Goal: Task Accomplishment & Management: Manage account settings

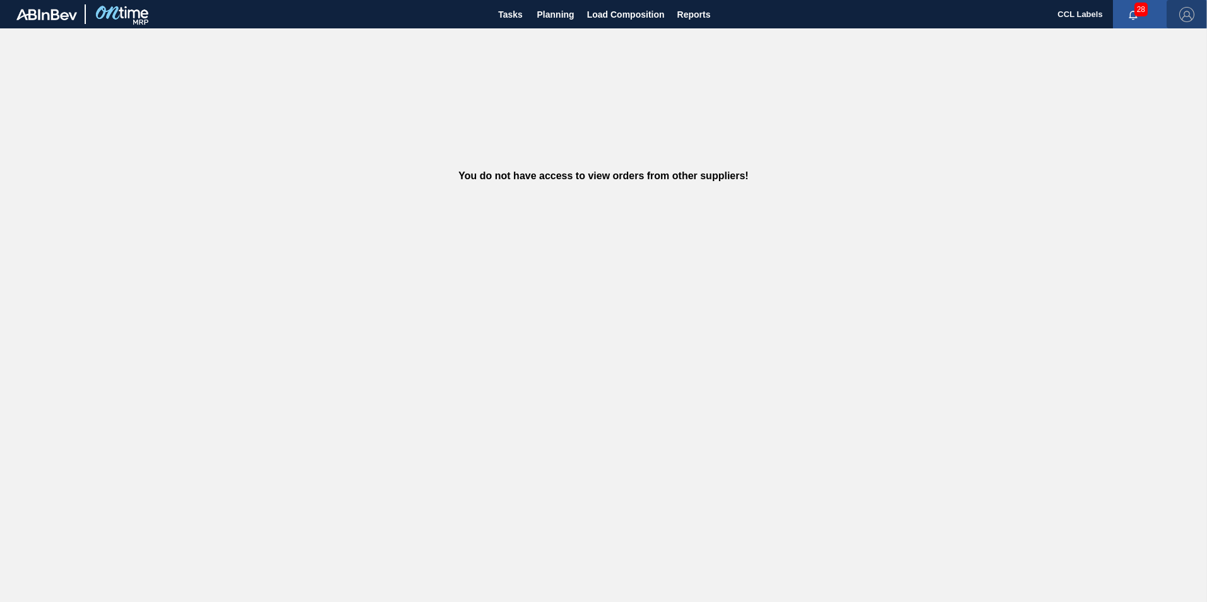
click at [1186, 8] on img "button" at bounding box center [1187, 14] width 15 height 15
click at [1090, 109] on li "Logout" at bounding box center [1136, 113] width 119 height 23
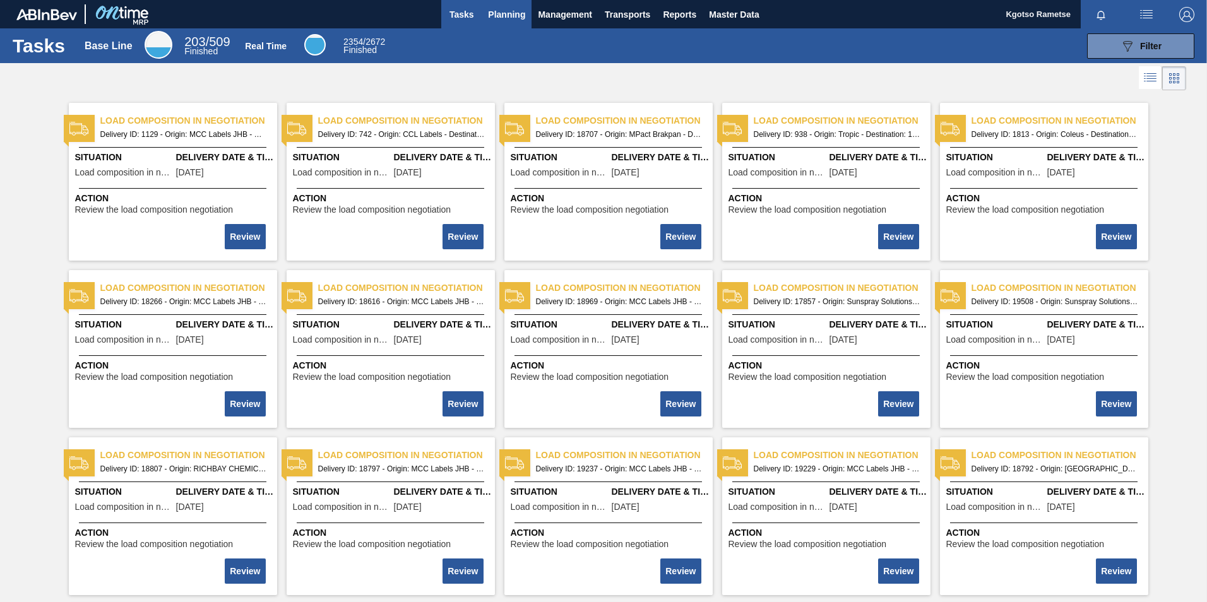
click at [489, 9] on span "Planning" at bounding box center [506, 14] width 37 height 15
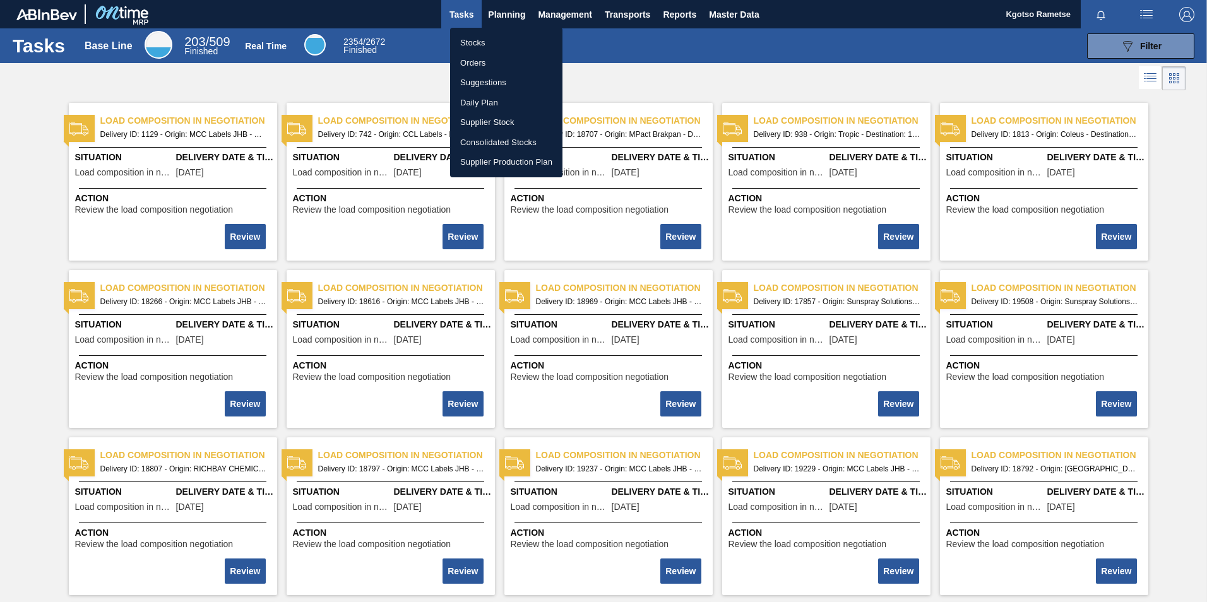
click at [484, 39] on li "Stocks" at bounding box center [506, 43] width 112 height 20
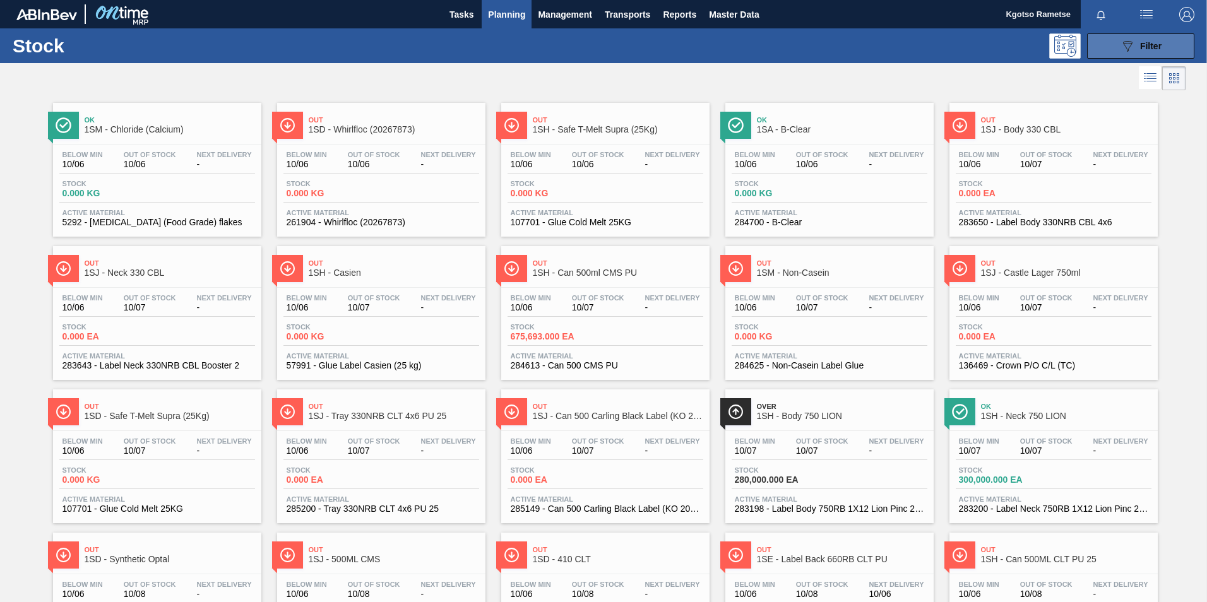
click at [1151, 35] on button "089F7B8B-B2A5-4AFE-B5C0-19BA573D28AC Filter" at bounding box center [1140, 45] width 107 height 25
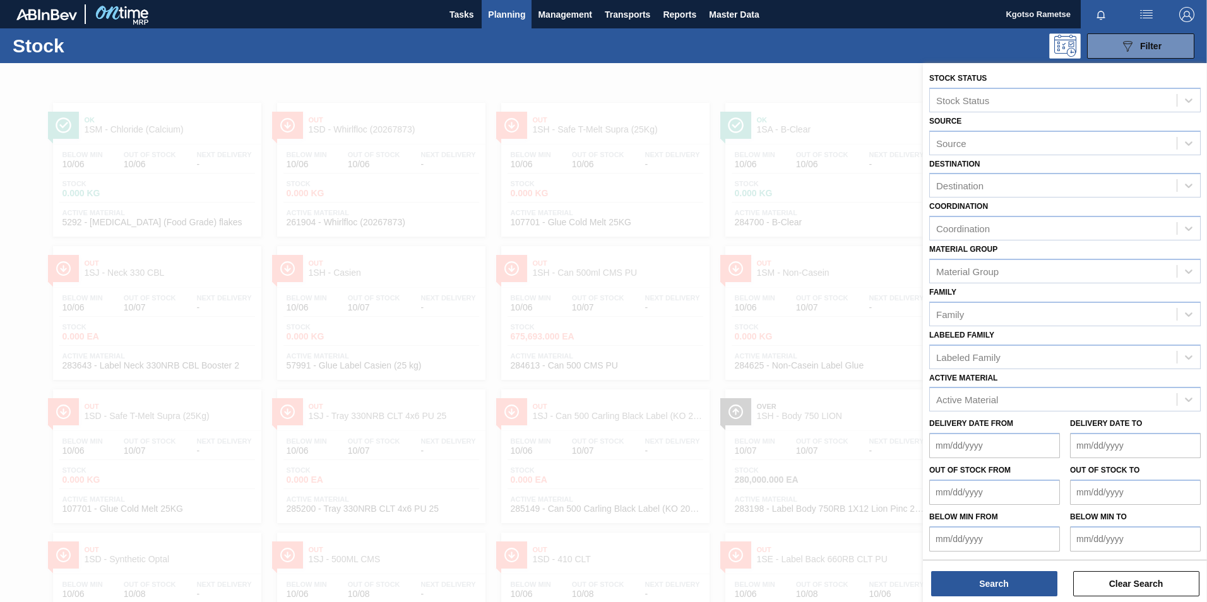
scroll to position [1, 0]
click at [975, 396] on div "Active Material" at bounding box center [967, 399] width 62 height 11
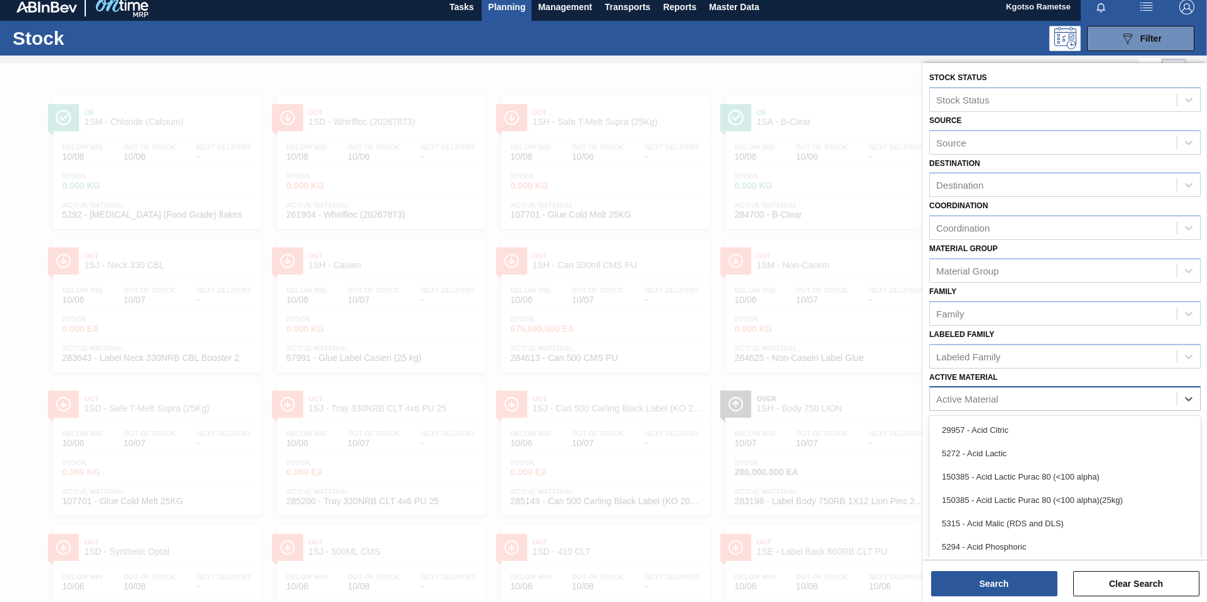
scroll to position [8, 0]
type Material "279335"
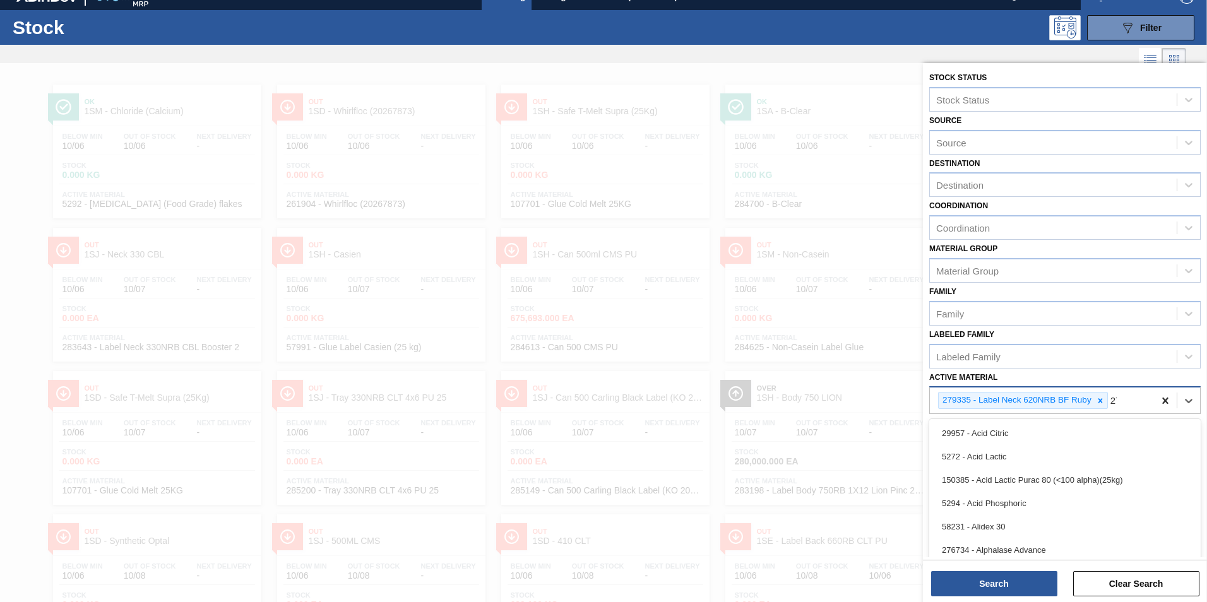
scroll to position [20, 0]
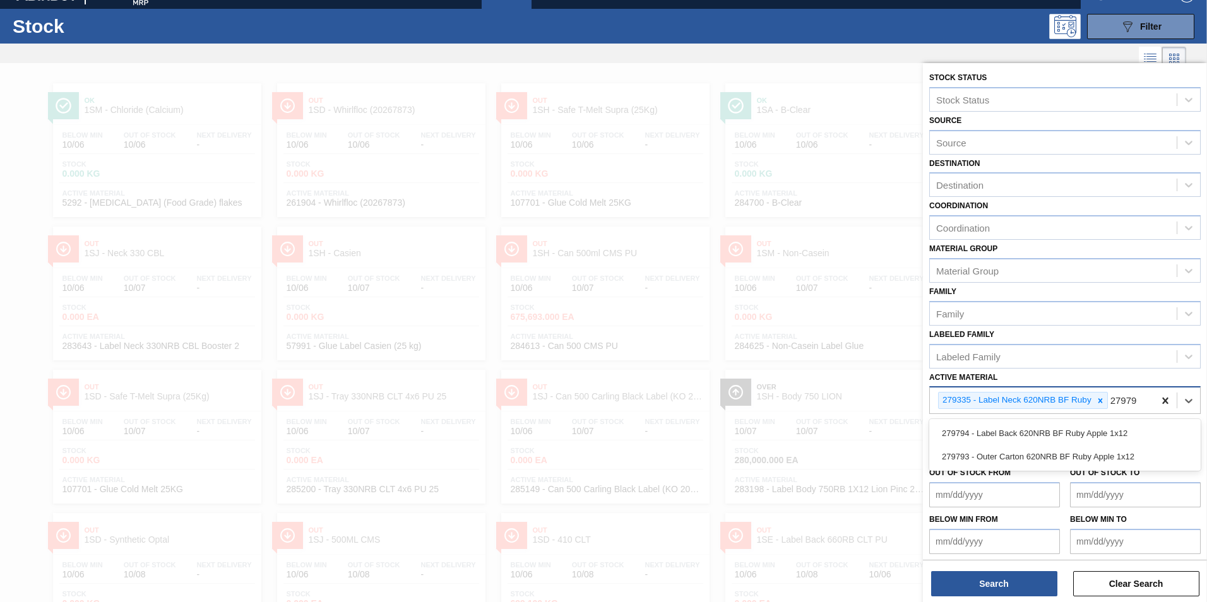
type Material "279794"
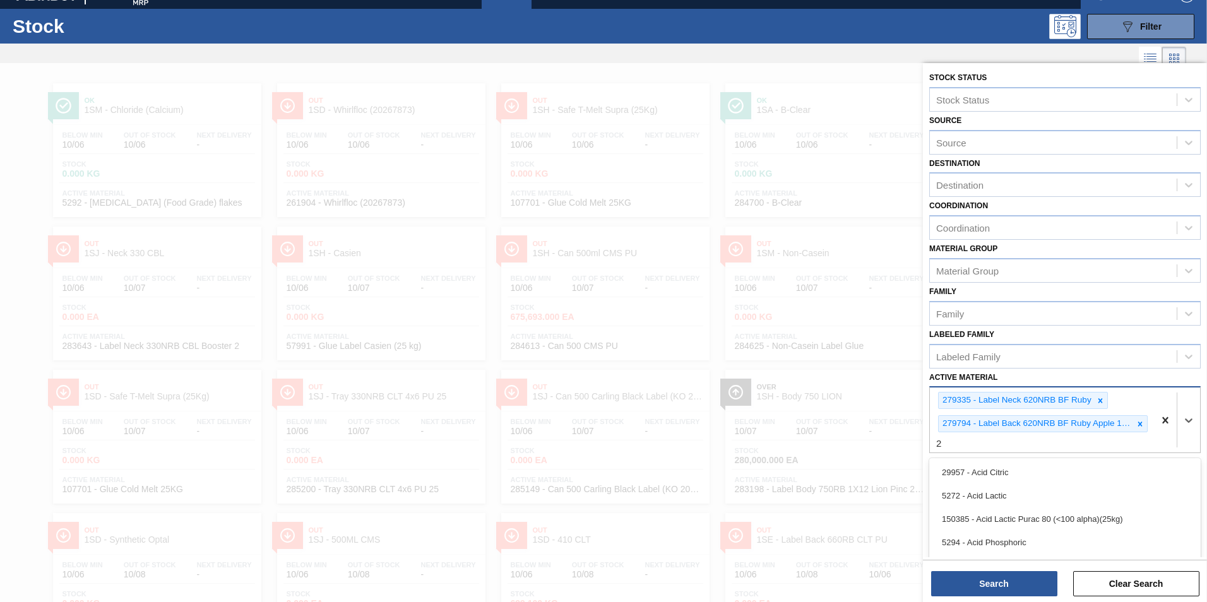
scroll to position [70, 0]
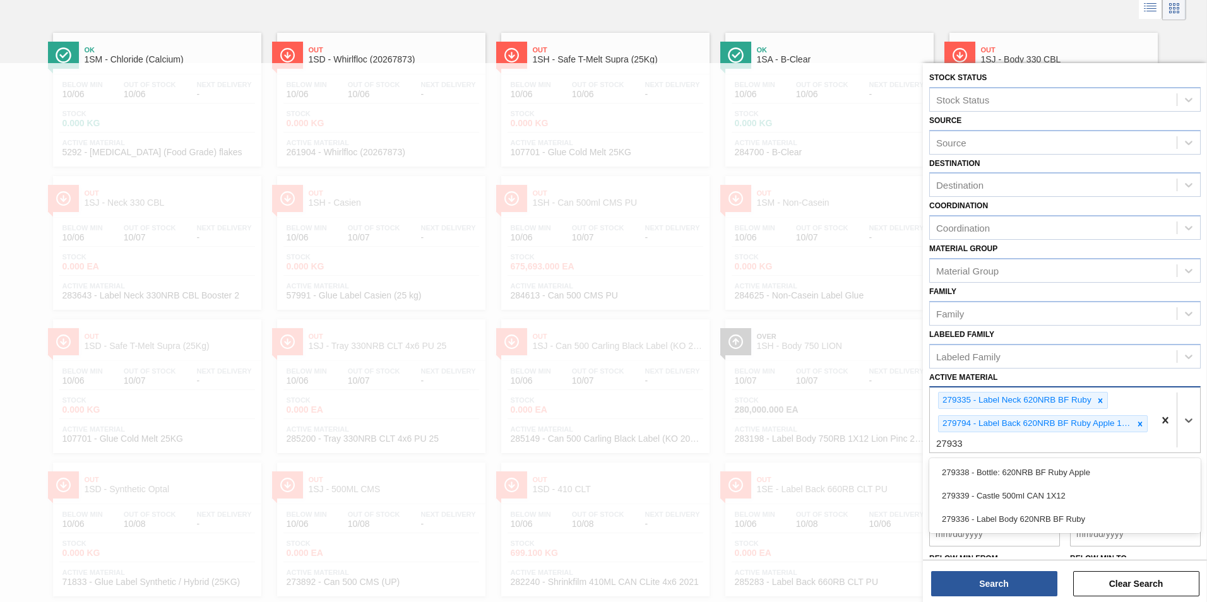
type Material "279336"
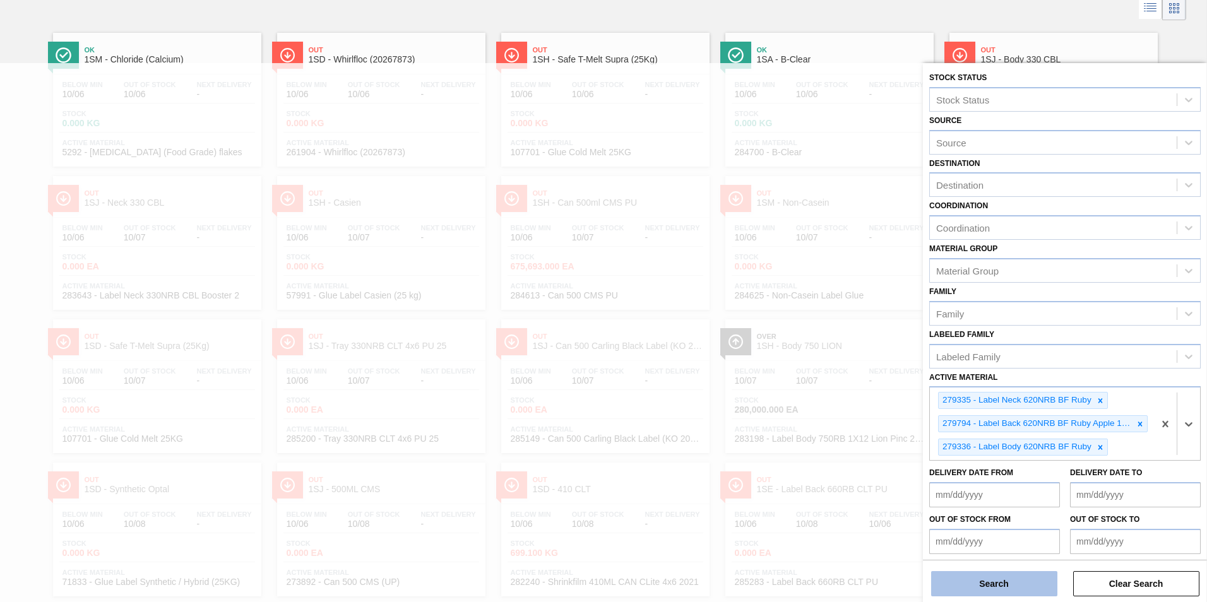
click at [973, 578] on button "Search" at bounding box center [994, 583] width 126 height 25
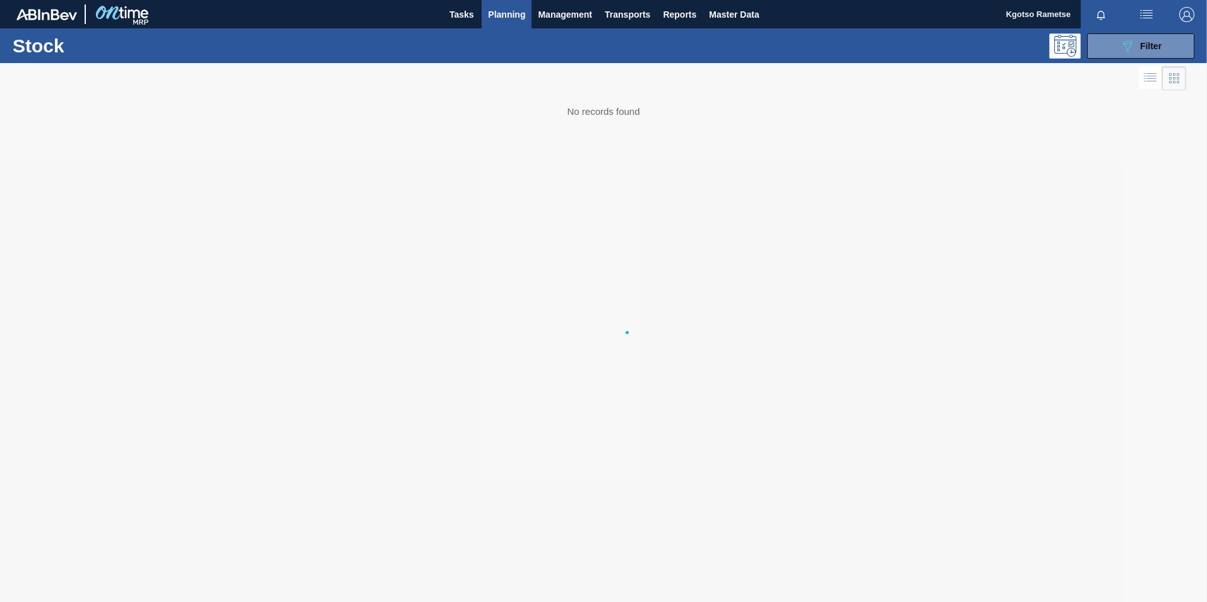
scroll to position [0, 0]
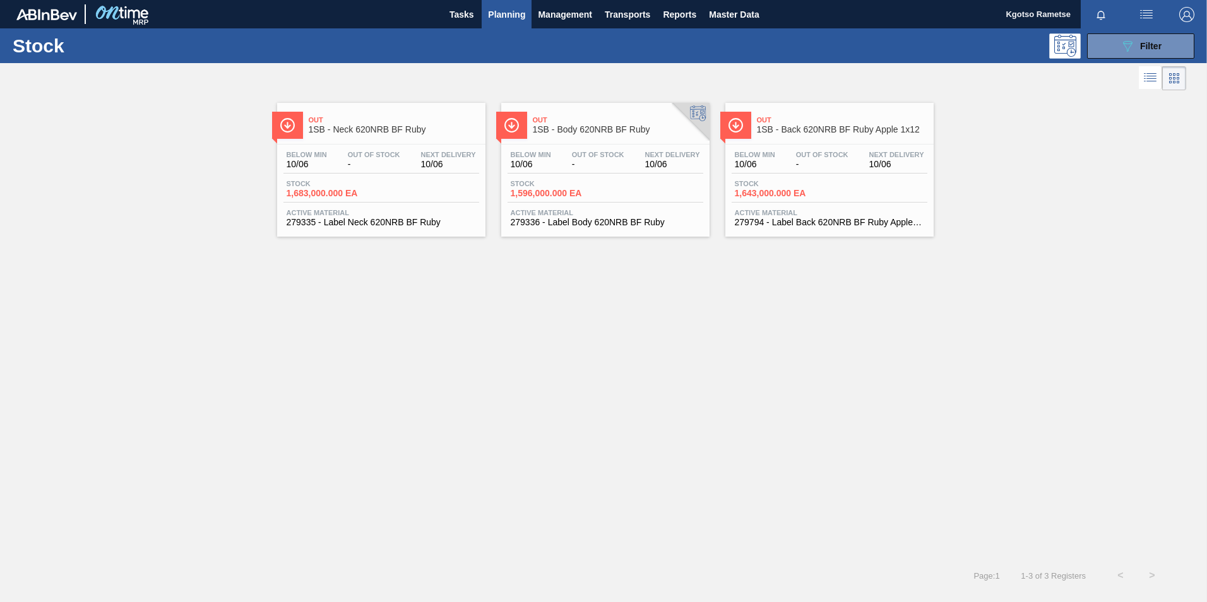
click at [403, 125] on span "1SB - Neck 620NRB BF Ruby" at bounding box center [394, 129] width 170 height 9
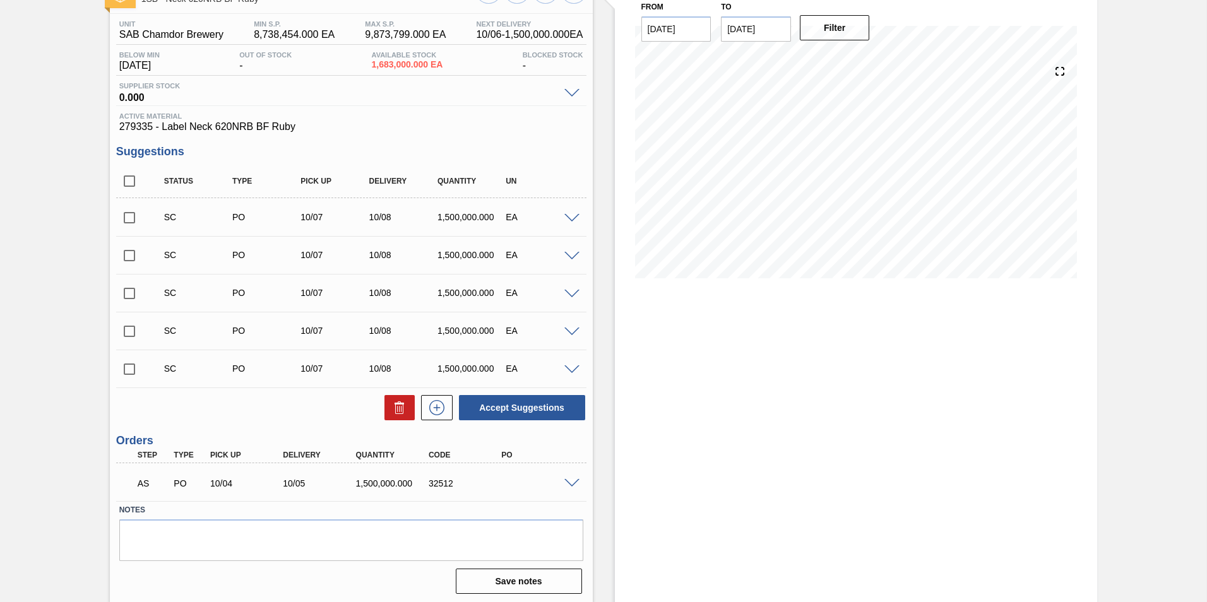
scroll to position [93, 0]
click at [566, 481] on span at bounding box center [572, 481] width 15 height 9
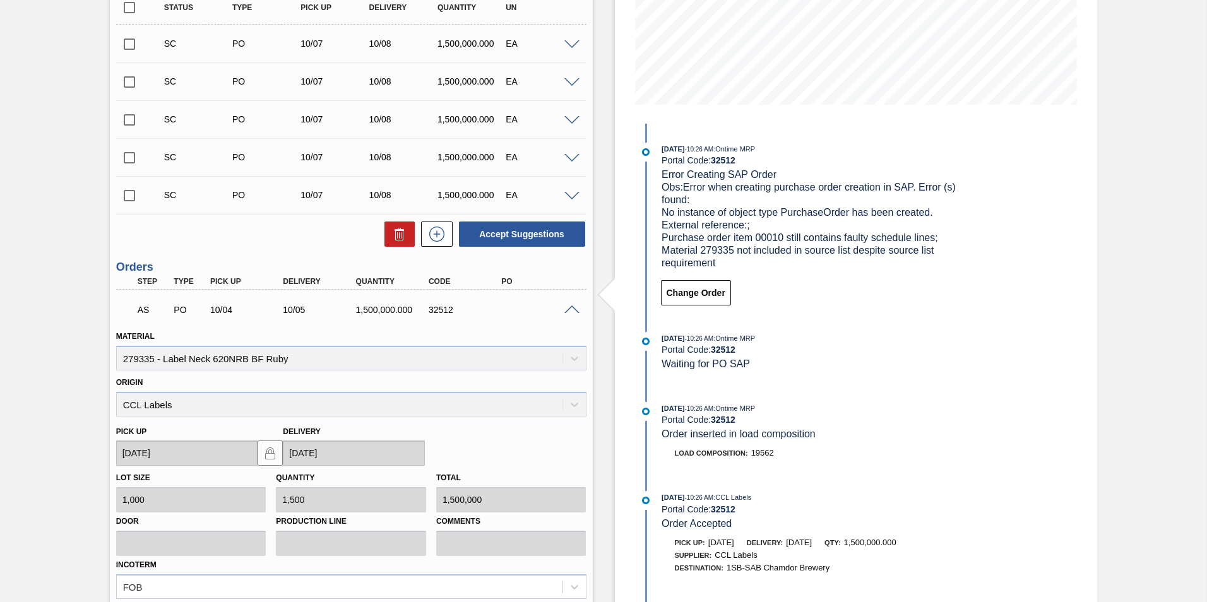
scroll to position [283, 0]
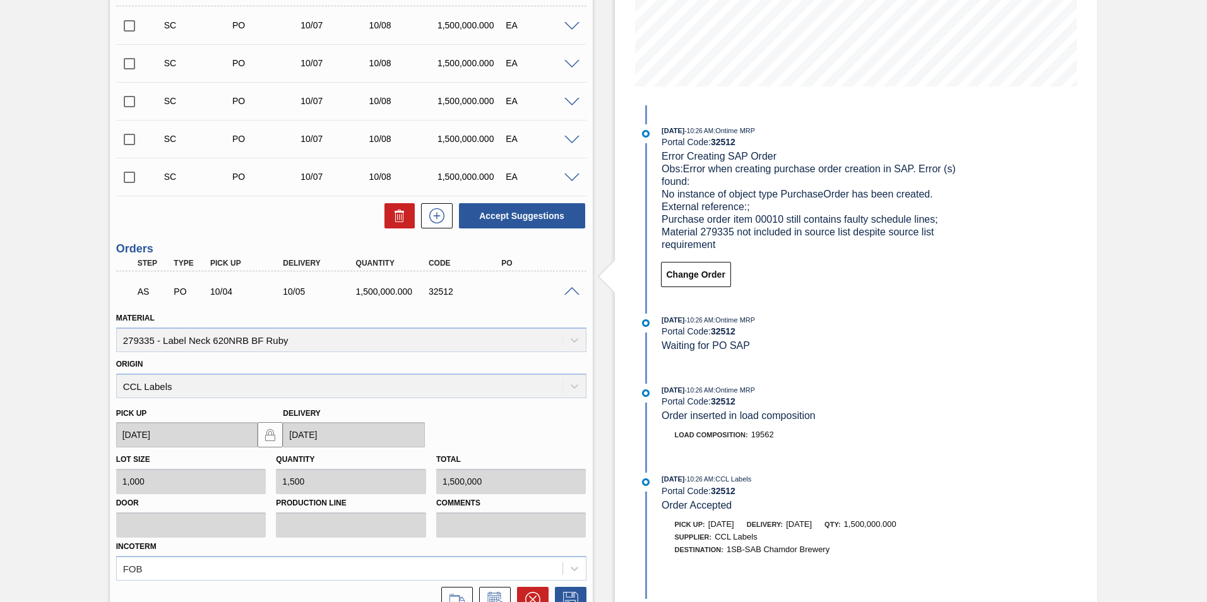
click at [443, 391] on div "Origin CCL Labels" at bounding box center [351, 376] width 470 height 43
click at [523, 387] on div "Origin CCL Labels" at bounding box center [351, 376] width 470 height 43
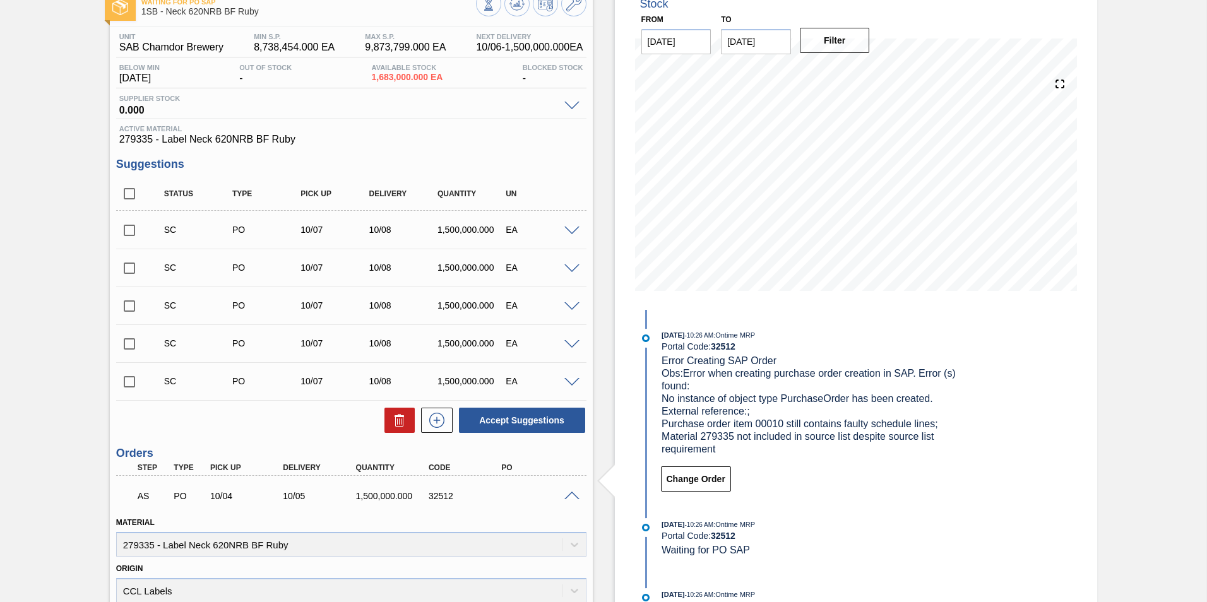
scroll to position [0, 0]
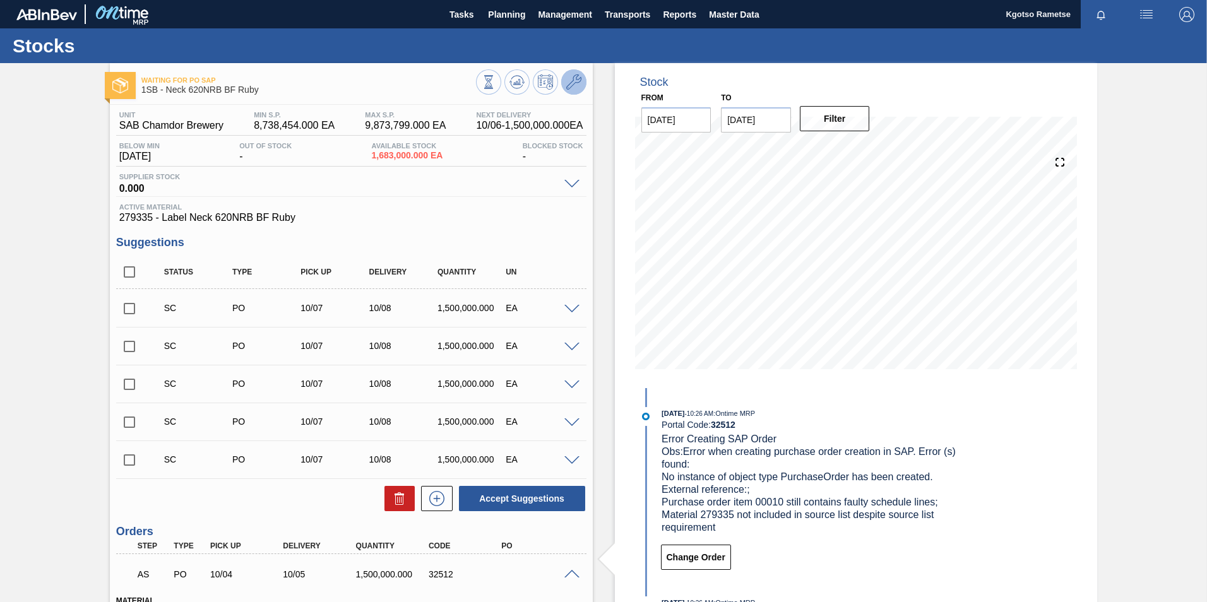
click at [580, 88] on icon at bounding box center [573, 82] width 15 height 15
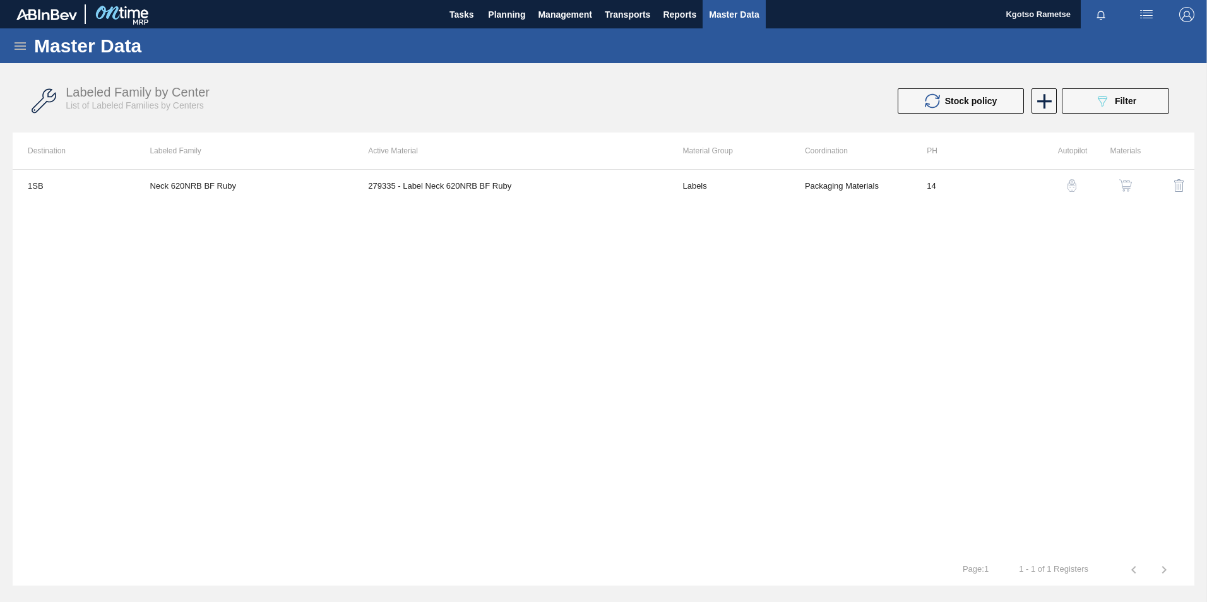
click at [1125, 180] on img "button" at bounding box center [1126, 185] width 13 height 13
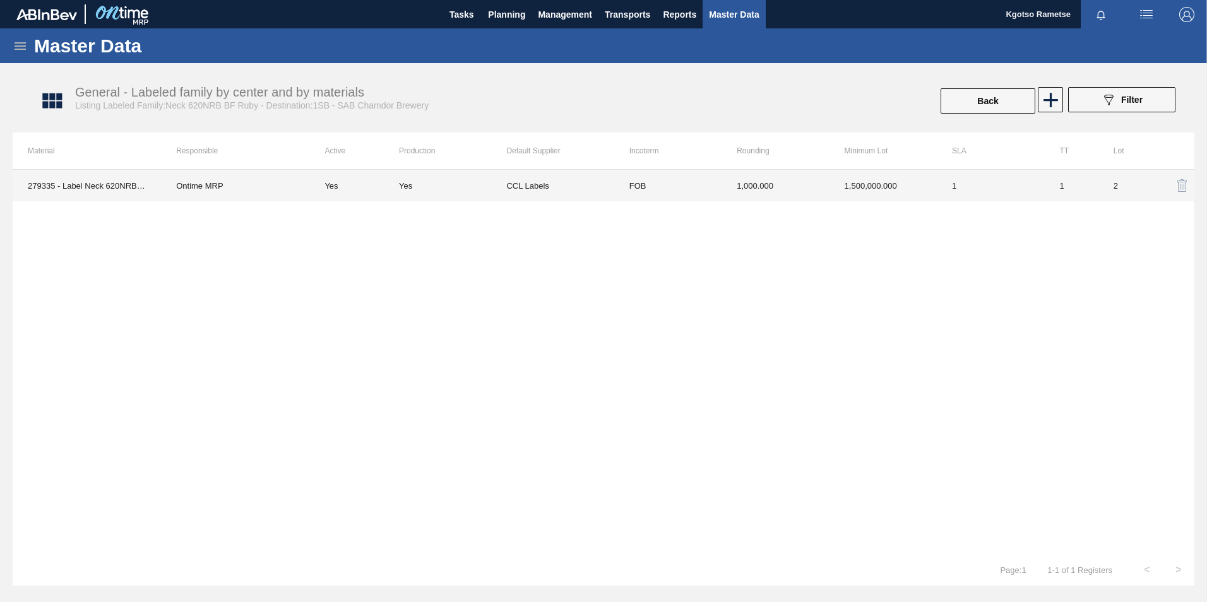
click at [724, 193] on td "1,000.000" at bounding box center [775, 186] width 107 height 32
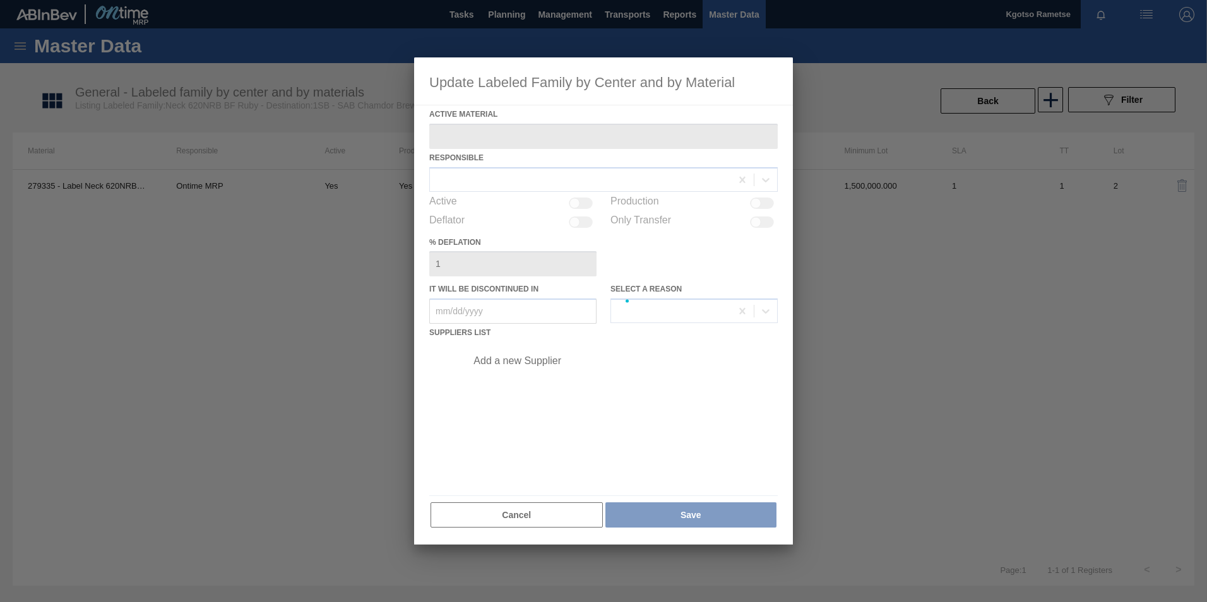
type Material "279335 - Label Neck 620NRB BF Ruby"
checkbox input "true"
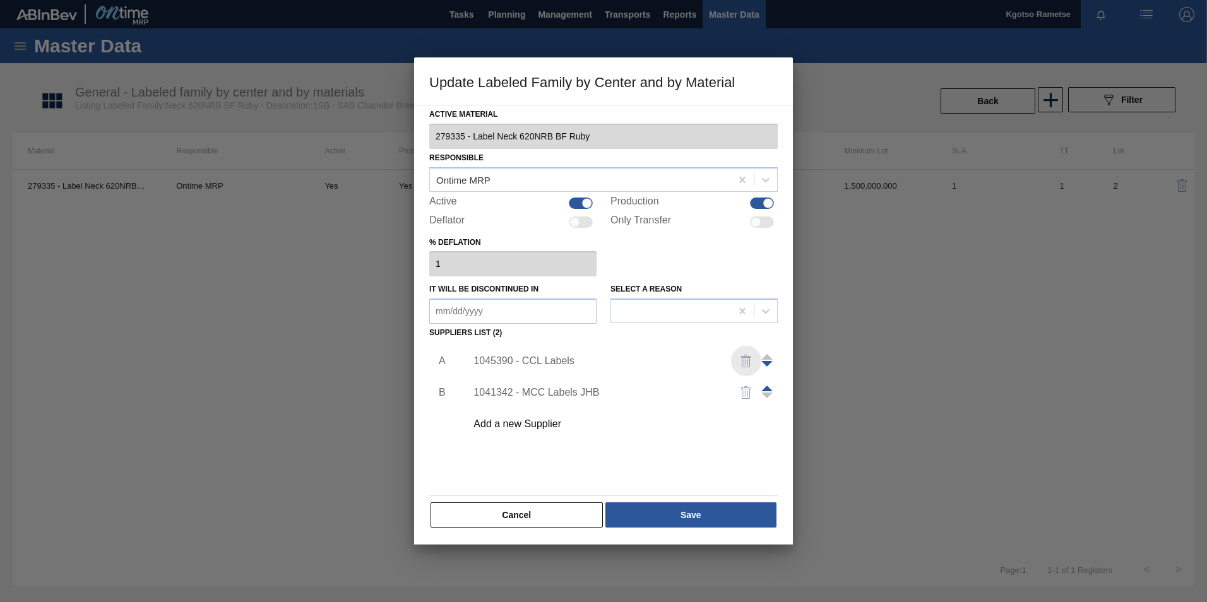
click at [746, 357] on img "button" at bounding box center [746, 361] width 15 height 15
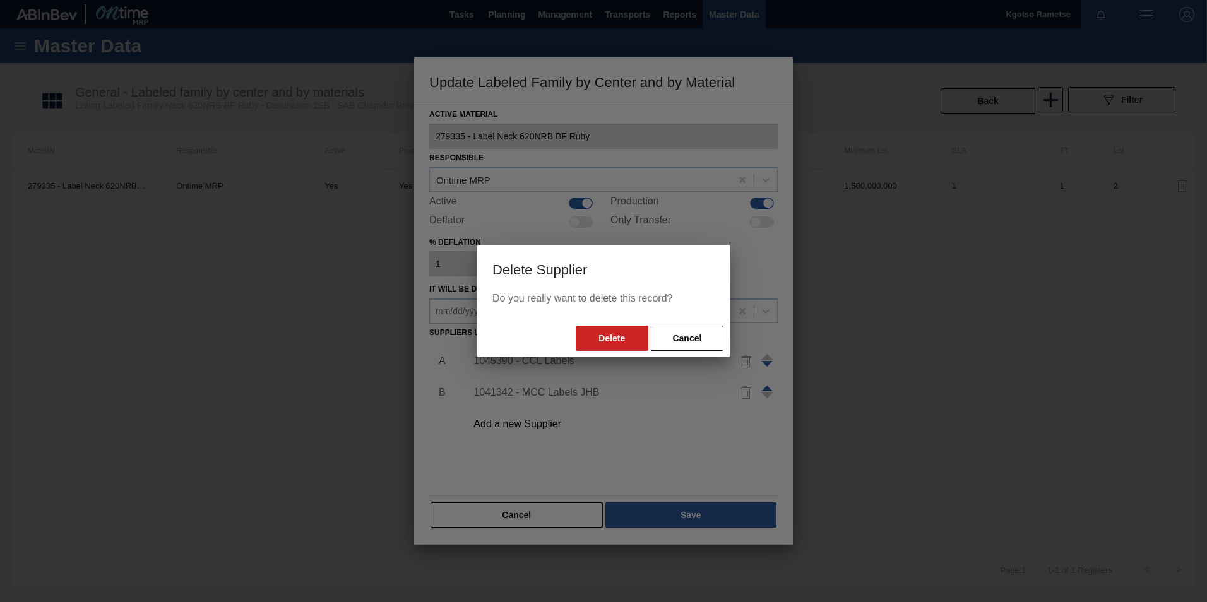
click at [538, 422] on div at bounding box center [603, 301] width 1207 height 602
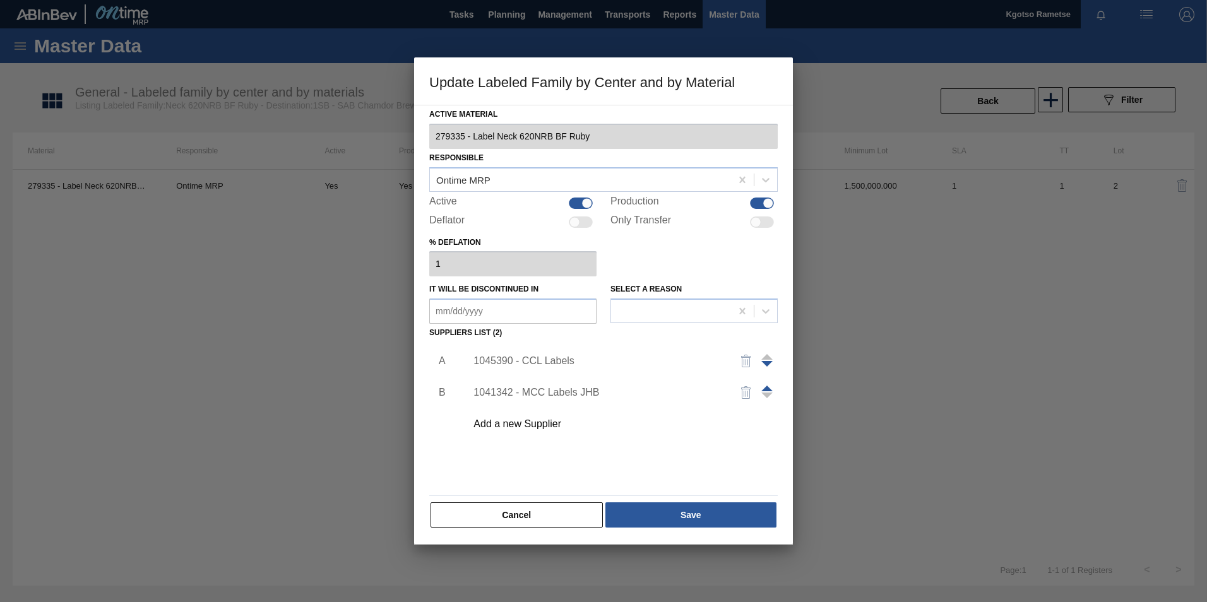
click at [515, 501] on div "Cancel Save" at bounding box center [603, 515] width 349 height 28
click at [520, 512] on button "Cancel" at bounding box center [517, 515] width 172 height 25
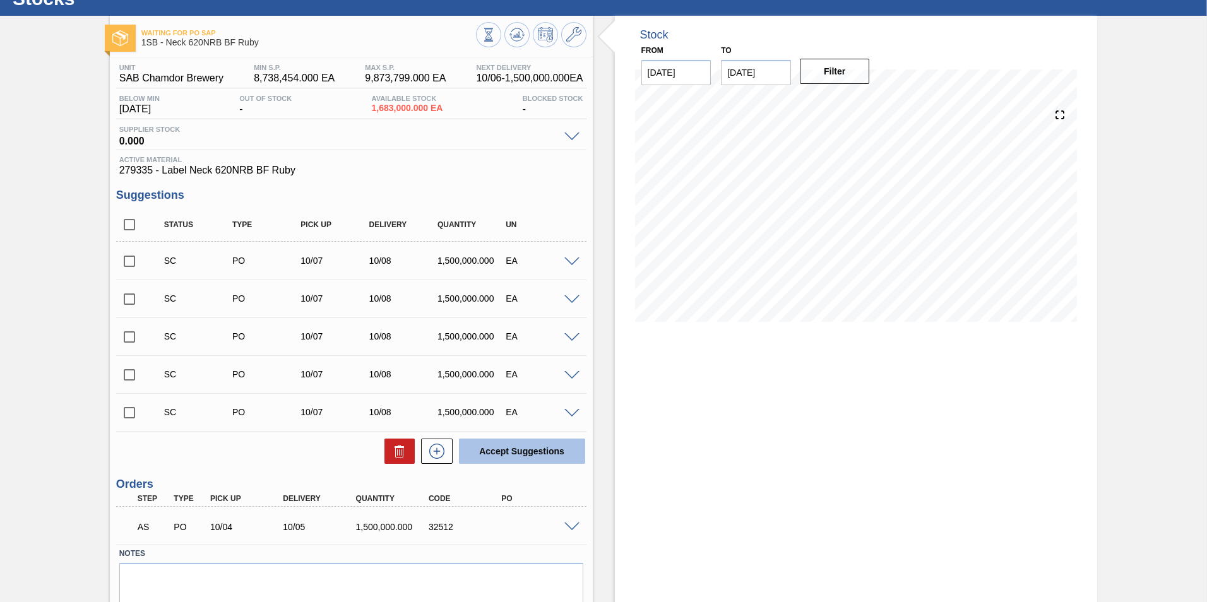
scroll to position [93, 0]
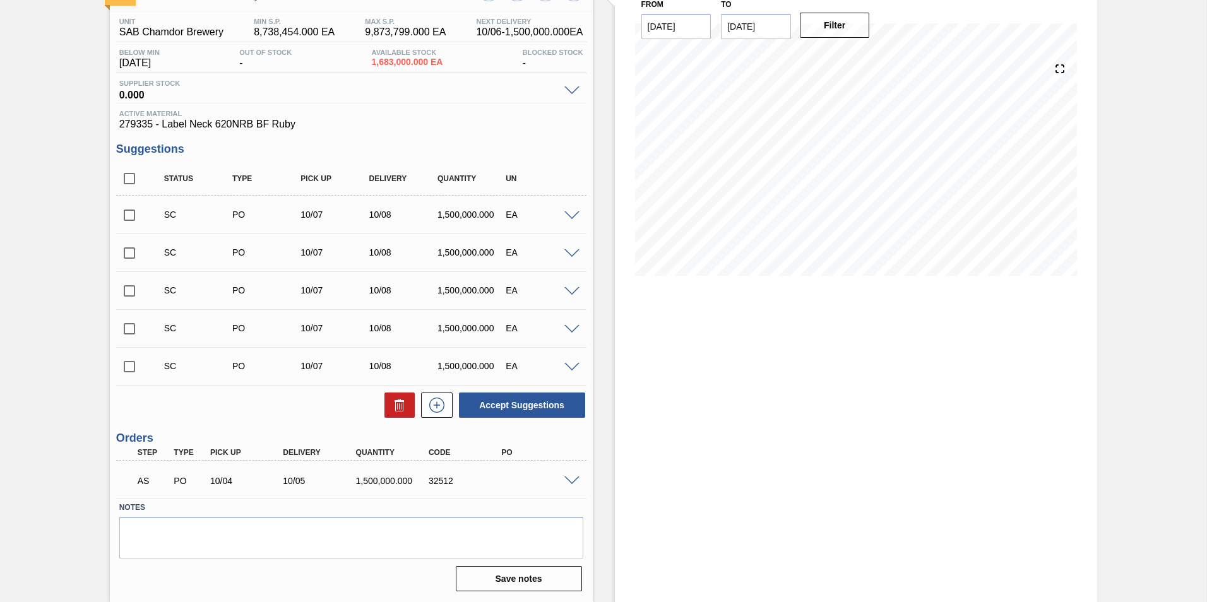
click at [566, 479] on span at bounding box center [572, 481] width 15 height 9
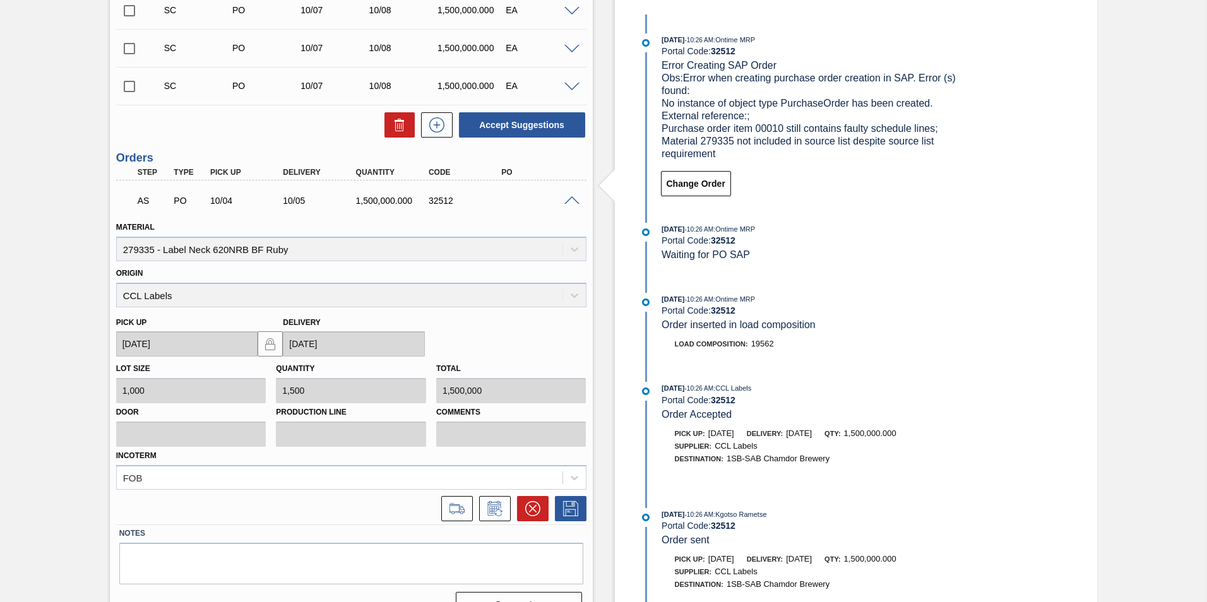
scroll to position [400, 0]
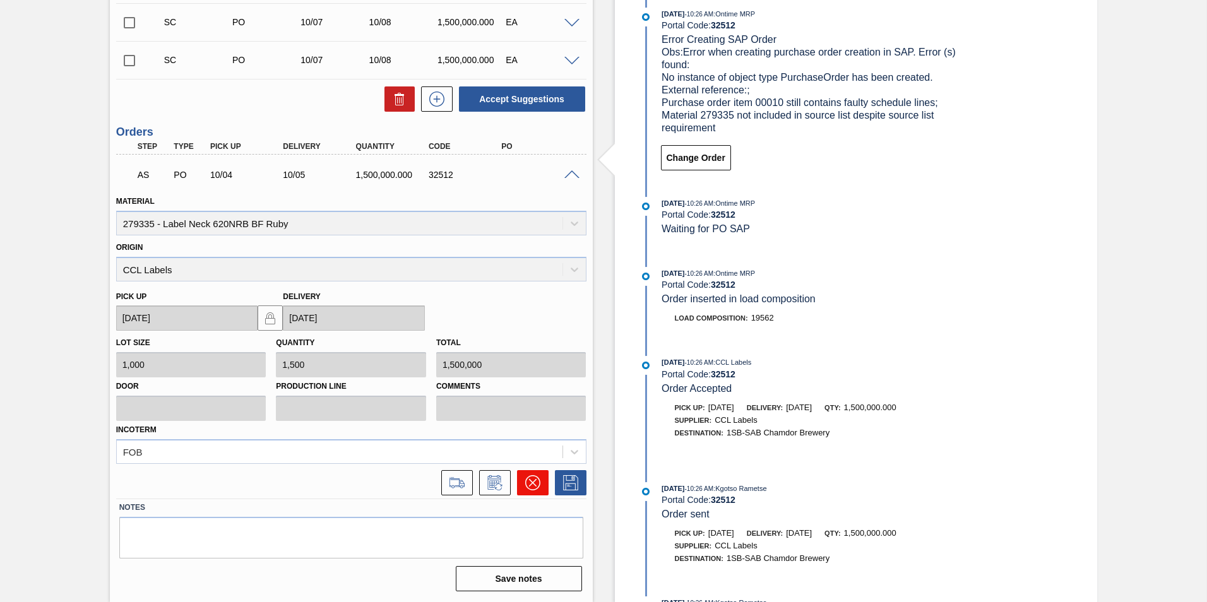
click at [535, 477] on icon at bounding box center [532, 482] width 15 height 15
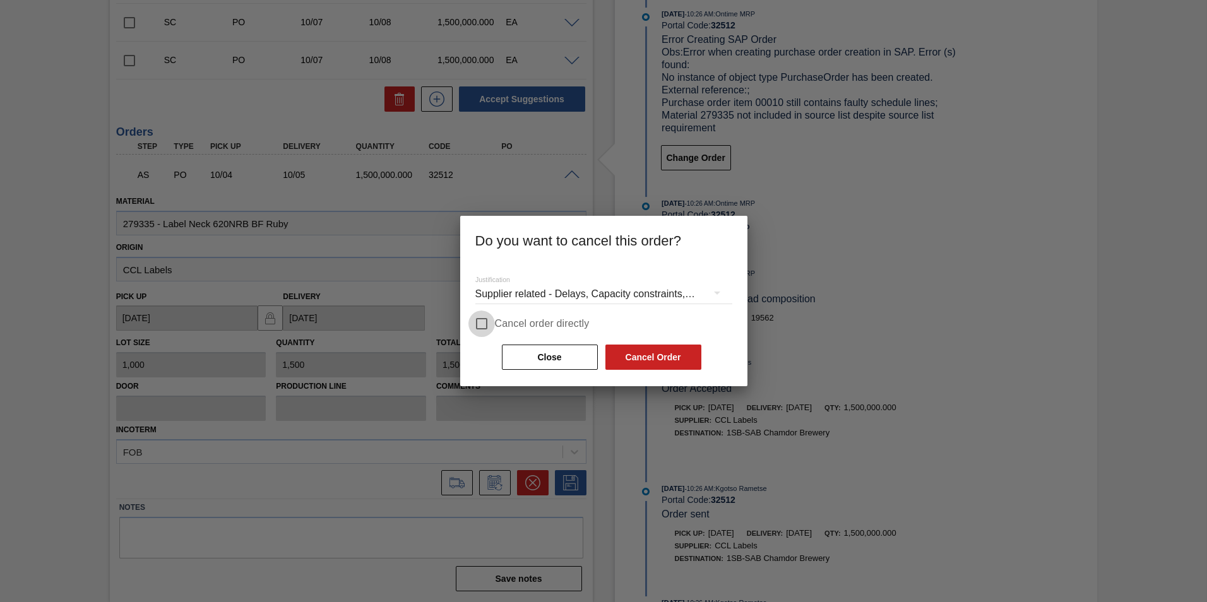
click at [474, 323] on input "Cancel order directly" at bounding box center [482, 324] width 27 height 27
checkbox input "true"
click at [624, 370] on div "Close Cancel Order" at bounding box center [602, 358] width 202 height 28
click at [616, 361] on button "Cancel Order" at bounding box center [654, 357] width 96 height 25
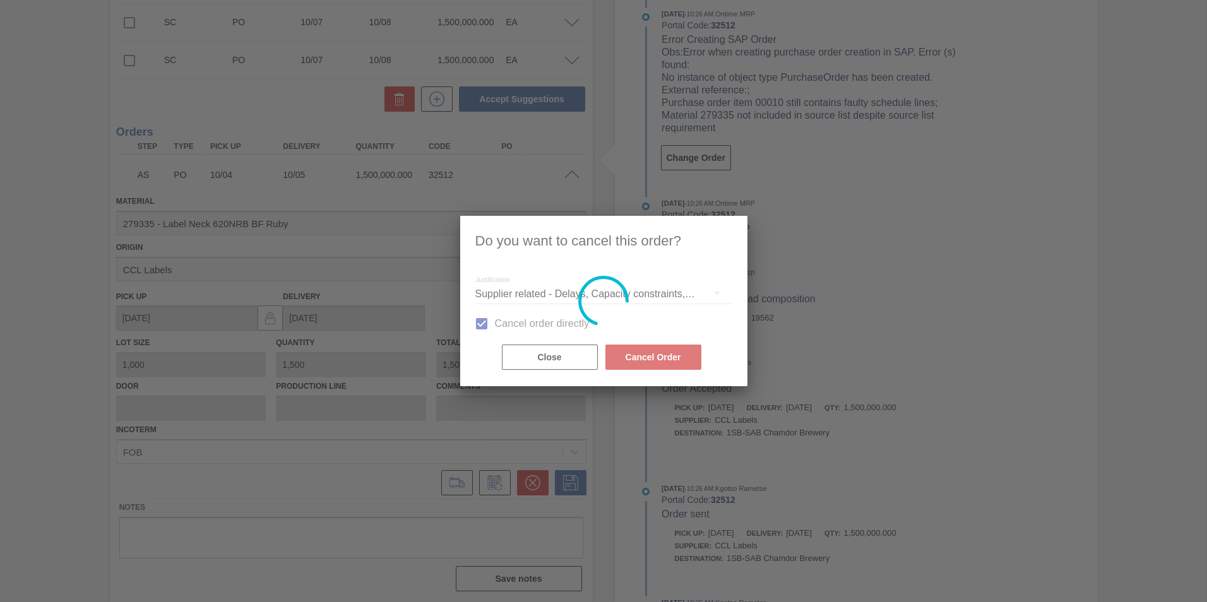
scroll to position [71, 0]
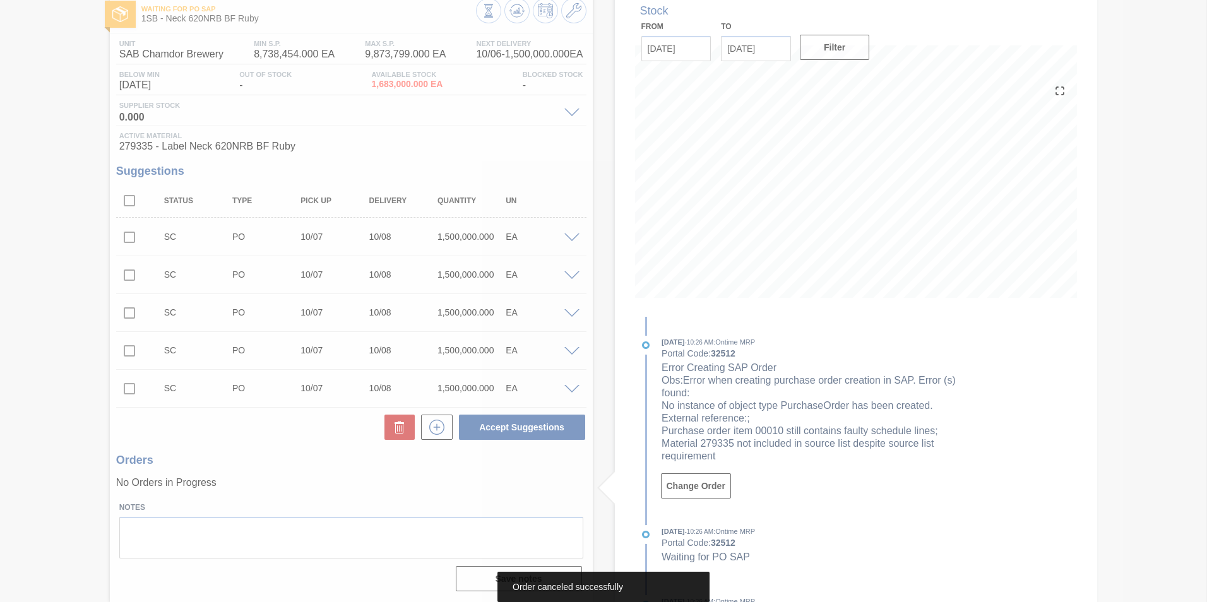
click at [575, 18] on div at bounding box center [603, 301] width 1207 height 602
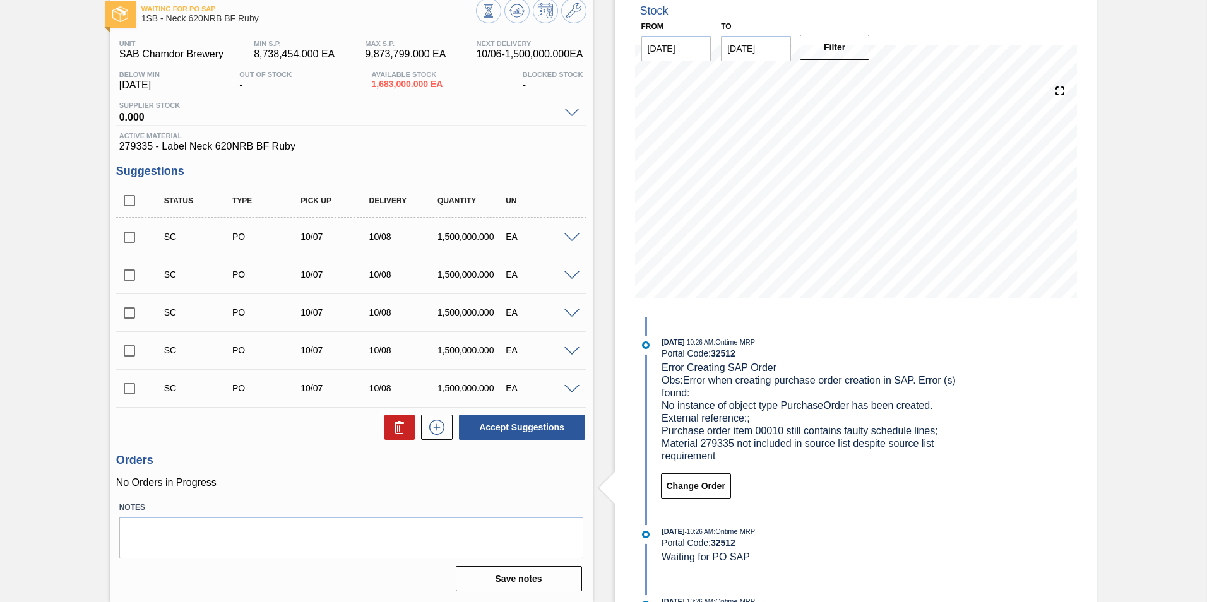
click at [575, 18] on icon at bounding box center [573, 10] width 15 height 15
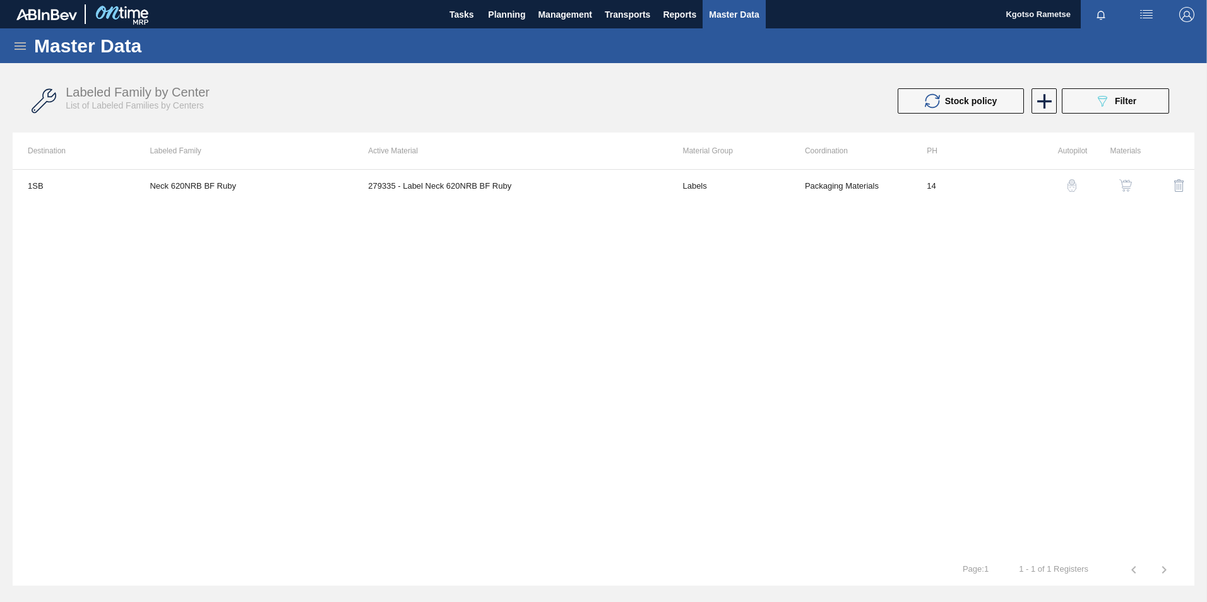
click at [1125, 178] on button "button" at bounding box center [1126, 185] width 30 height 30
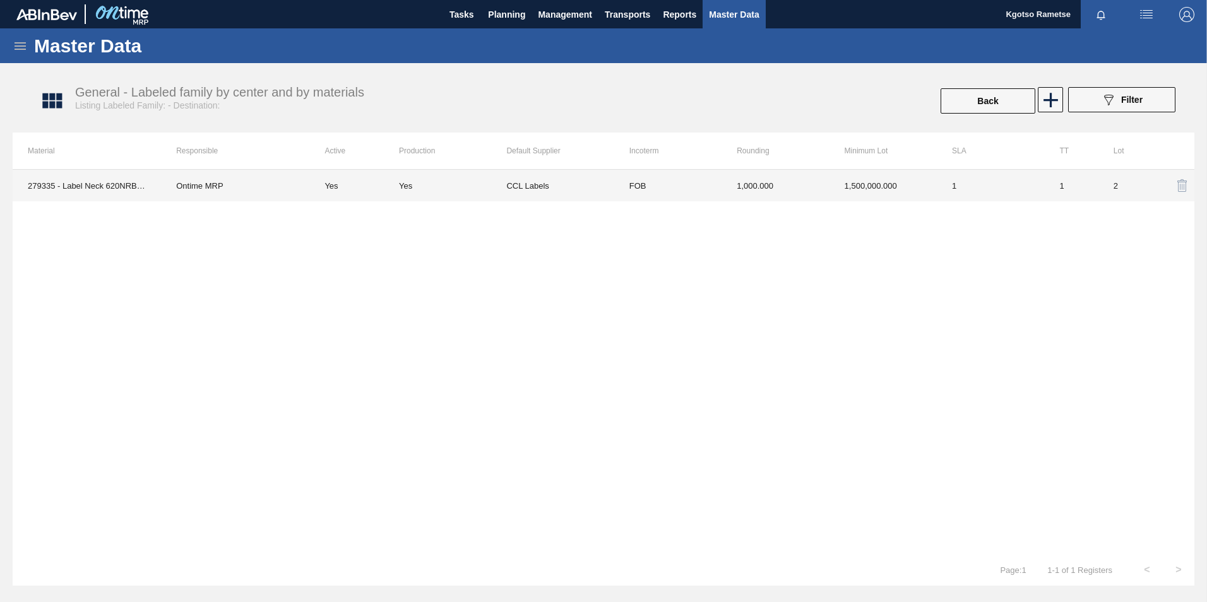
click at [769, 185] on td "1,000.000" at bounding box center [775, 186] width 107 height 32
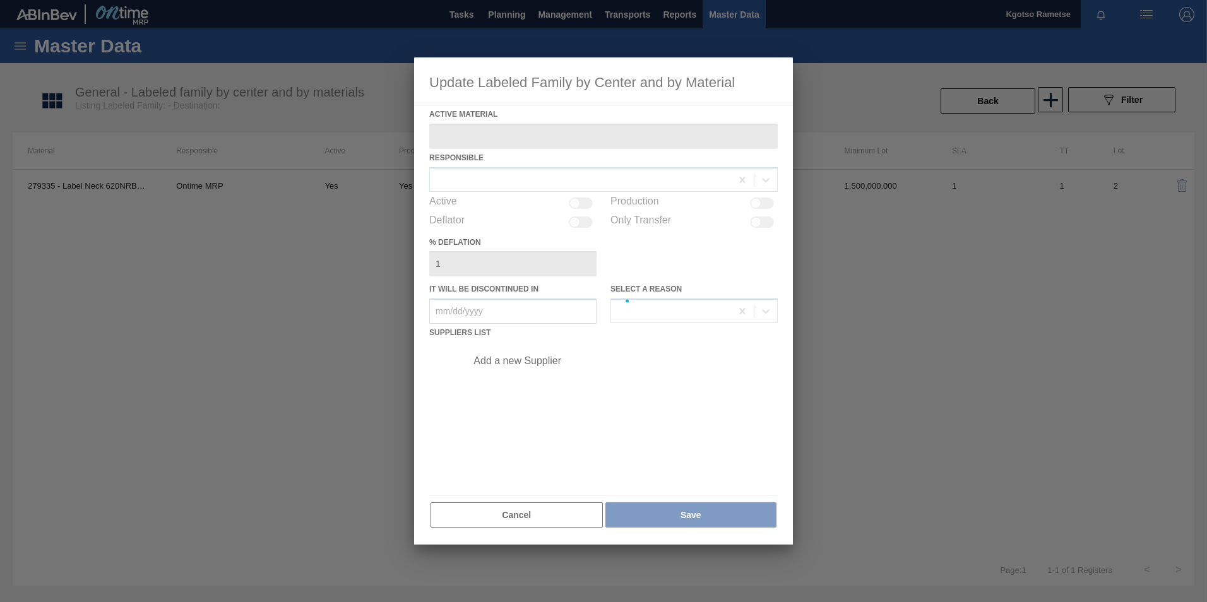
type Material "279335 - Label Neck 620NRB BF Ruby"
checkbox input "true"
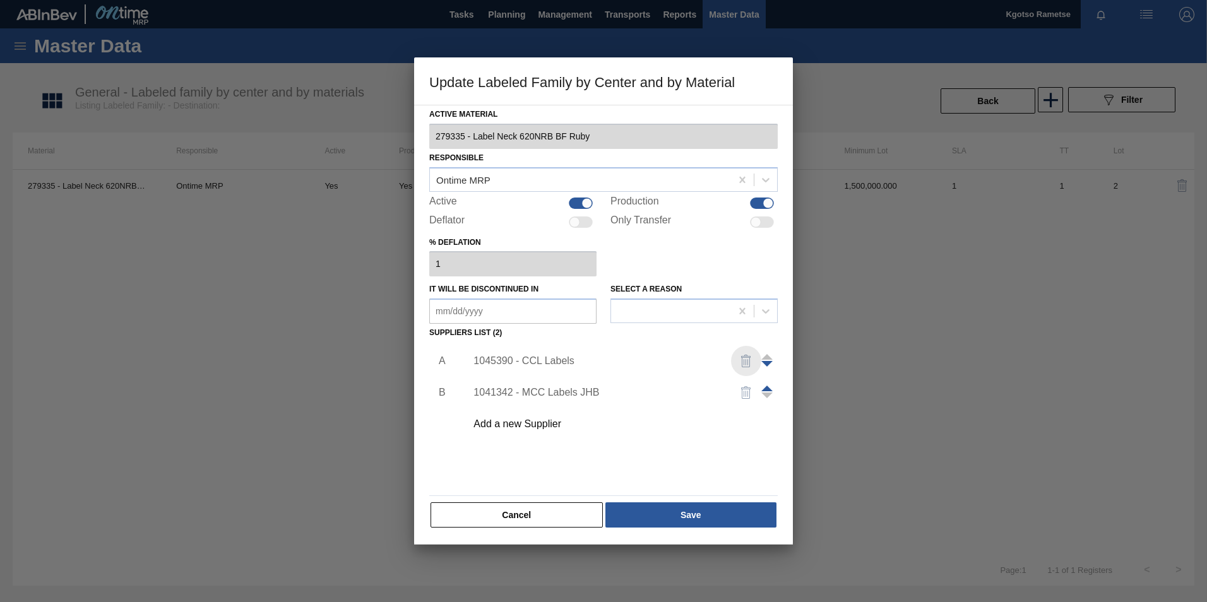
click at [747, 364] on img "button" at bounding box center [746, 361] width 15 height 15
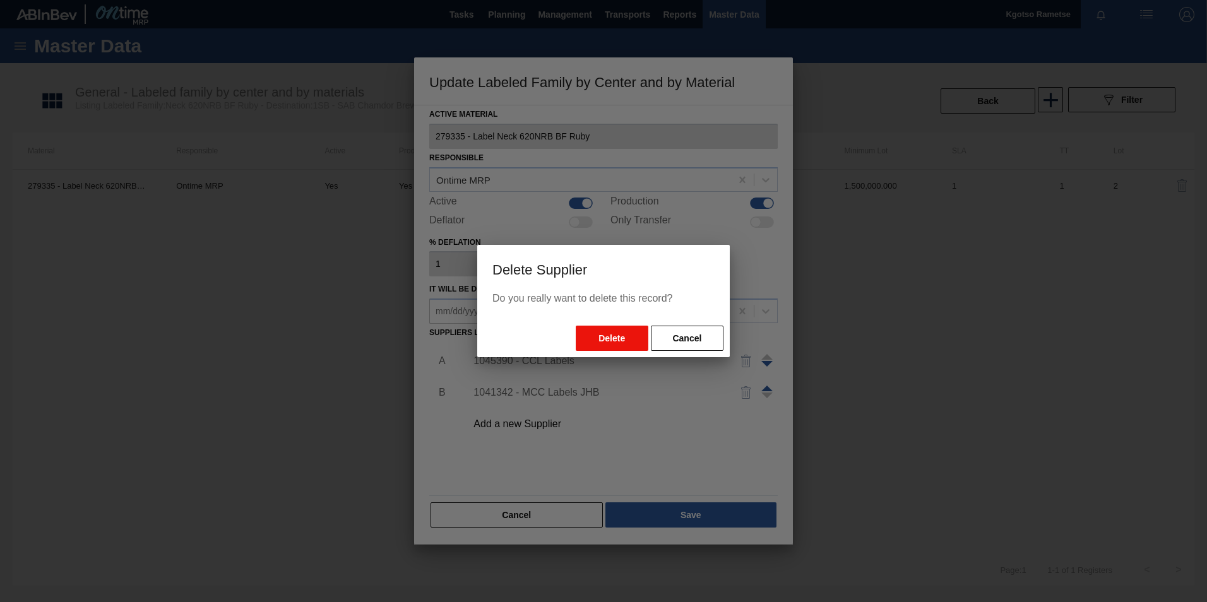
click at [614, 342] on button "Delete" at bounding box center [612, 338] width 73 height 25
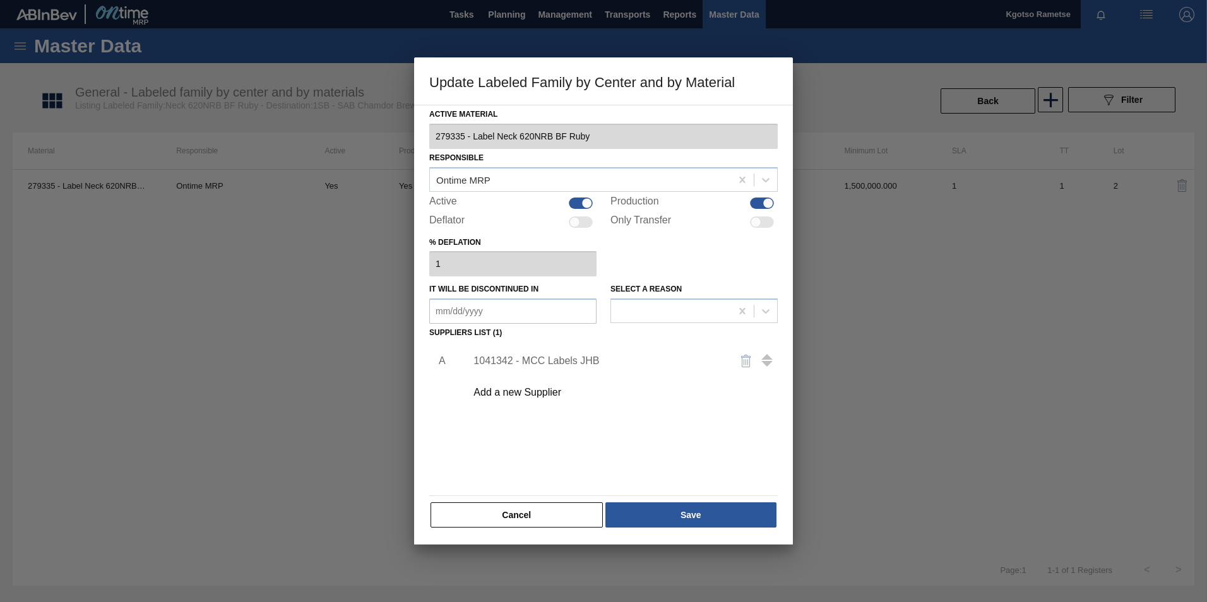
click at [540, 398] on div "Add a new Supplier" at bounding box center [598, 392] width 248 height 11
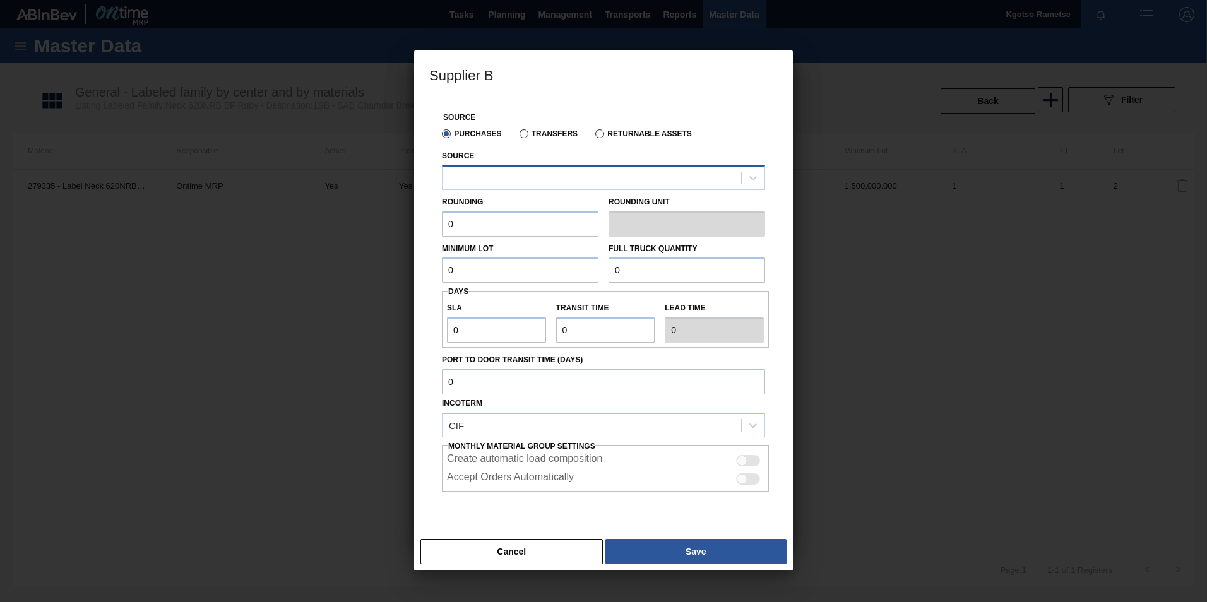
click at [525, 177] on div at bounding box center [592, 178] width 299 height 18
click at [415, 208] on div "Source Purchases Transfers Returnable Assets Source Rounding 0 Rounding Unit Mi…" at bounding box center [603, 316] width 379 height 436
click at [467, 170] on div at bounding box center [592, 178] width 299 height 18
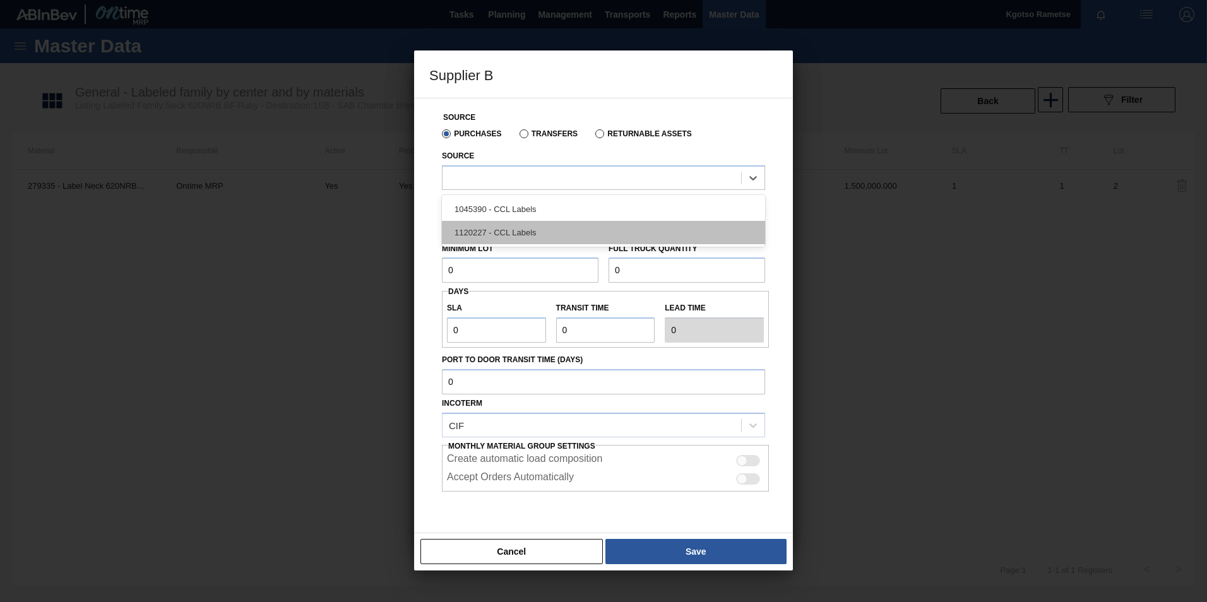
click at [490, 236] on div "1120227 - CCL Labels" at bounding box center [603, 232] width 323 height 23
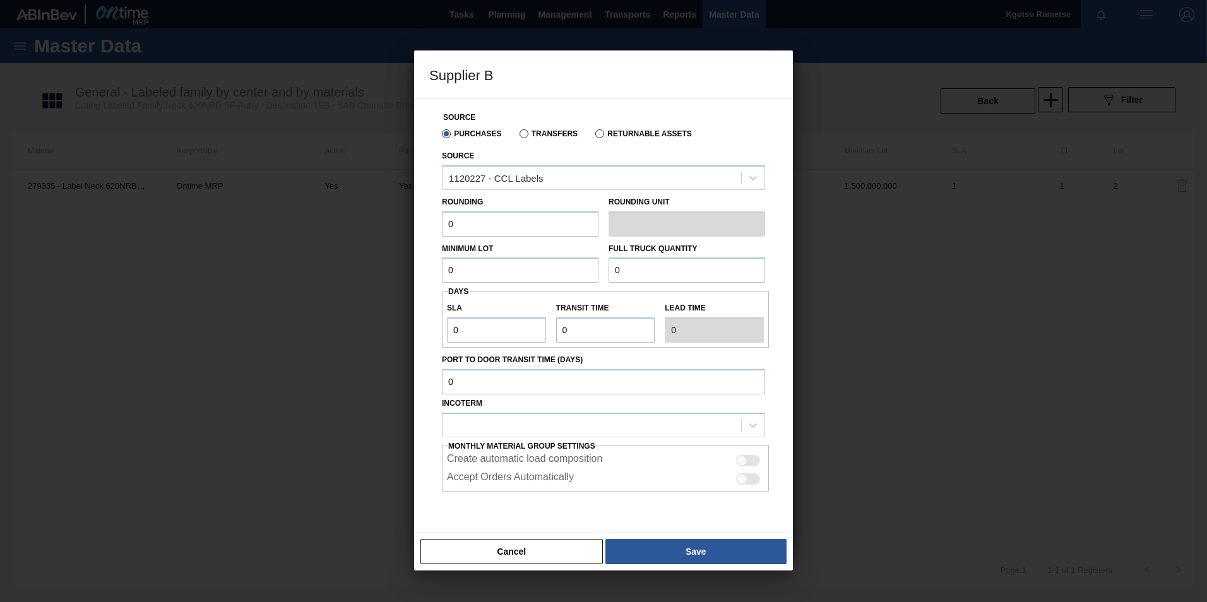
drag, startPoint x: 457, startPoint y: 224, endPoint x: 260, endPoint y: 227, distance: 197.7
click at [285, 226] on div "Supplier B Source Purchases Transfers Returnable Assets Source 1120227 - CCL La…" at bounding box center [603, 301] width 1207 height 602
type input "1"
drag, startPoint x: 463, startPoint y: 271, endPoint x: 360, endPoint y: 257, distance: 103.9
click at [362, 257] on div "Supplier B Source Purchases Transfers Returnable Assets Source 1120227 - CCL La…" at bounding box center [603, 301] width 1207 height 602
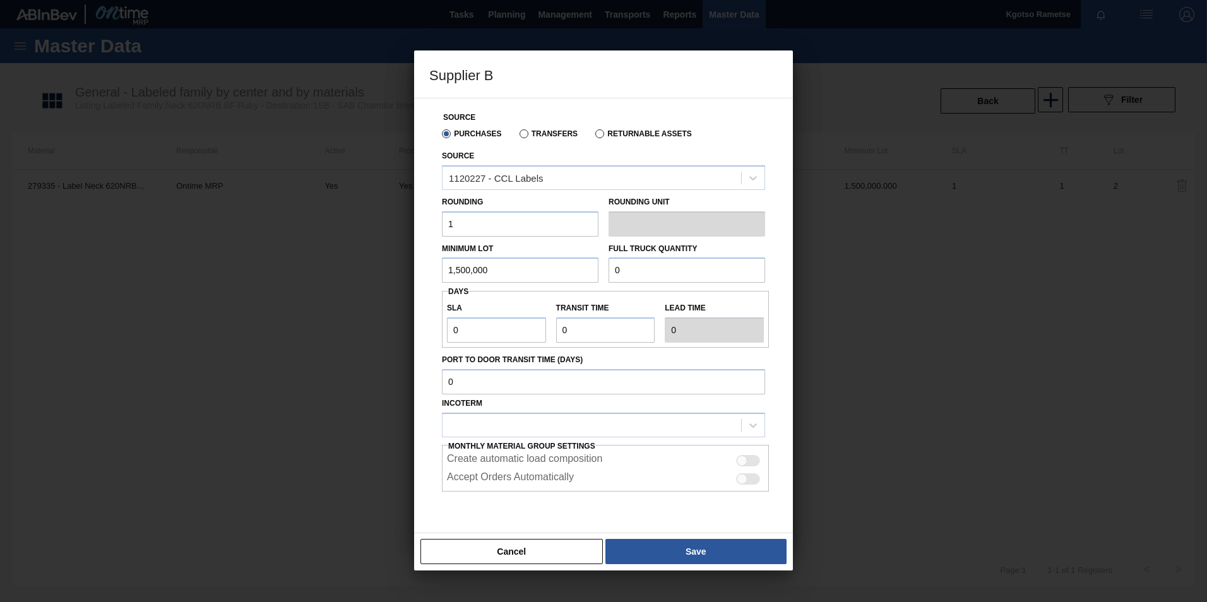
click at [0, 0] on html "Tasks Planning Management Transports Reports Master Data Kgotso [PERSON_NAME] a…" at bounding box center [603, 0] width 1207 height 0
type input "1,500,000"
click at [672, 266] on input "0" at bounding box center [687, 270] width 157 height 25
click at [671, 266] on input "0" at bounding box center [687, 270] width 157 height 25
paste input "1,500,00"
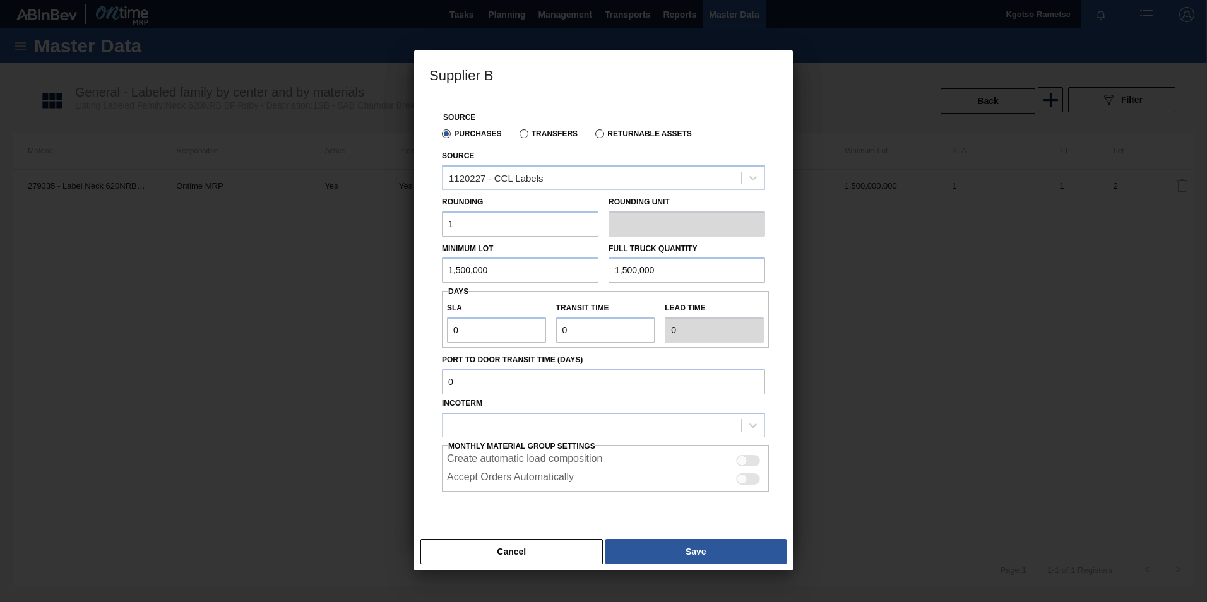
type input "1,500,000"
drag, startPoint x: 420, startPoint y: 338, endPoint x: 383, endPoint y: 333, distance: 37.6
click at [386, 333] on div "Supplier B Source Purchases Transfers Returnable Assets Source 1120227 - CCL La…" at bounding box center [603, 301] width 1207 height 602
click at [573, 326] on input "Transit time" at bounding box center [605, 330] width 99 height 25
drag, startPoint x: 573, startPoint y: 326, endPoint x: 542, endPoint y: 326, distance: 30.3
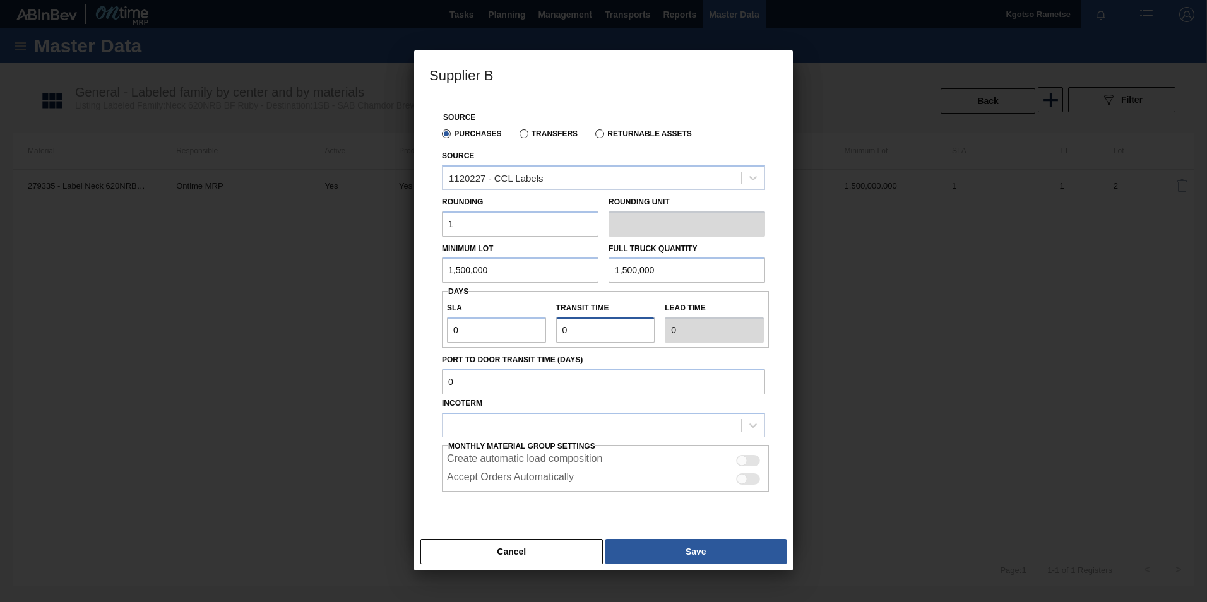
click at [545, 326] on div "SLA 0 Transit time Lead time 0" at bounding box center [605, 319] width 327 height 47
type input "1"
click at [537, 423] on div at bounding box center [592, 425] width 299 height 18
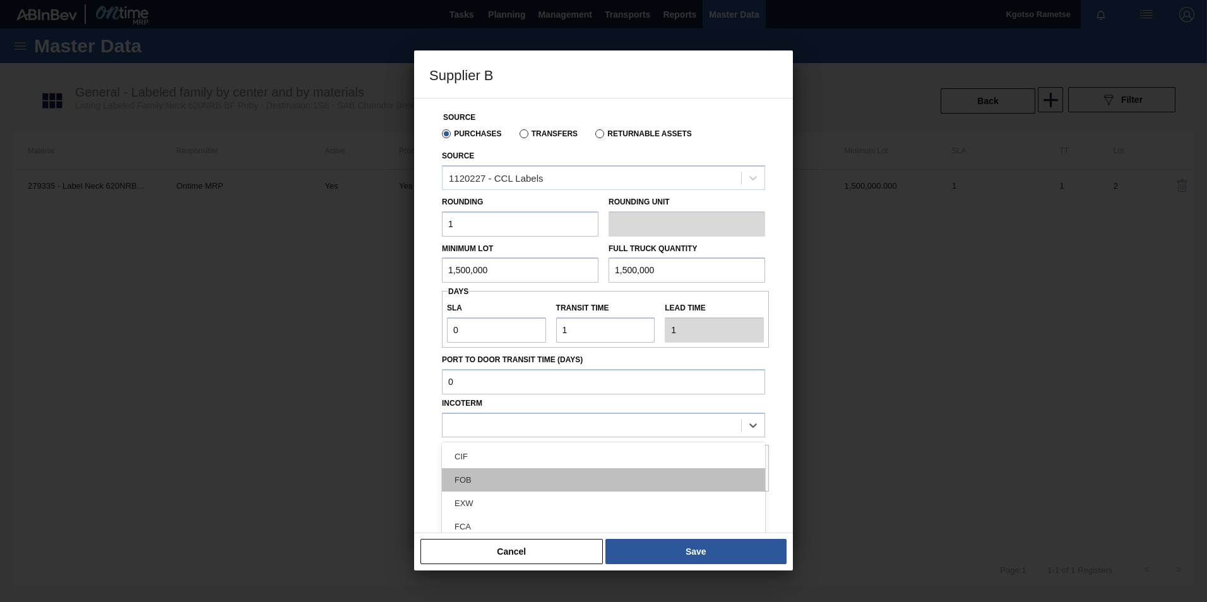
drag, startPoint x: 492, startPoint y: 481, endPoint x: 535, endPoint y: 475, distance: 43.3
click at [492, 480] on div "FOB" at bounding box center [603, 480] width 323 height 23
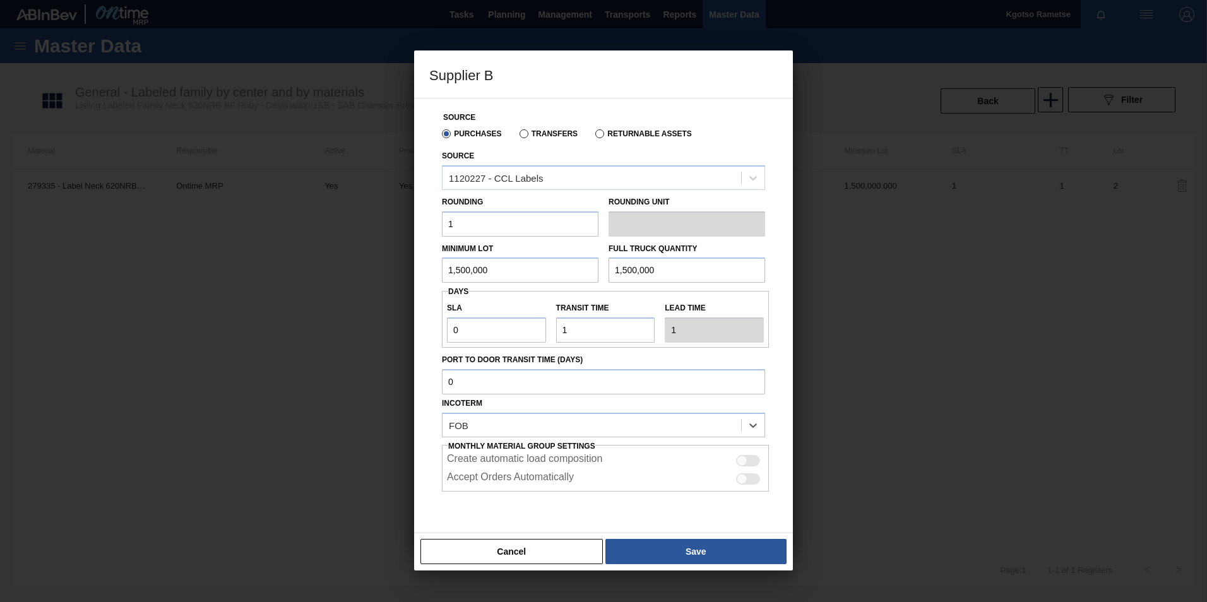
scroll to position [37, 0]
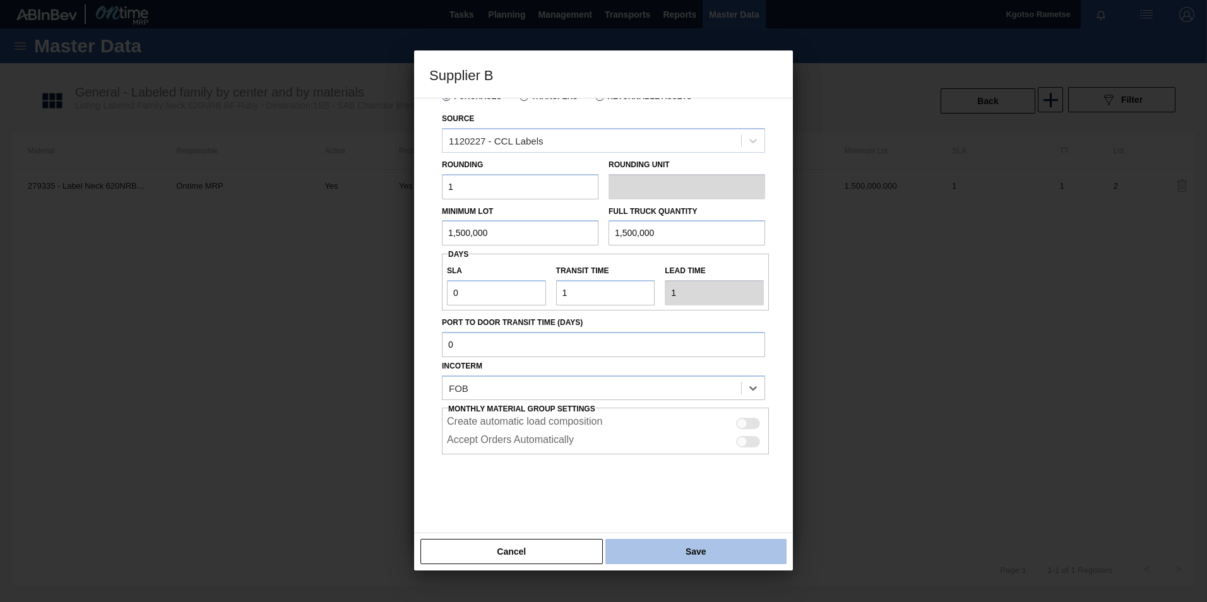
click at [705, 554] on button "Save" at bounding box center [696, 551] width 181 height 25
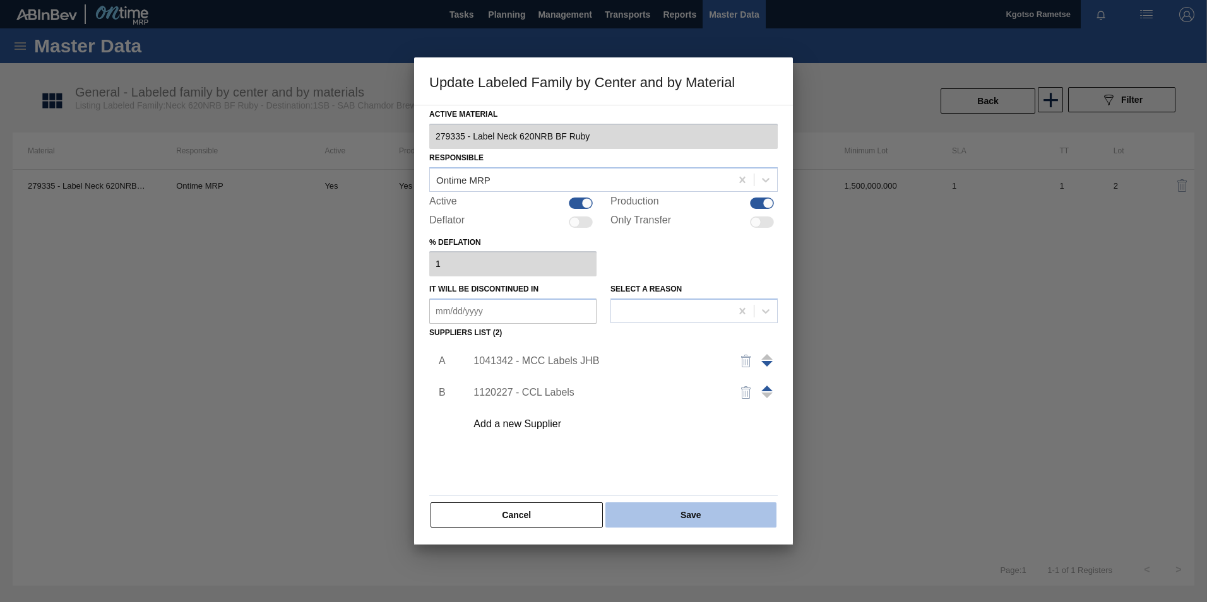
click at [693, 514] on button "Save" at bounding box center [691, 515] width 171 height 25
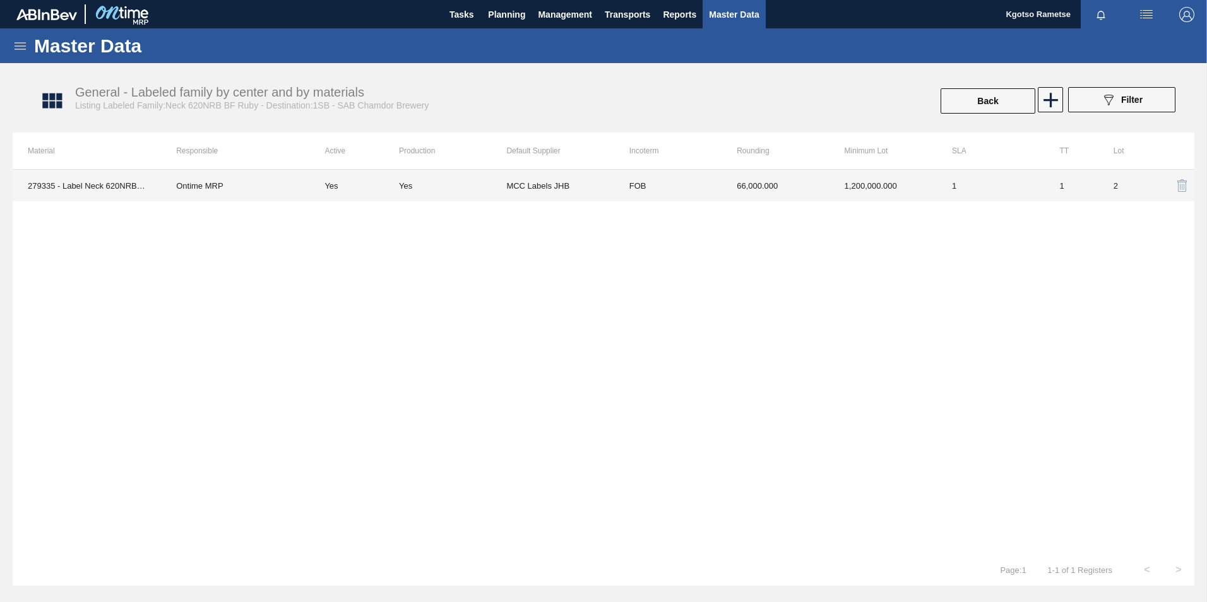
click at [837, 194] on td "1,200,000.000" at bounding box center [883, 186] width 107 height 32
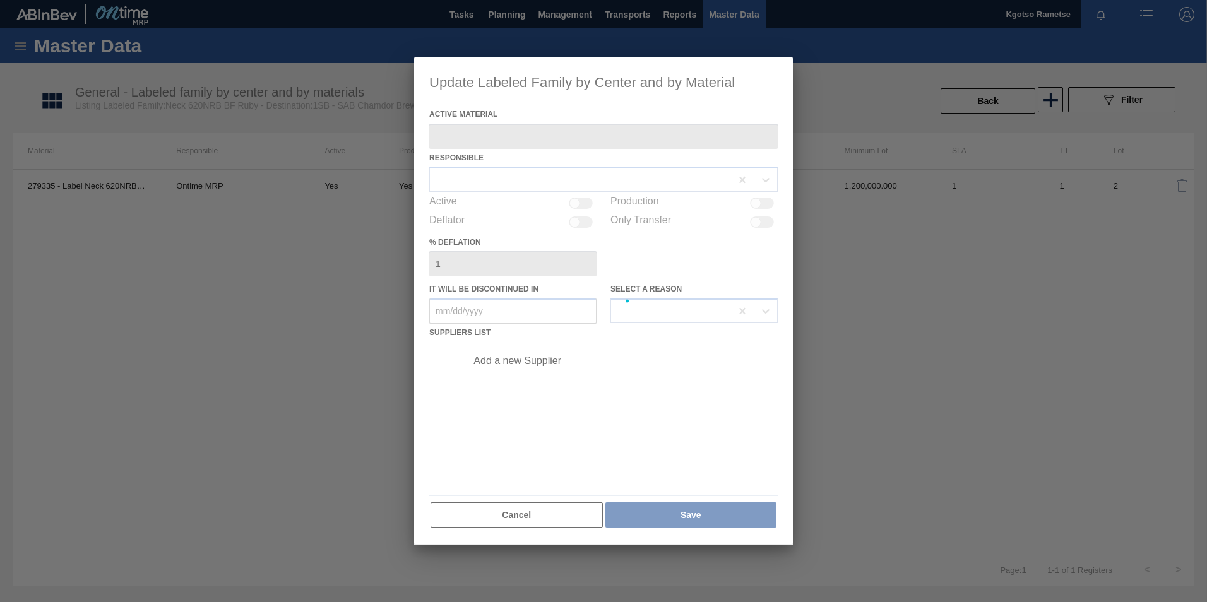
type Material "279335 - Label Neck 620NRB BF Ruby"
checkbox input "true"
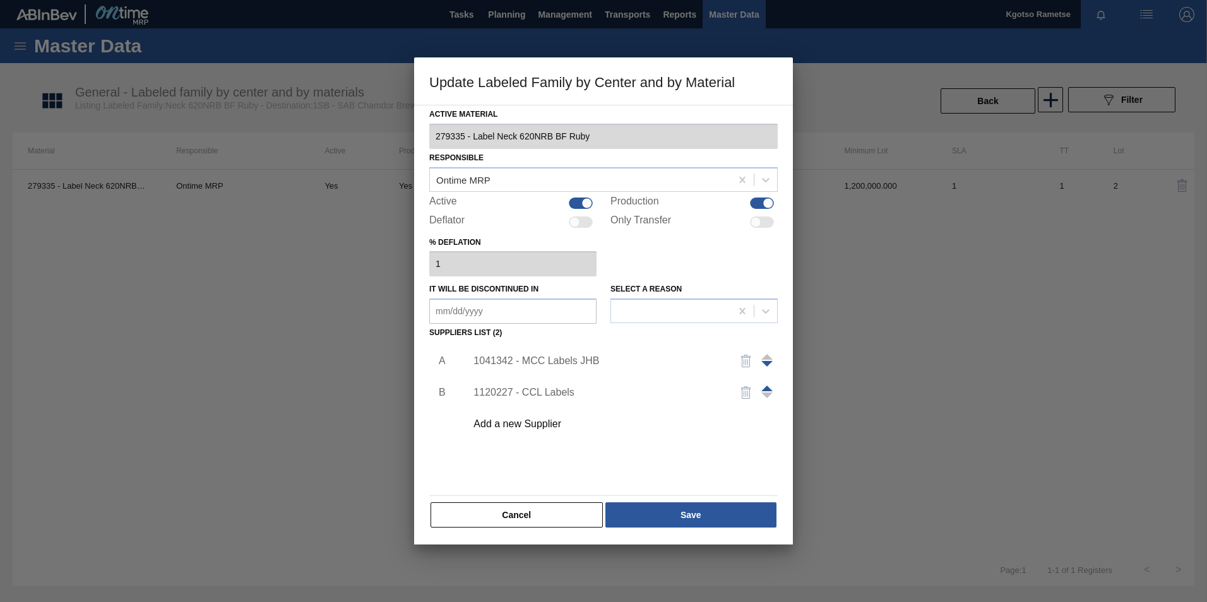
click at [769, 386] on span at bounding box center [767, 389] width 11 height 6
click at [700, 510] on button "Save" at bounding box center [691, 515] width 171 height 25
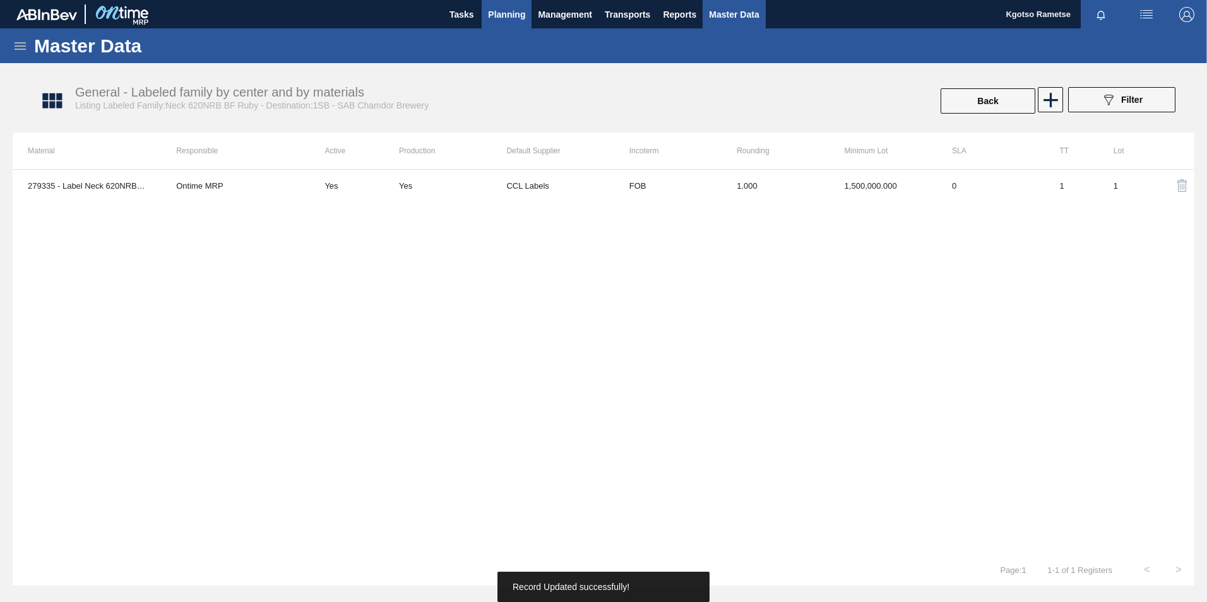
click at [513, 14] on span "Planning" at bounding box center [506, 14] width 37 height 15
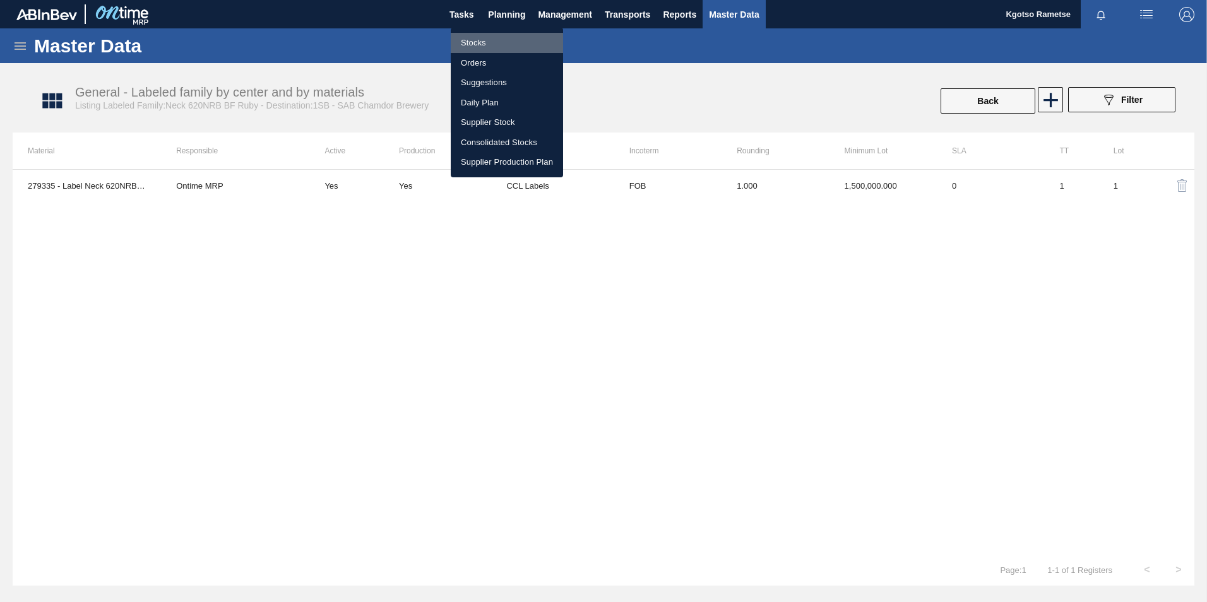
click at [462, 45] on li "Stocks" at bounding box center [507, 43] width 112 height 20
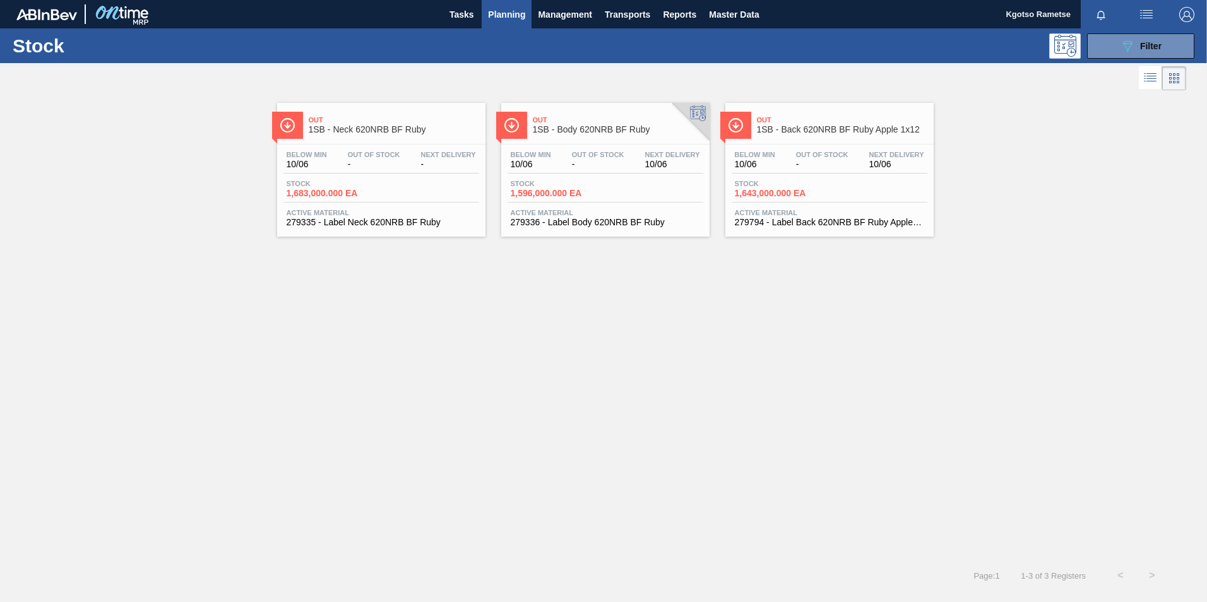
click at [653, 155] on span "Next Delivery" at bounding box center [672, 155] width 55 height 8
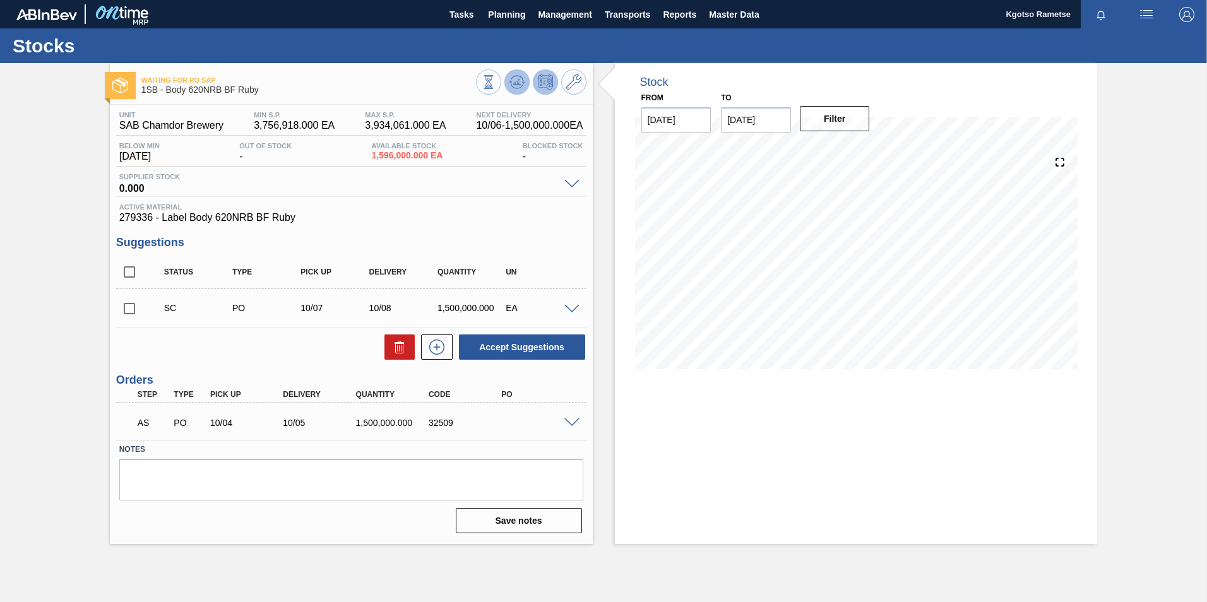
click at [523, 76] on icon at bounding box center [517, 82] width 15 height 15
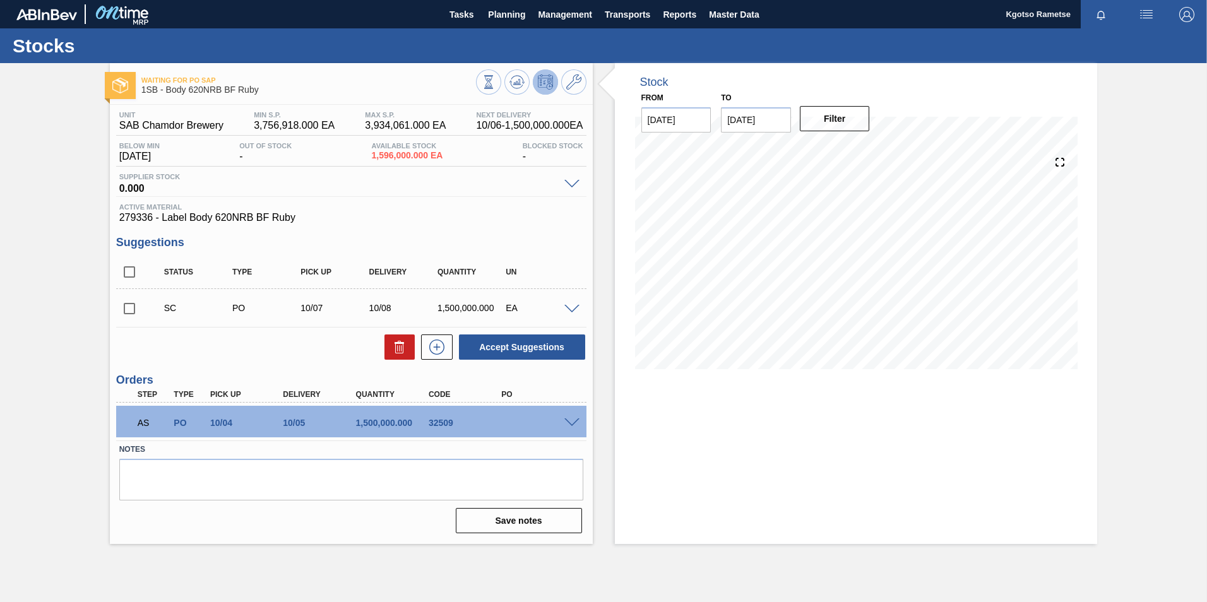
click at [571, 423] on span at bounding box center [572, 423] width 15 height 9
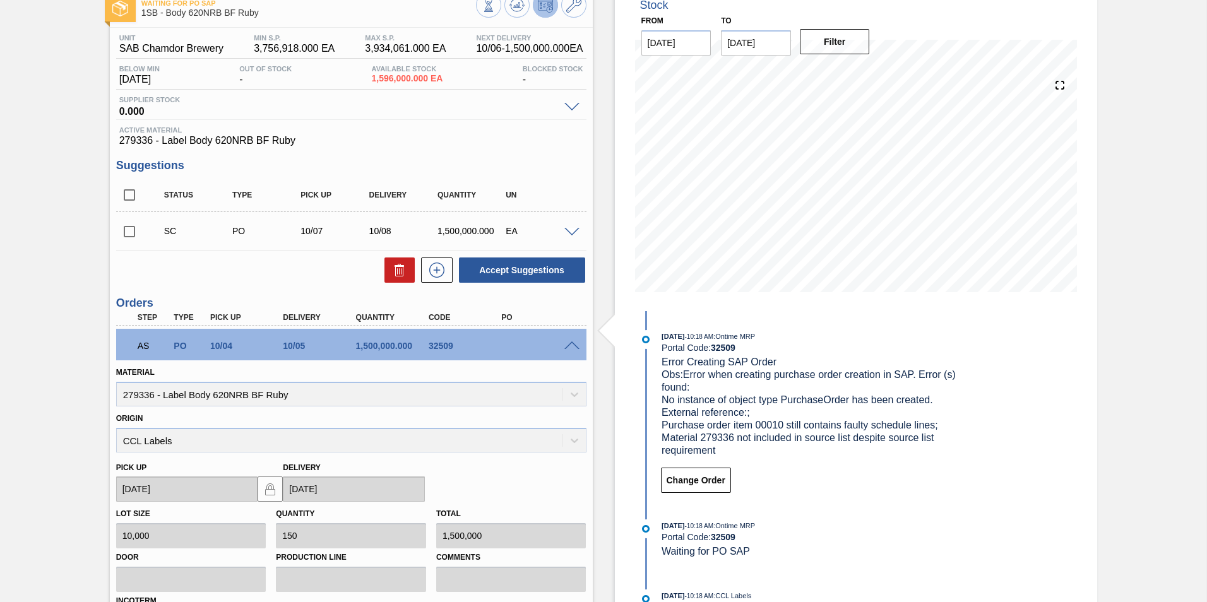
scroll to position [248, 0]
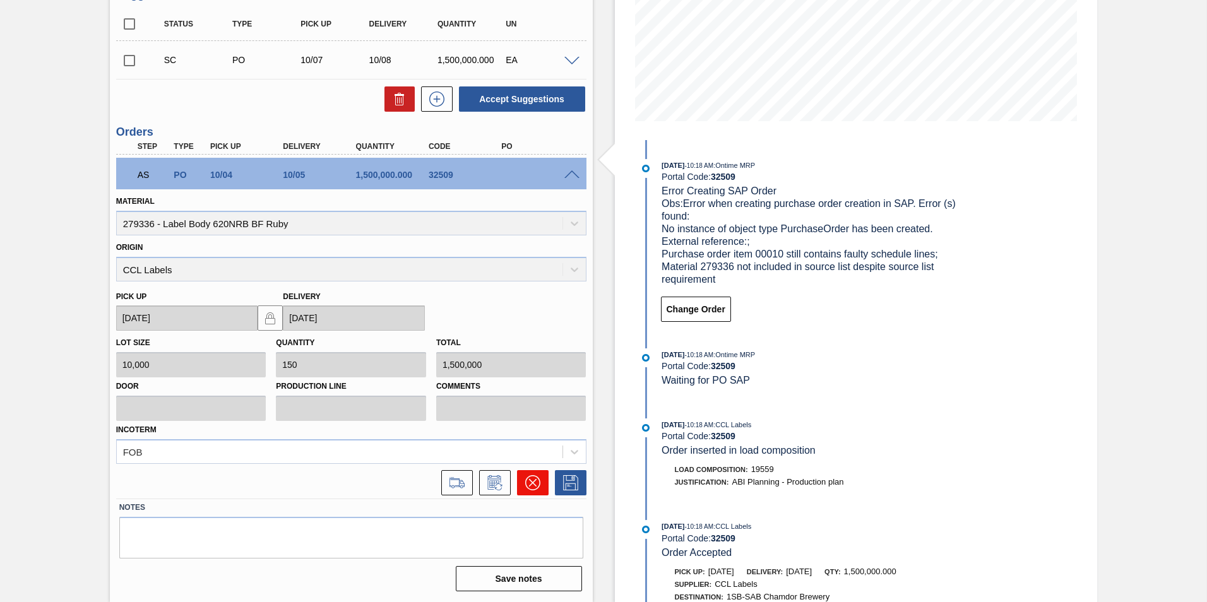
click at [536, 488] on icon at bounding box center [532, 482] width 15 height 15
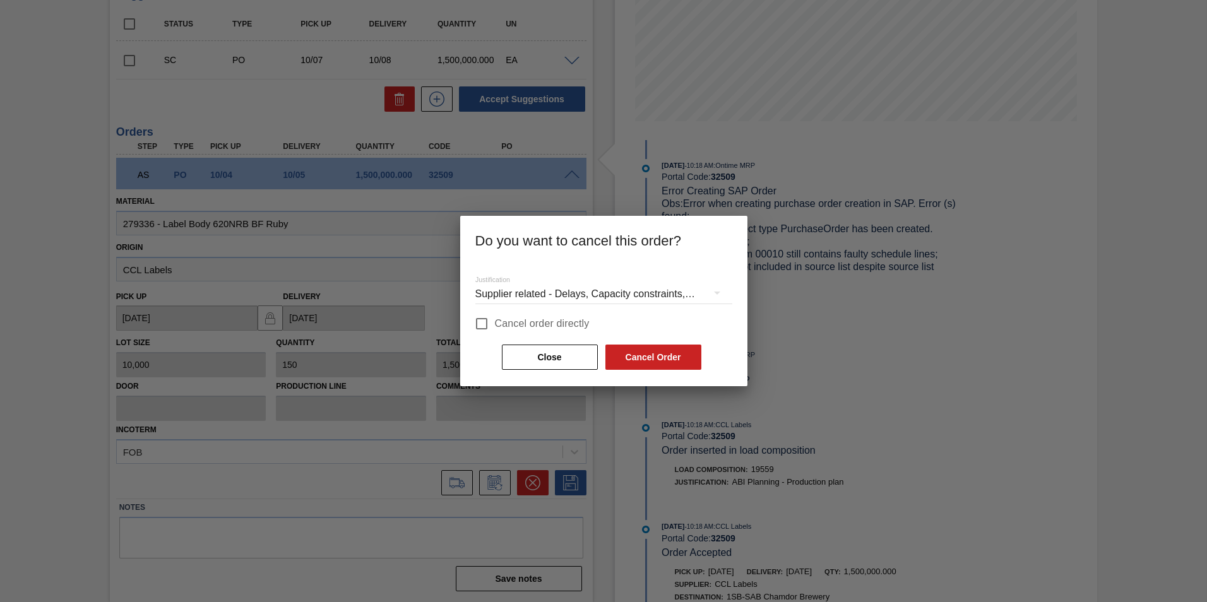
click at [482, 321] on input "Cancel order directly" at bounding box center [482, 324] width 27 height 27
checkbox input "true"
click at [631, 355] on button "Cancel Order" at bounding box center [654, 357] width 96 height 25
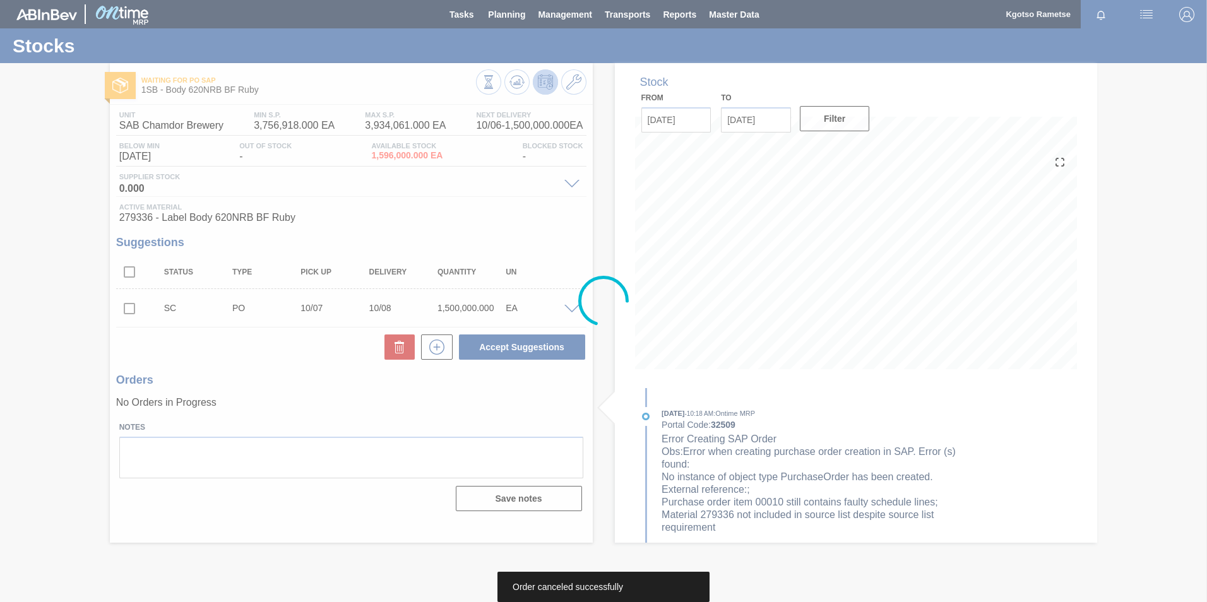
scroll to position [0, 0]
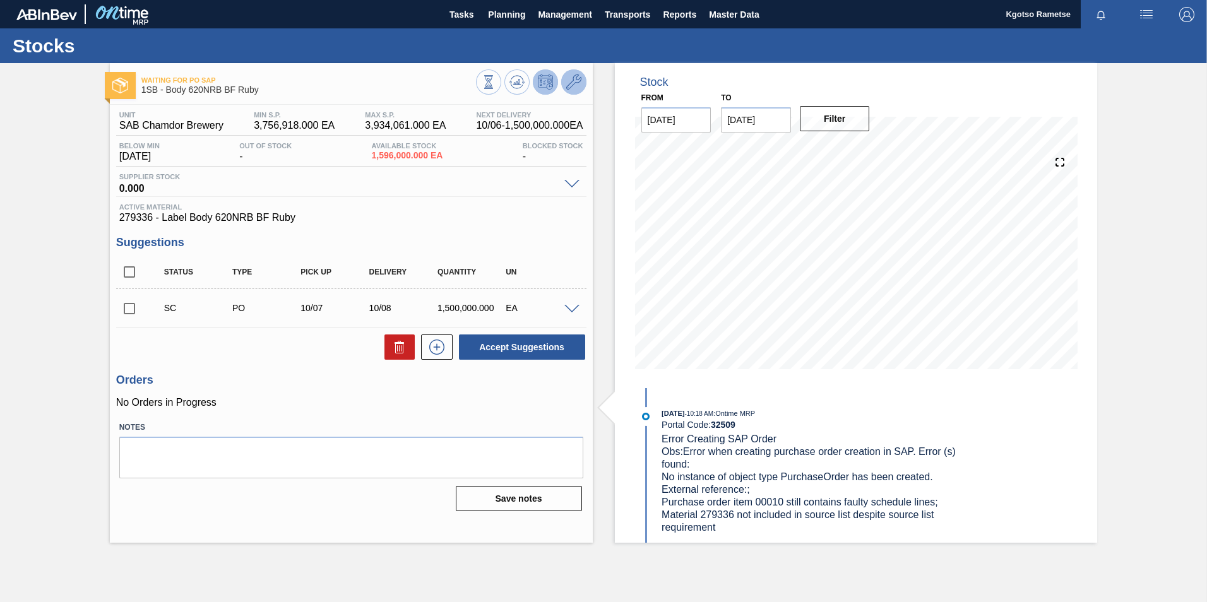
click at [580, 87] on icon at bounding box center [573, 82] width 15 height 15
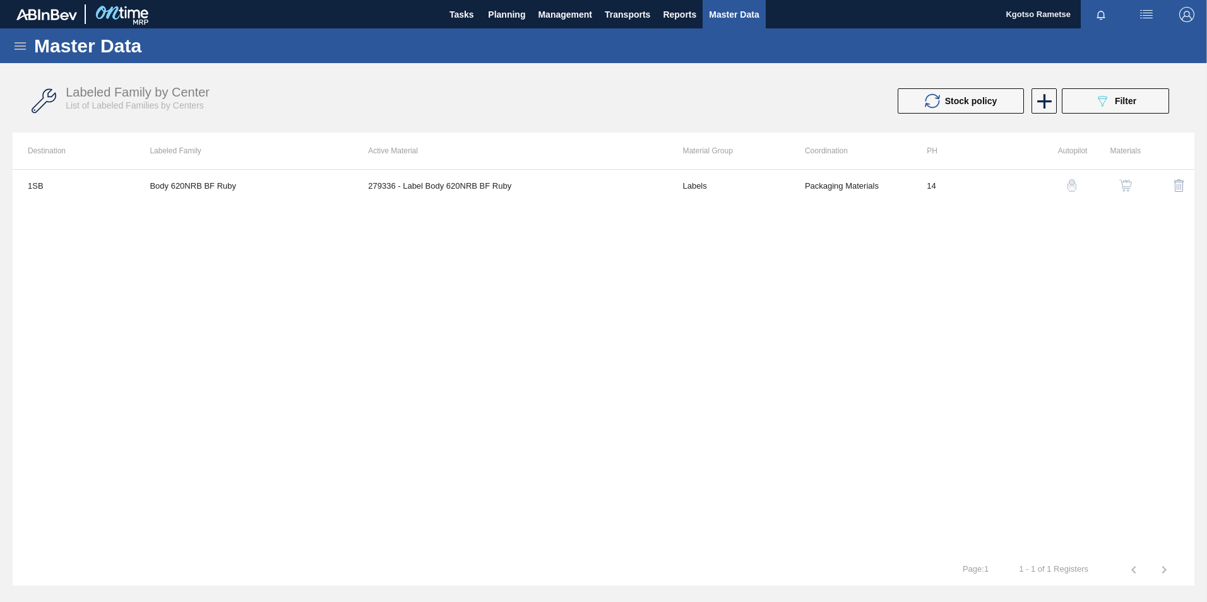
click at [1114, 187] on button "button" at bounding box center [1126, 185] width 30 height 30
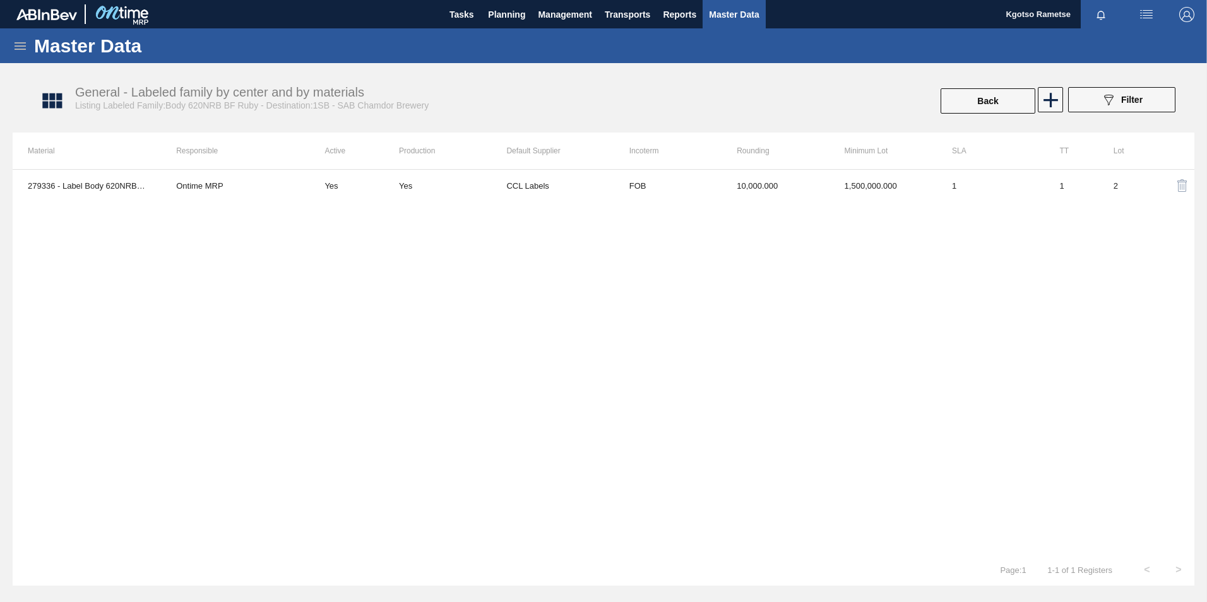
click at [890, 164] on th "Minimum Lot" at bounding box center [883, 151] width 107 height 37
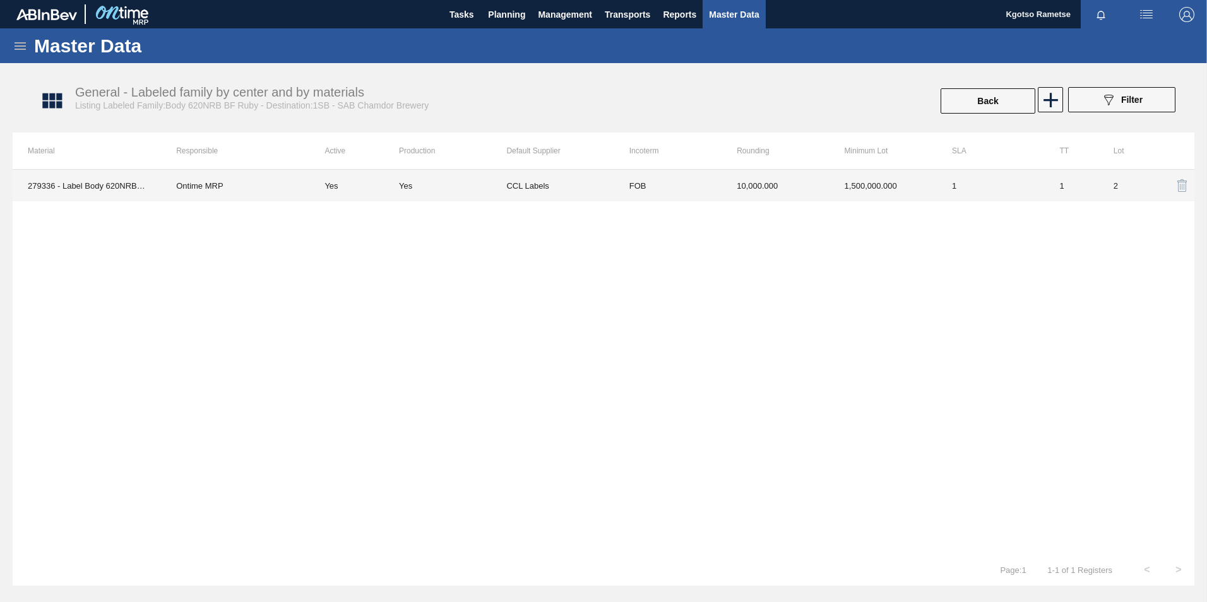
click at [877, 172] on td "1,500,000.000" at bounding box center [883, 186] width 107 height 32
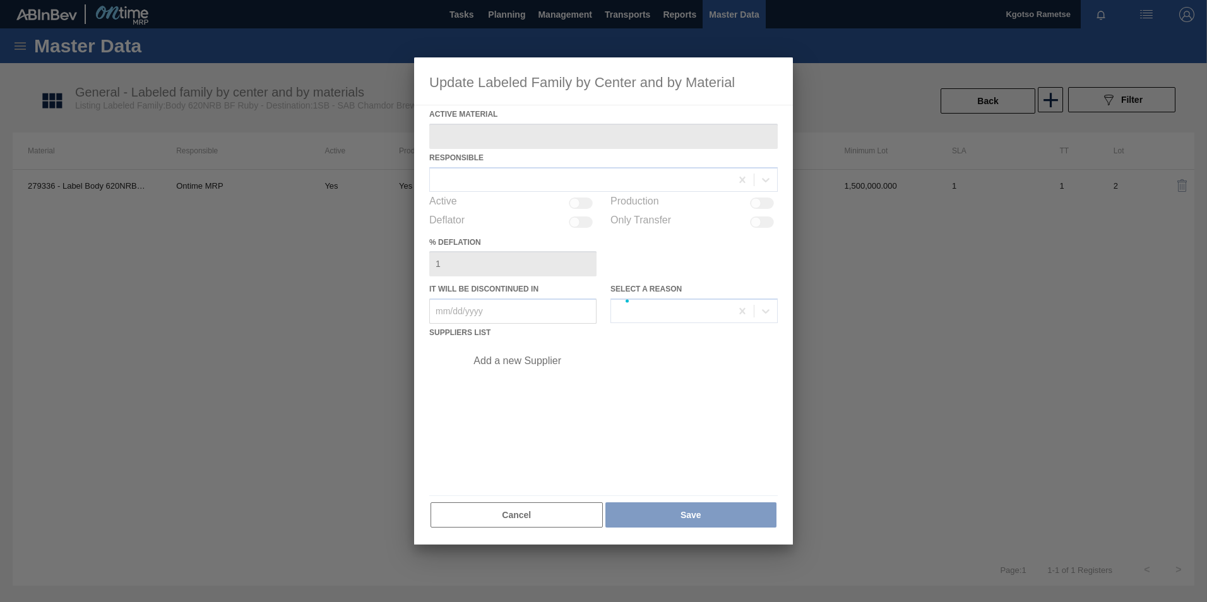
type Material "279336 - Label Body 620NRB BF Ruby"
checkbox input "true"
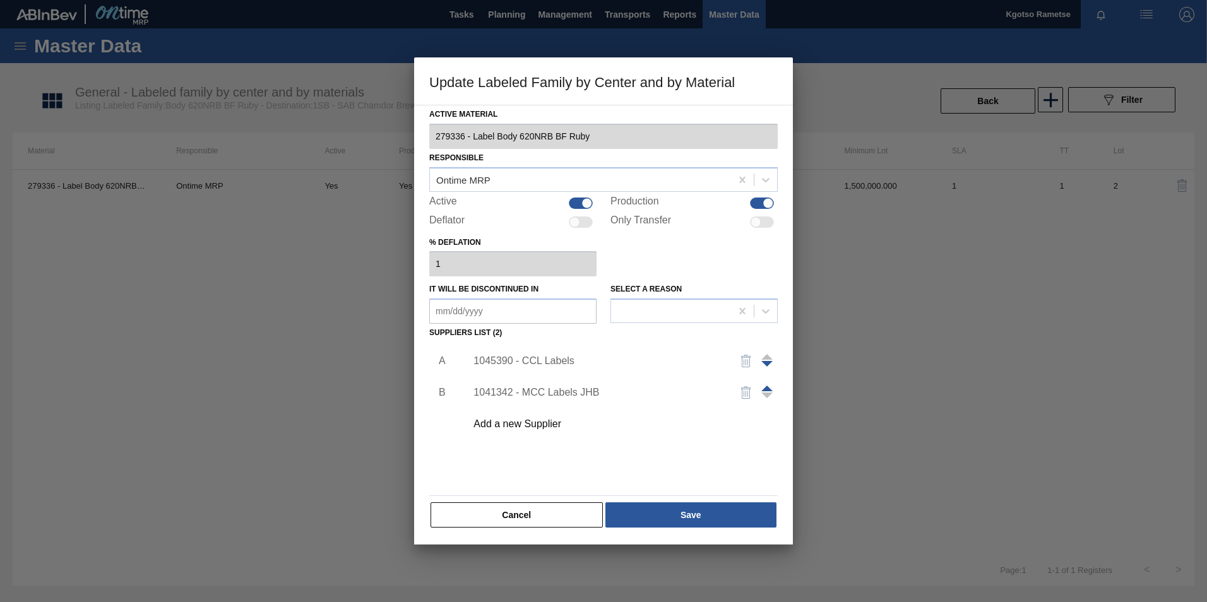
click at [746, 359] on img "button" at bounding box center [746, 361] width 15 height 15
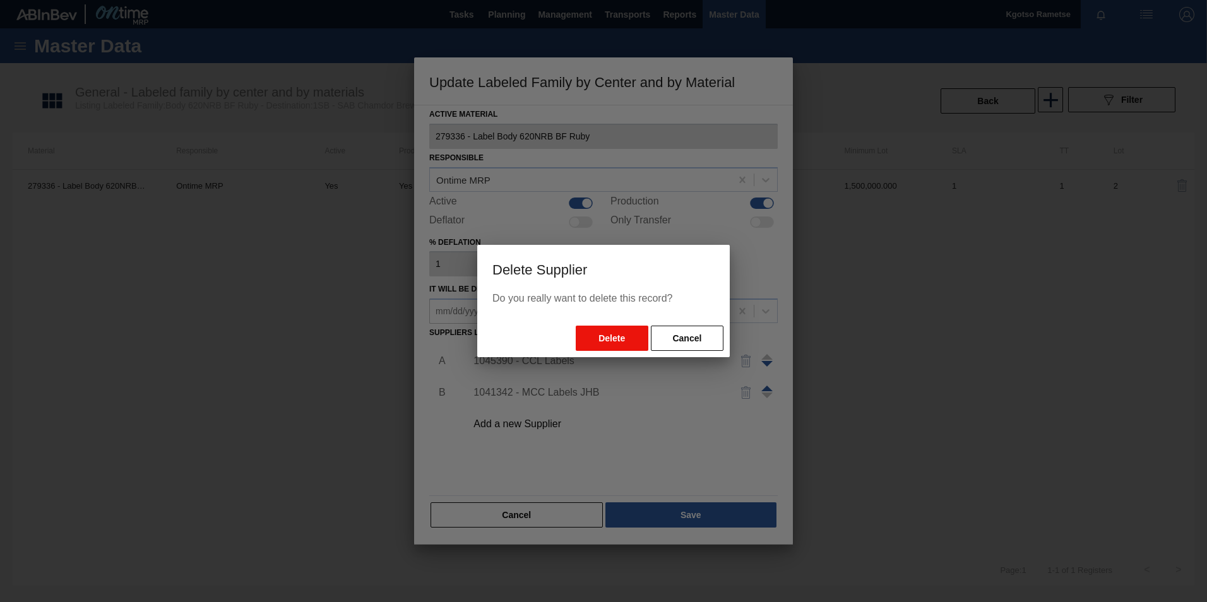
click at [632, 331] on button "Delete" at bounding box center [612, 338] width 73 height 25
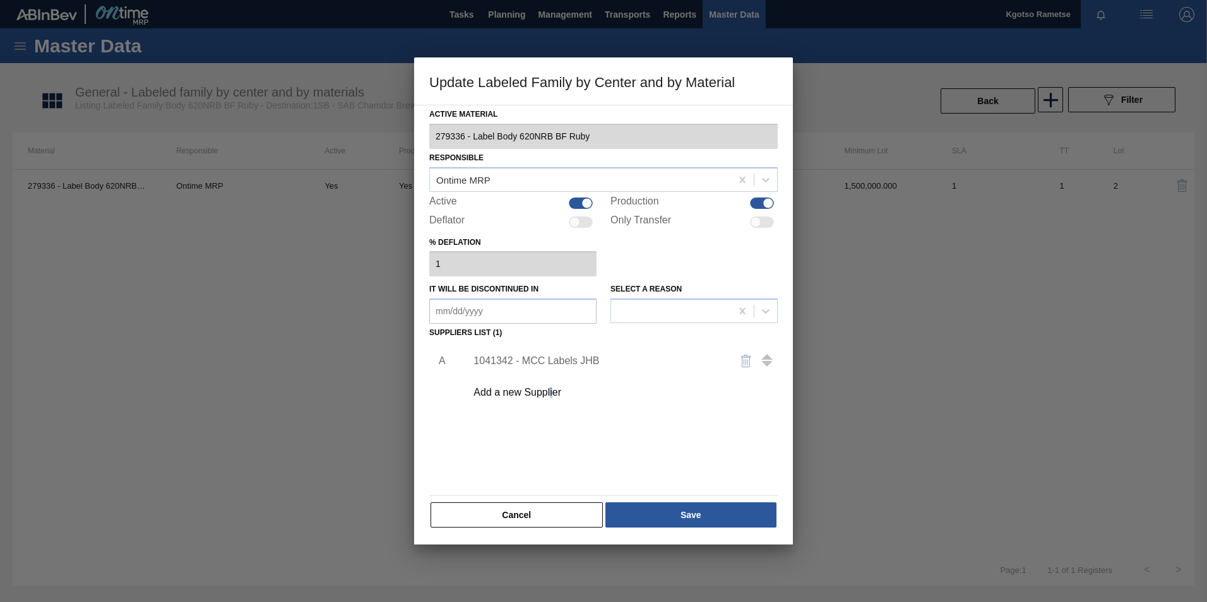
click at [551, 393] on div "Add a new Supplier" at bounding box center [598, 392] width 248 height 11
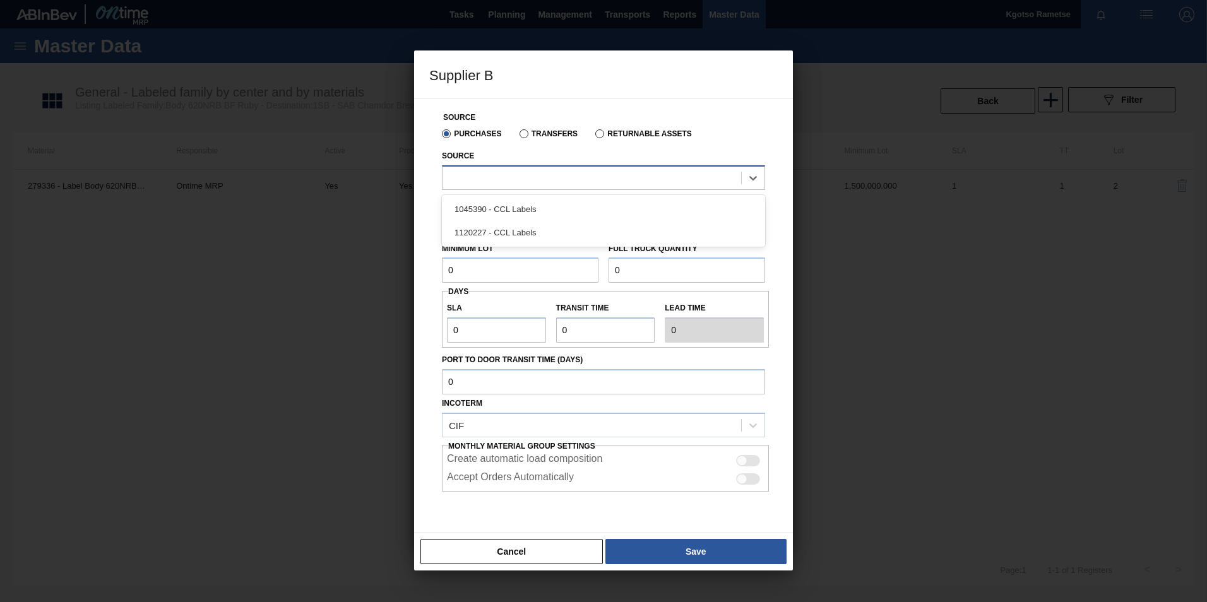
click at [491, 167] on div at bounding box center [603, 177] width 323 height 25
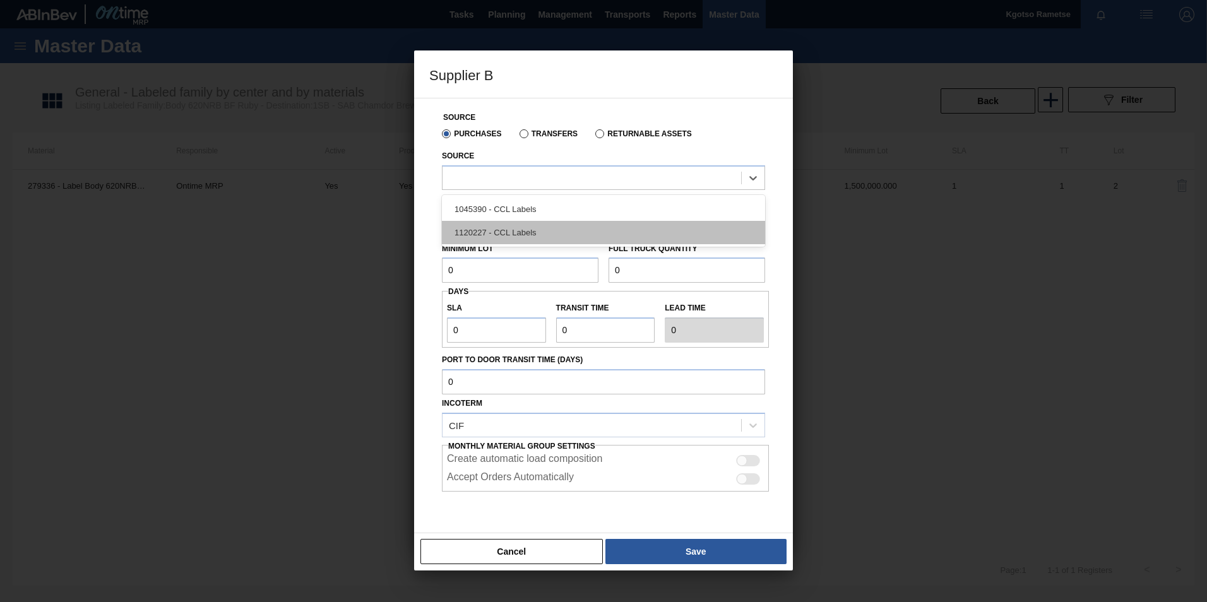
click at [484, 224] on div "1120227 - CCL Labels" at bounding box center [603, 232] width 323 height 23
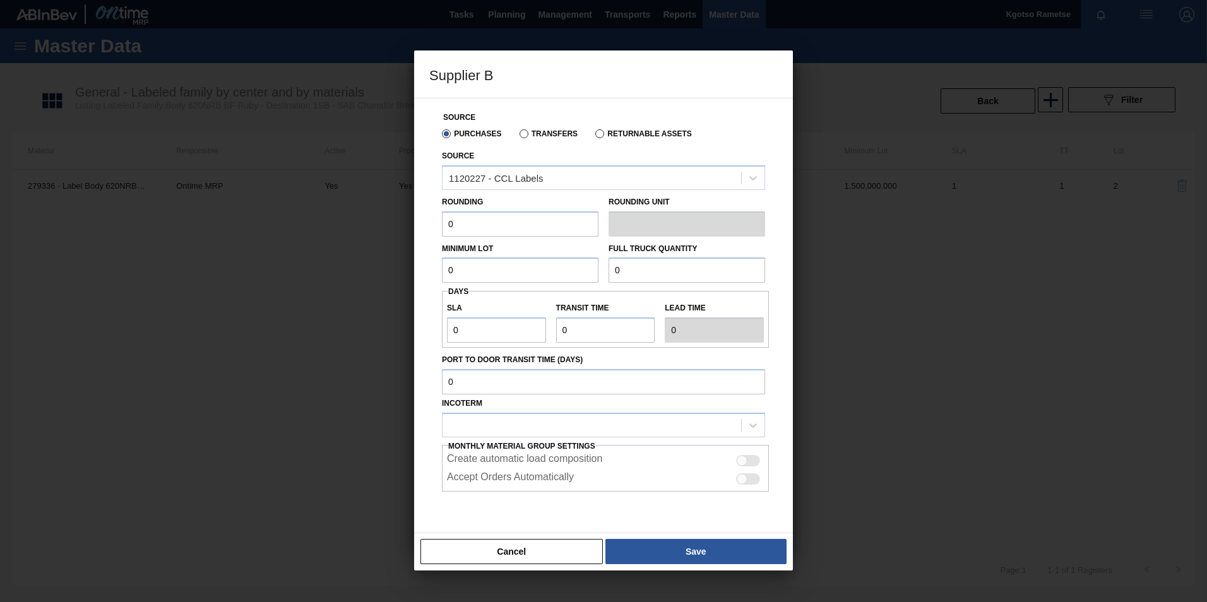
drag, startPoint x: 460, startPoint y: 227, endPoint x: 179, endPoint y: 236, distance: 280.5
click at [260, 232] on div "Supplier B Source Purchases Transfers Returnable Assets Source 1120227 - CCL La…" at bounding box center [603, 301] width 1207 height 602
type input "1"
drag, startPoint x: 367, startPoint y: 261, endPoint x: 316, endPoint y: 263, distance: 51.2
click at [302, 261] on div "Supplier B Source Purchases Transfers Returnable Assets Source 1120227 - CCL La…" at bounding box center [603, 301] width 1207 height 602
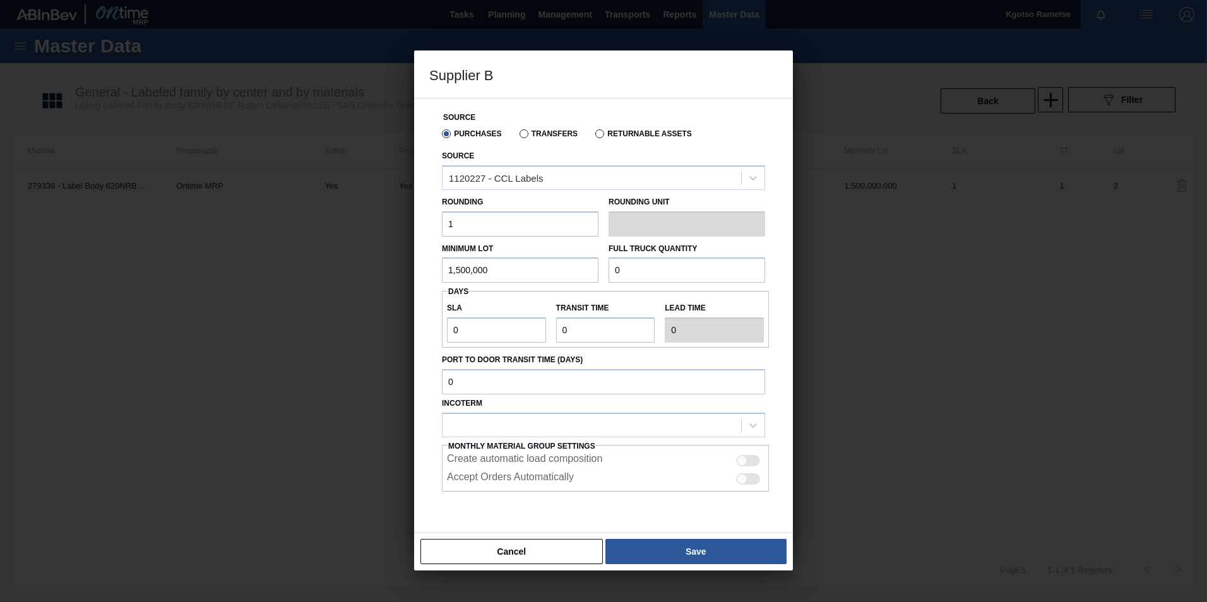
drag, startPoint x: 508, startPoint y: 269, endPoint x: 133, endPoint y: 254, distance: 375.4
click at [167, 252] on div "Supplier B Source Purchases Transfers Returnable Assets Source 1120227 - CCL La…" at bounding box center [603, 301] width 1207 height 602
type input "1,500,000"
drag, startPoint x: 638, startPoint y: 264, endPoint x: 454, endPoint y: 242, distance: 185.1
click at [533, 244] on div "Minimum Lot 1,500,000 Full Truck Quantity 0" at bounding box center [603, 260] width 333 height 47
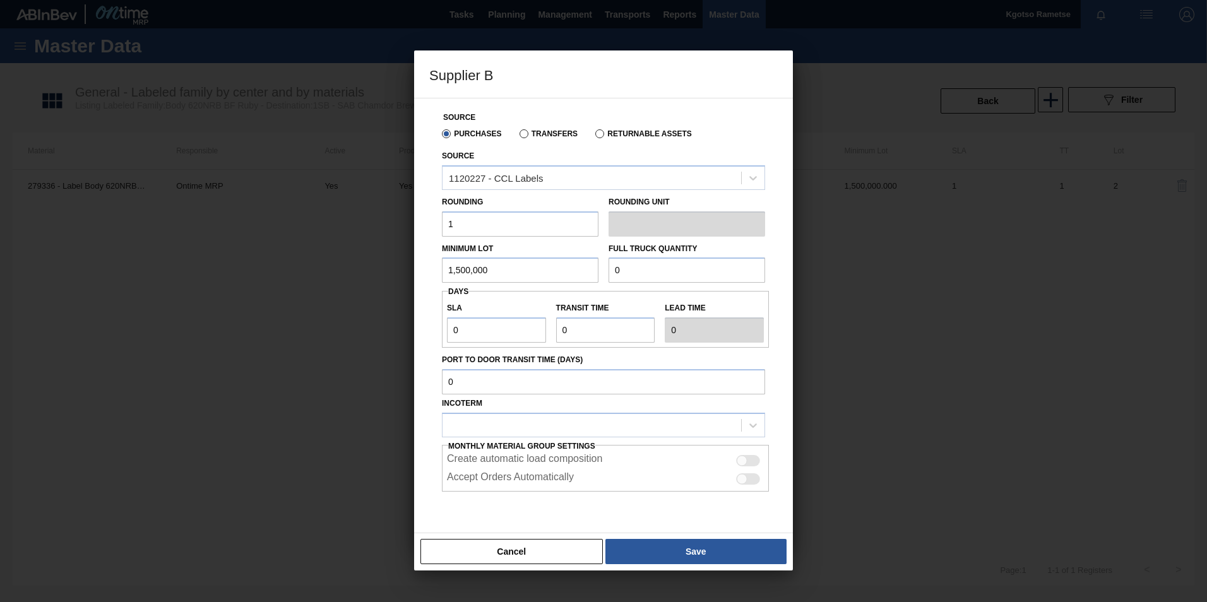
paste input "1,500,00"
type input "1,500,000"
click at [530, 333] on div "SLA 0 Transit time Lead time 0" at bounding box center [605, 319] width 327 height 47
type input "1"
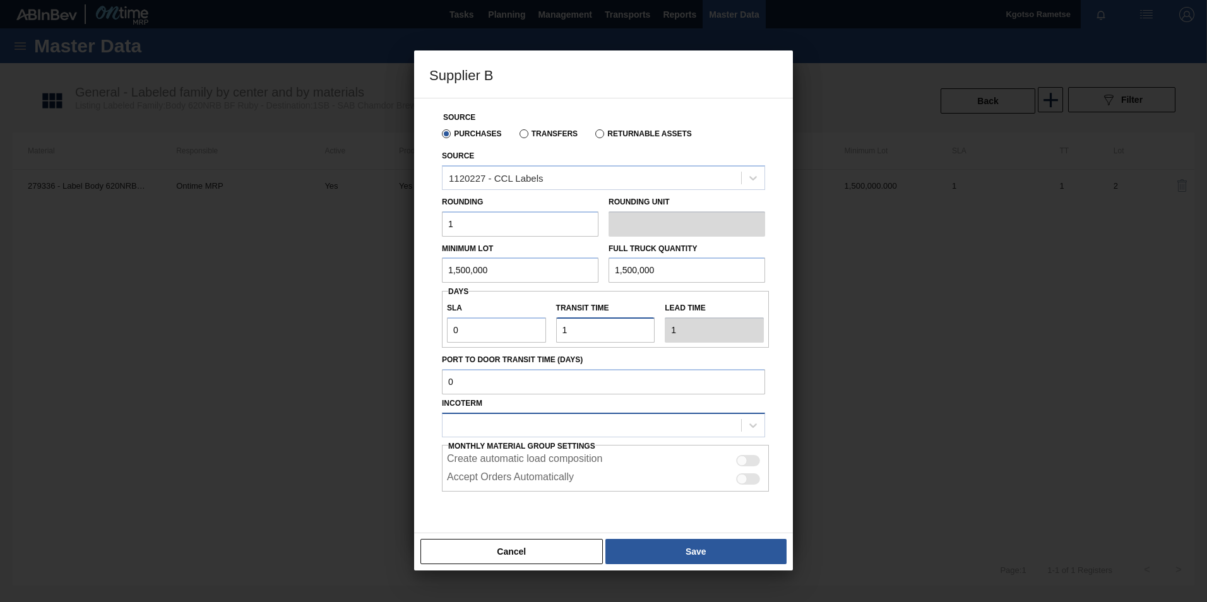
type input "1"
click at [597, 433] on div at bounding box center [592, 425] width 299 height 18
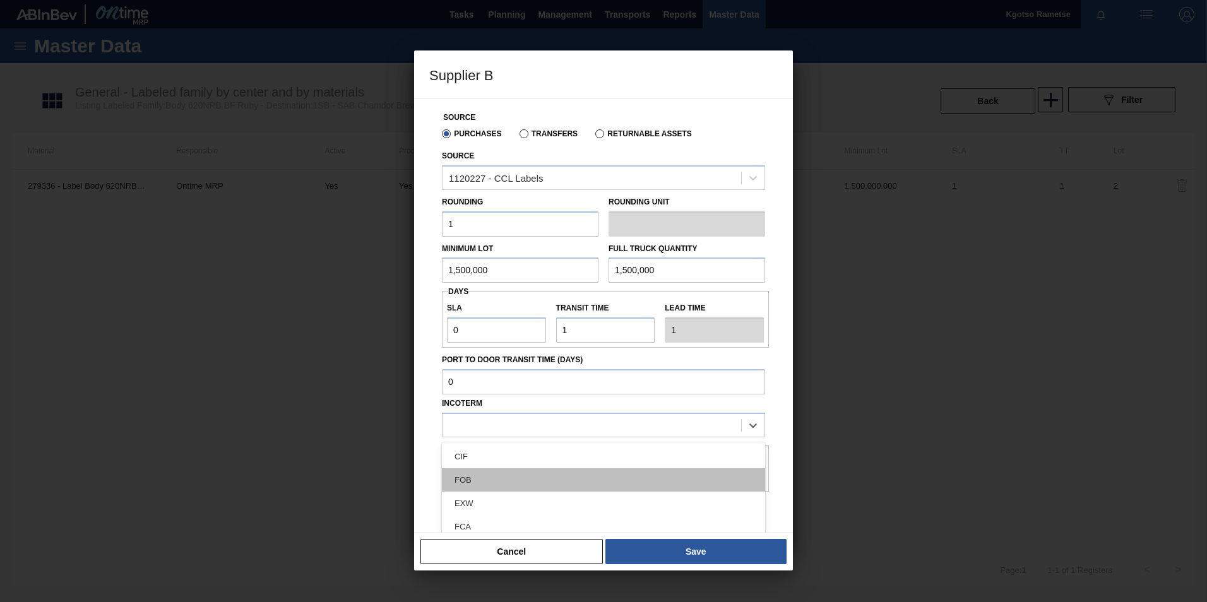
click at [508, 481] on div "FOB" at bounding box center [603, 480] width 323 height 23
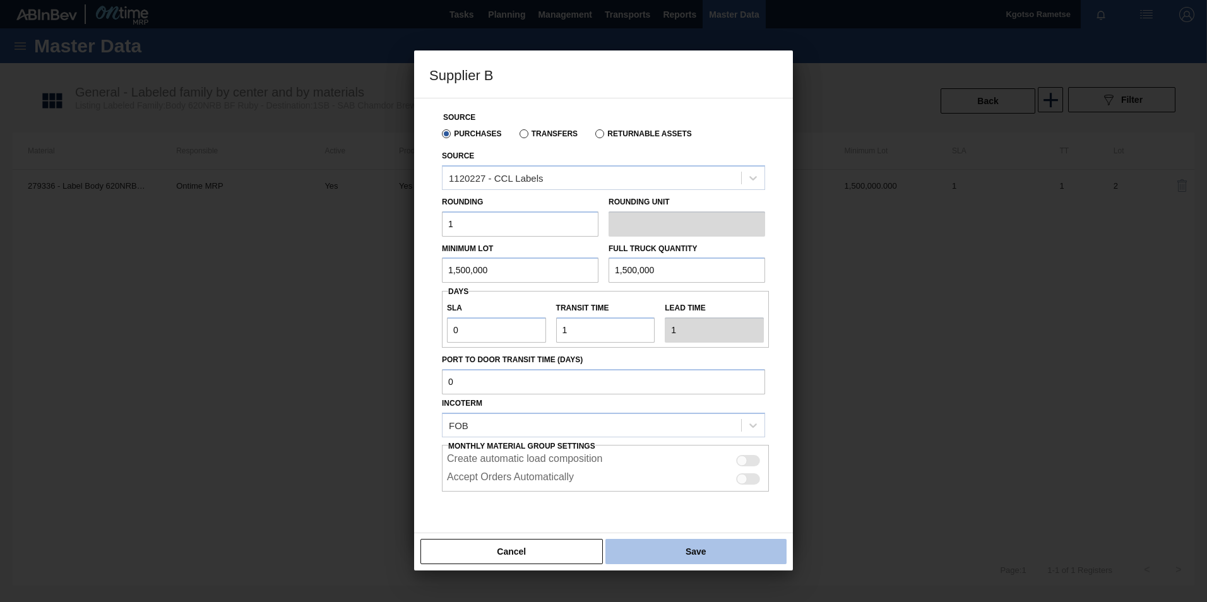
click at [679, 556] on button "Save" at bounding box center [696, 551] width 181 height 25
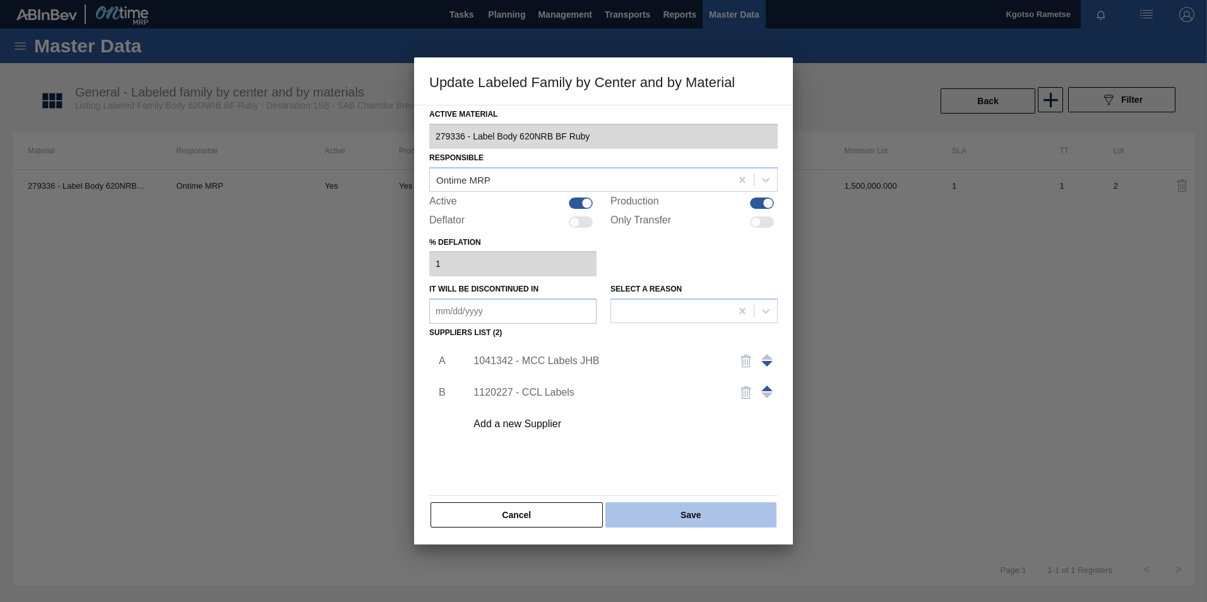
click at [661, 516] on button "Save" at bounding box center [691, 515] width 171 height 25
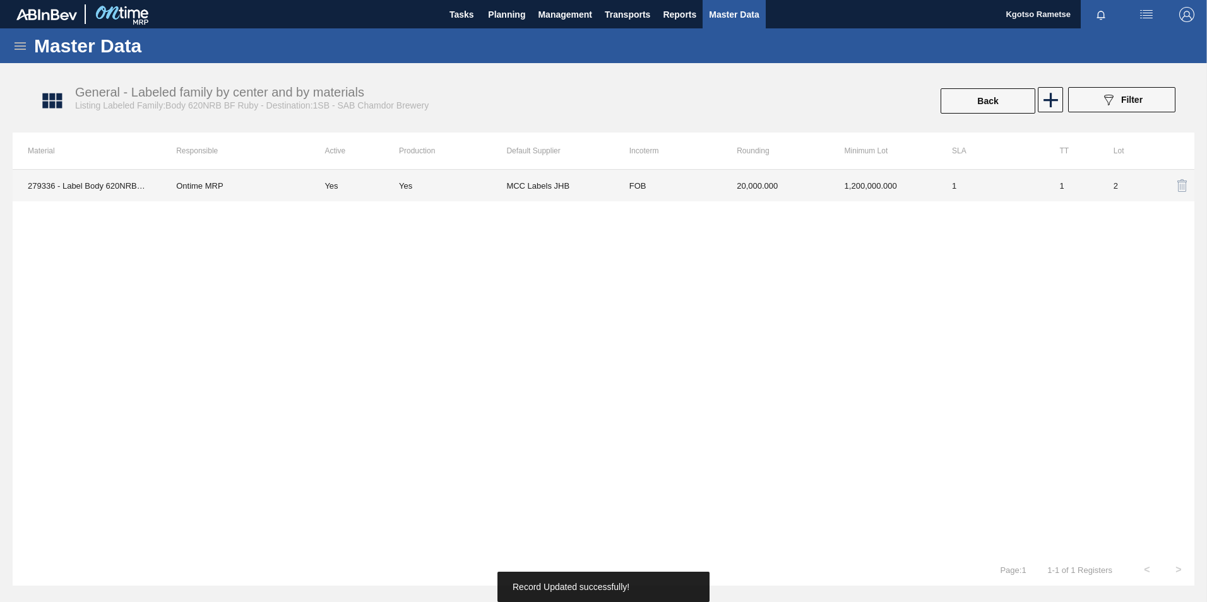
click at [725, 189] on td "20,000.000" at bounding box center [775, 186] width 107 height 32
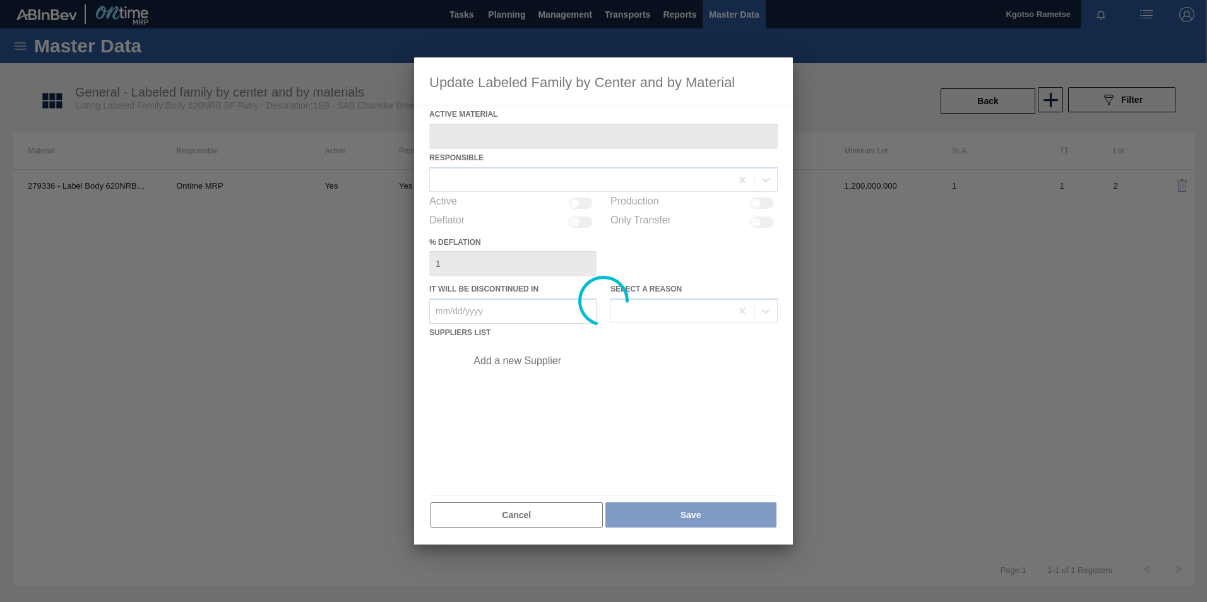
type Material "279336 - Label Body 620NRB BF Ruby"
checkbox input "true"
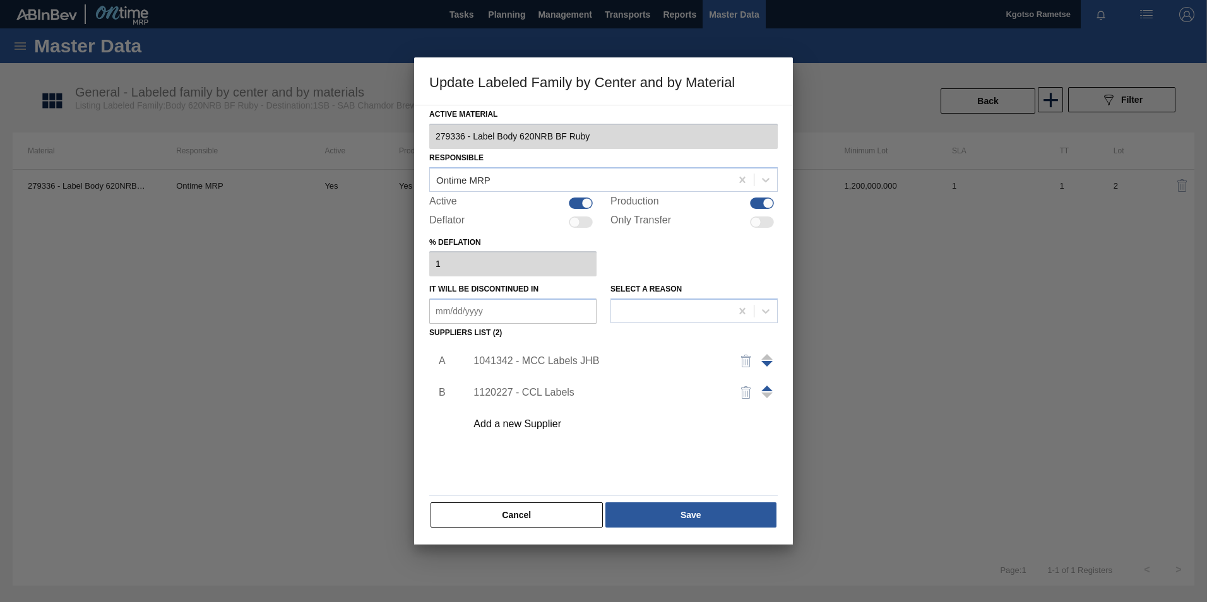
click at [764, 388] on span at bounding box center [767, 389] width 11 height 6
click at [696, 510] on button "Save" at bounding box center [691, 515] width 171 height 25
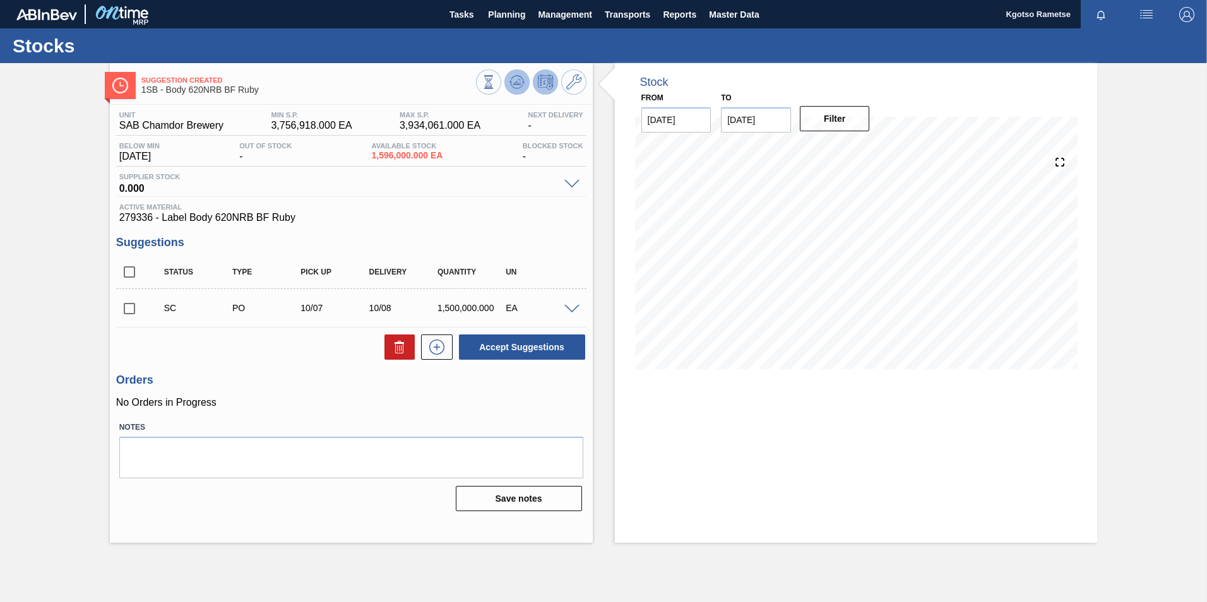
click at [522, 80] on icon at bounding box center [517, 82] width 15 height 15
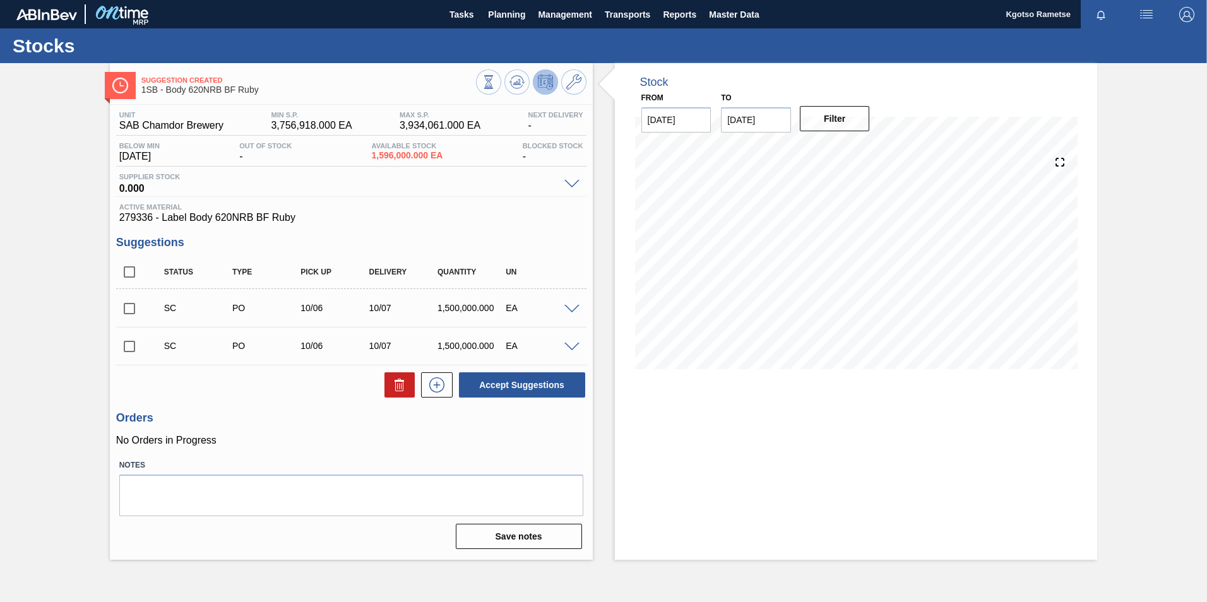
click at [570, 310] on span at bounding box center [572, 309] width 15 height 9
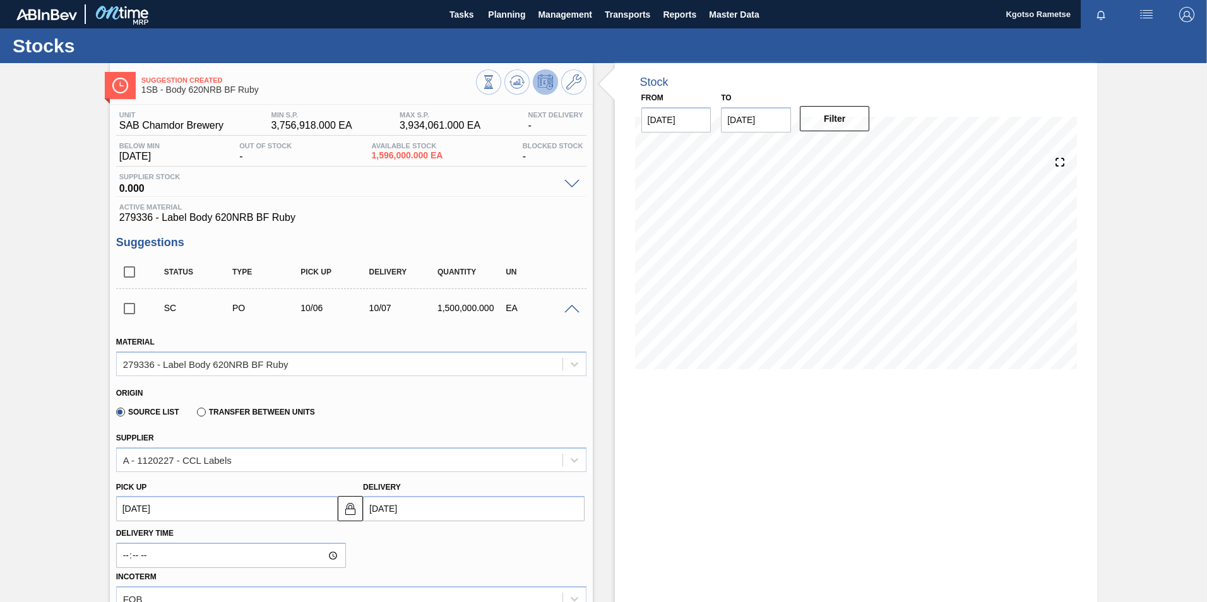
click at [570, 310] on span at bounding box center [572, 309] width 15 height 9
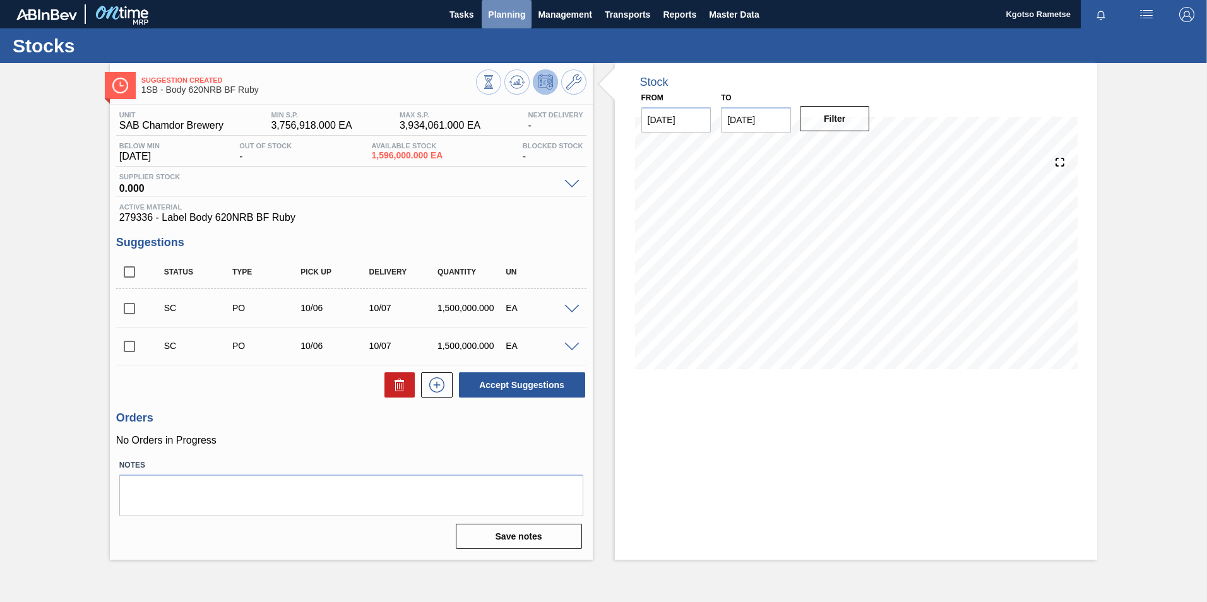
click at [498, 7] on span "Planning" at bounding box center [506, 14] width 37 height 15
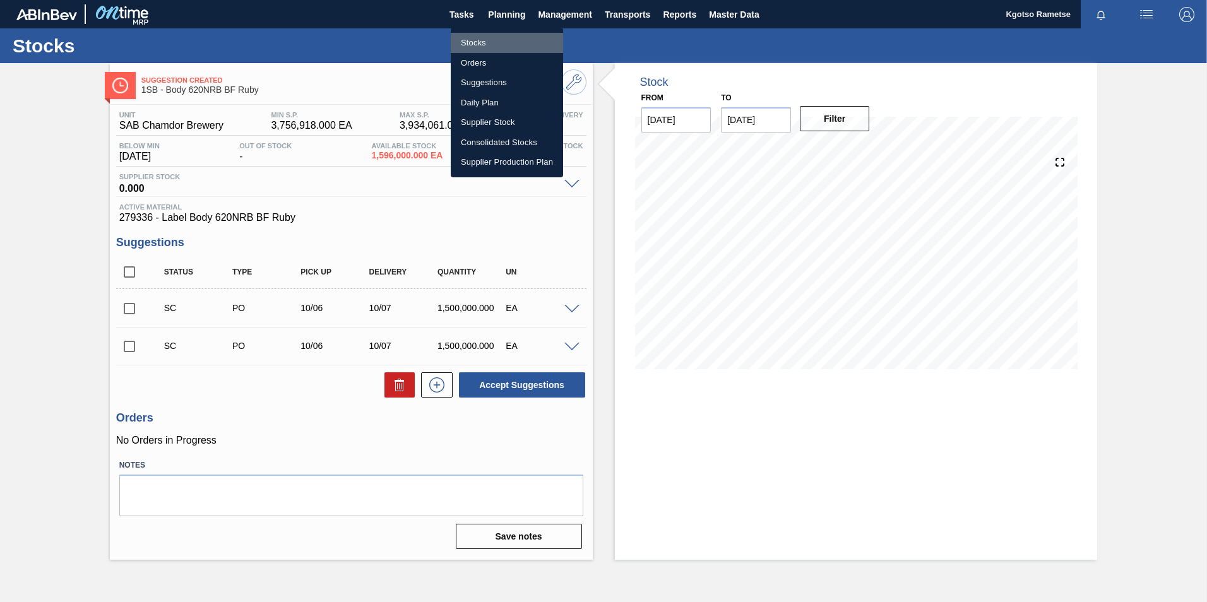
click at [489, 39] on li "Stocks" at bounding box center [507, 43] width 112 height 20
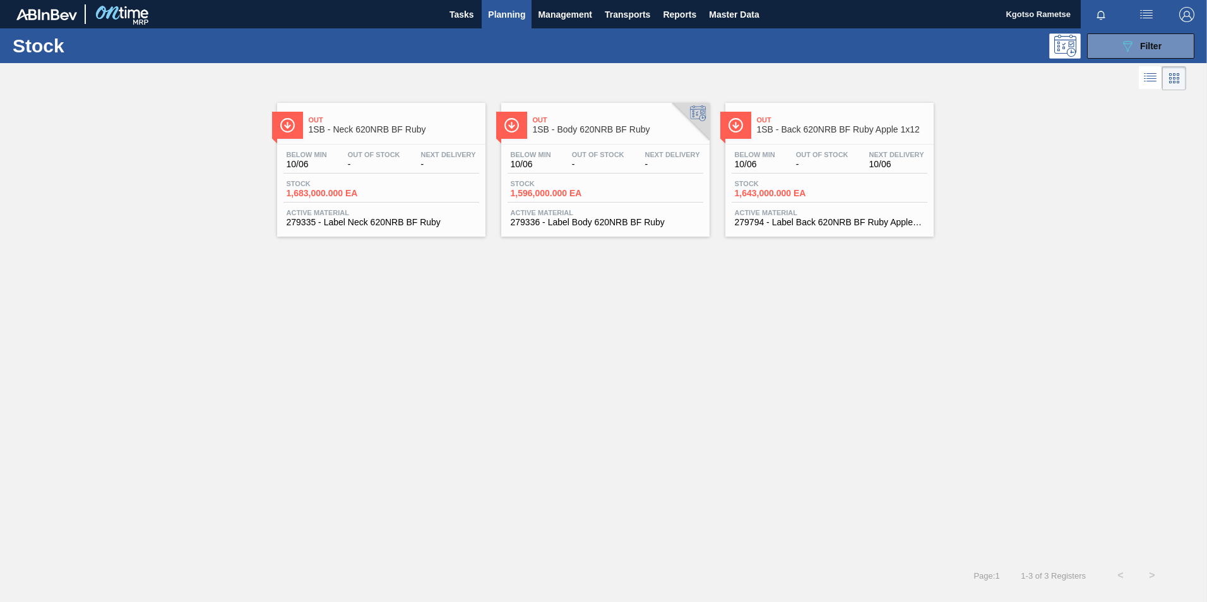
click at [802, 160] on span "-" at bounding box center [822, 164] width 52 height 9
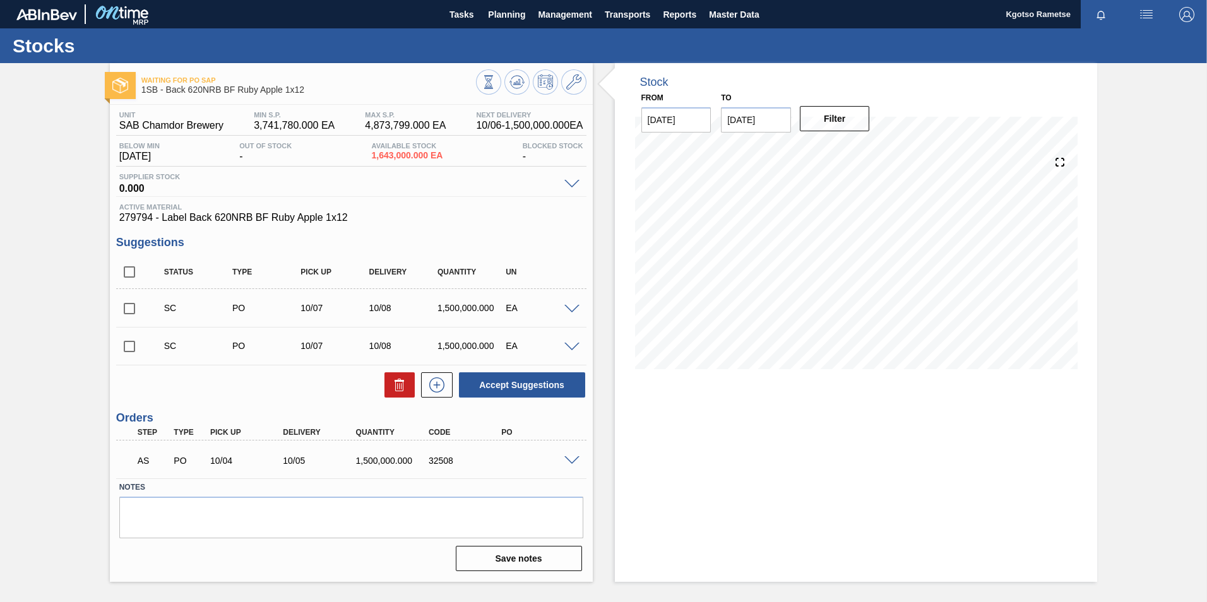
click at [567, 463] on span at bounding box center [572, 461] width 15 height 9
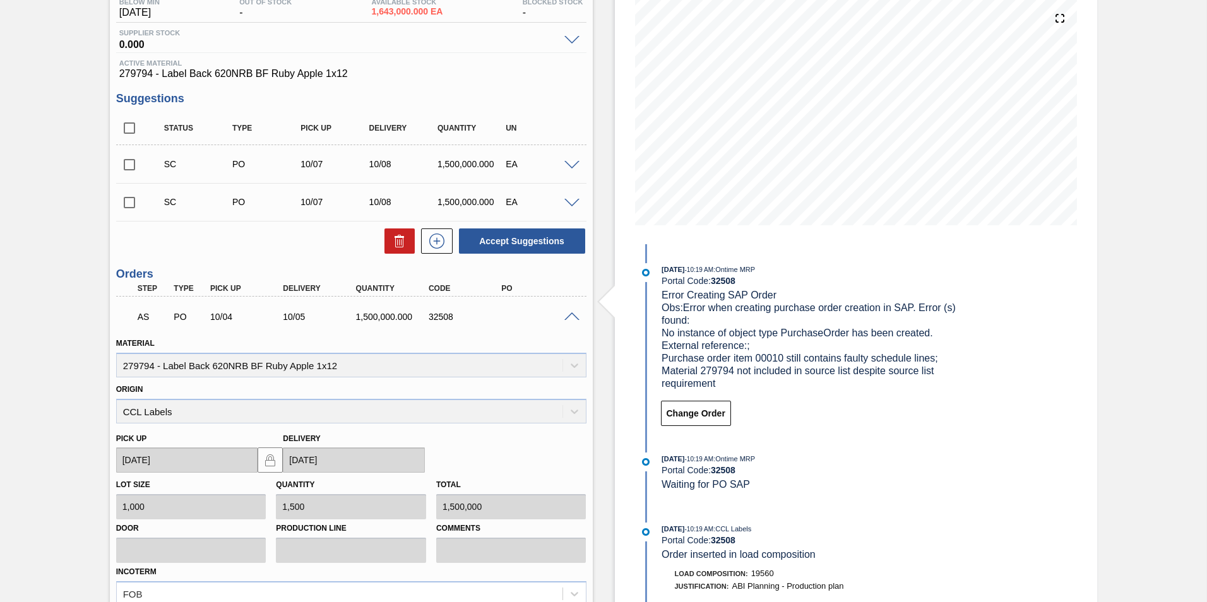
scroll to position [286, 0]
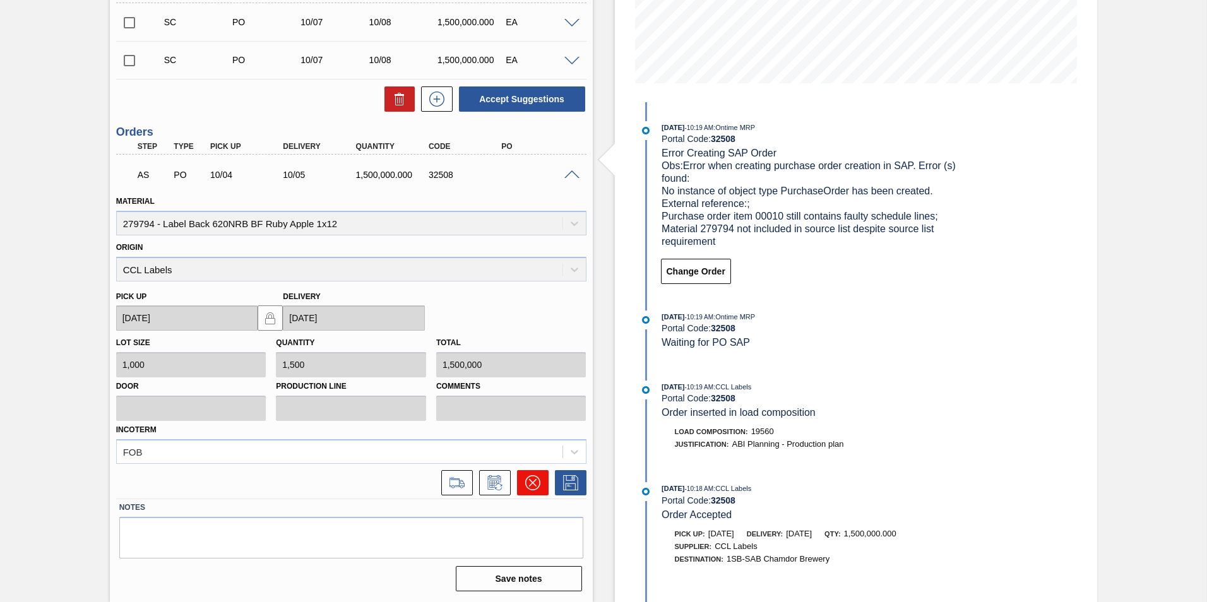
click at [533, 480] on icon at bounding box center [532, 482] width 15 height 15
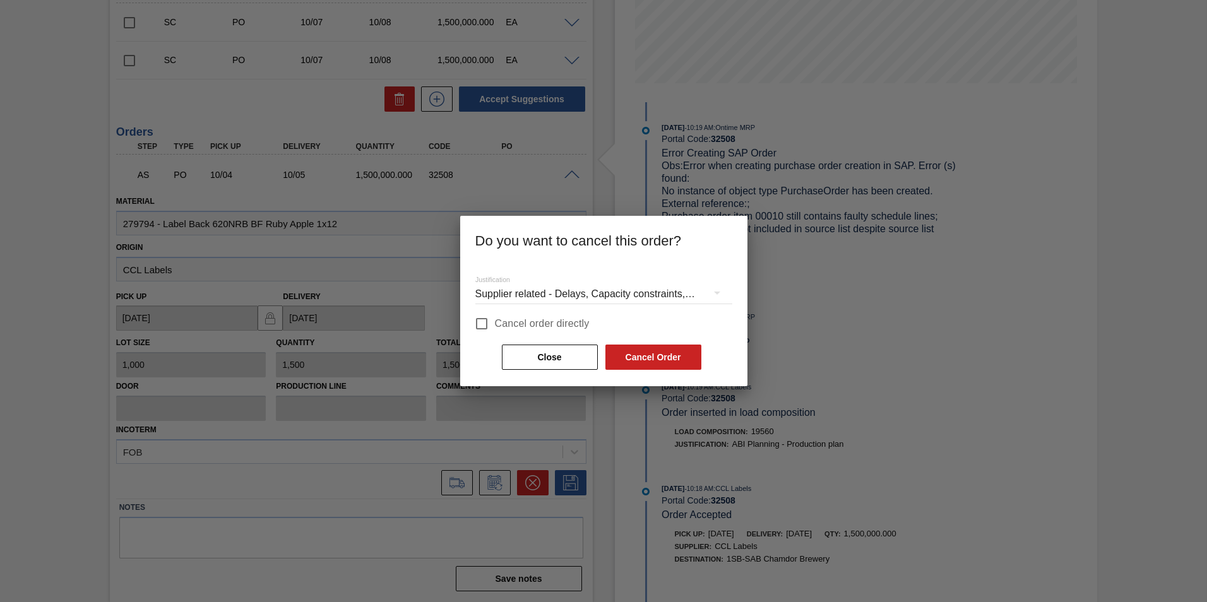
click at [475, 323] on input "Cancel order directly" at bounding box center [482, 324] width 27 height 27
checkbox input "true"
click at [635, 360] on button "Cancel Order" at bounding box center [654, 357] width 96 height 25
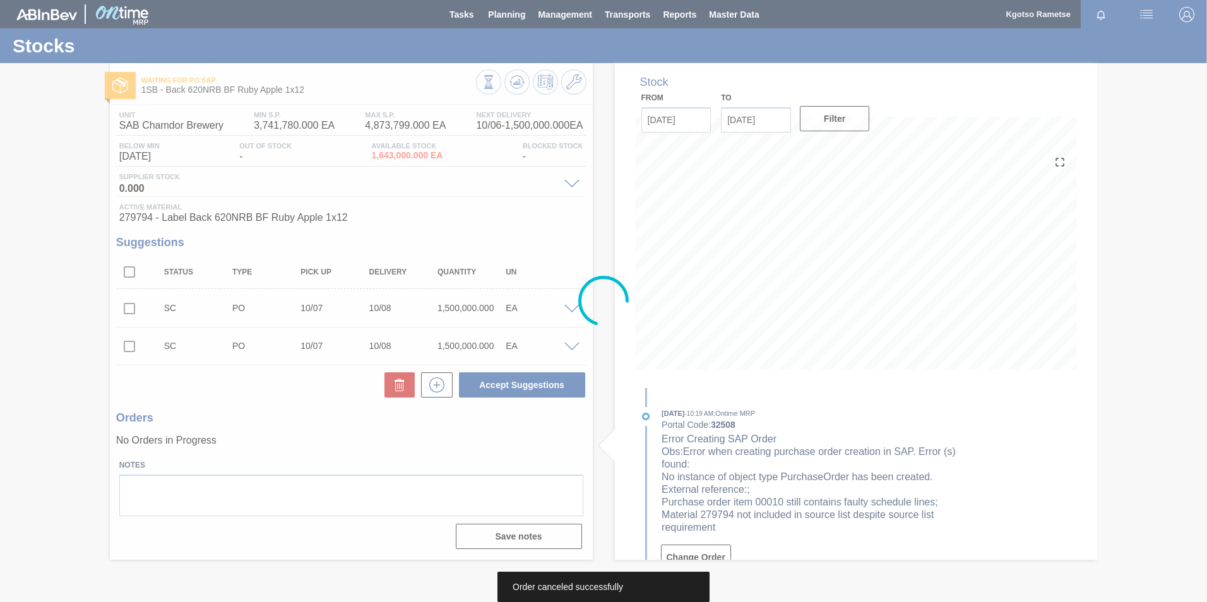
scroll to position [0, 0]
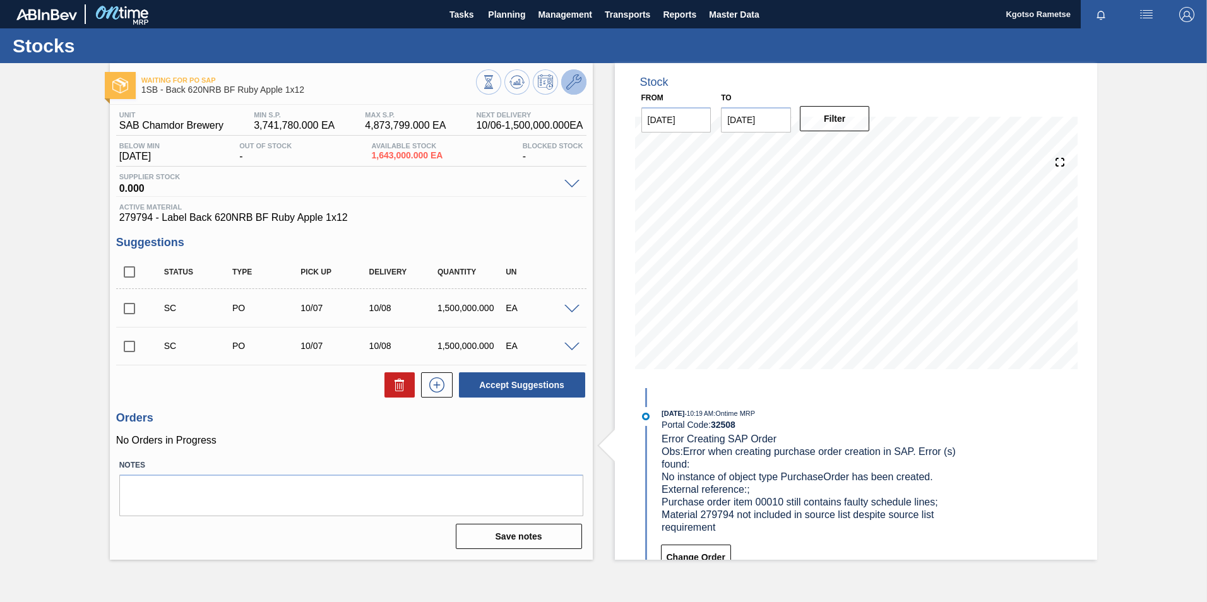
click at [576, 85] on icon at bounding box center [573, 82] width 15 height 15
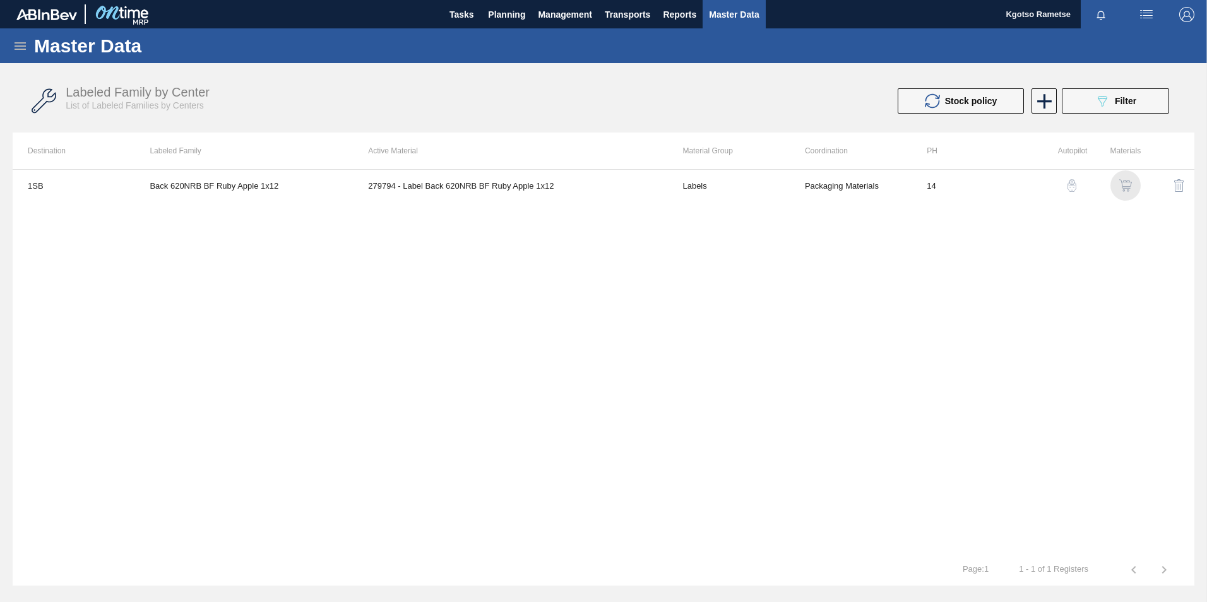
click at [1125, 183] on img "button" at bounding box center [1126, 185] width 13 height 13
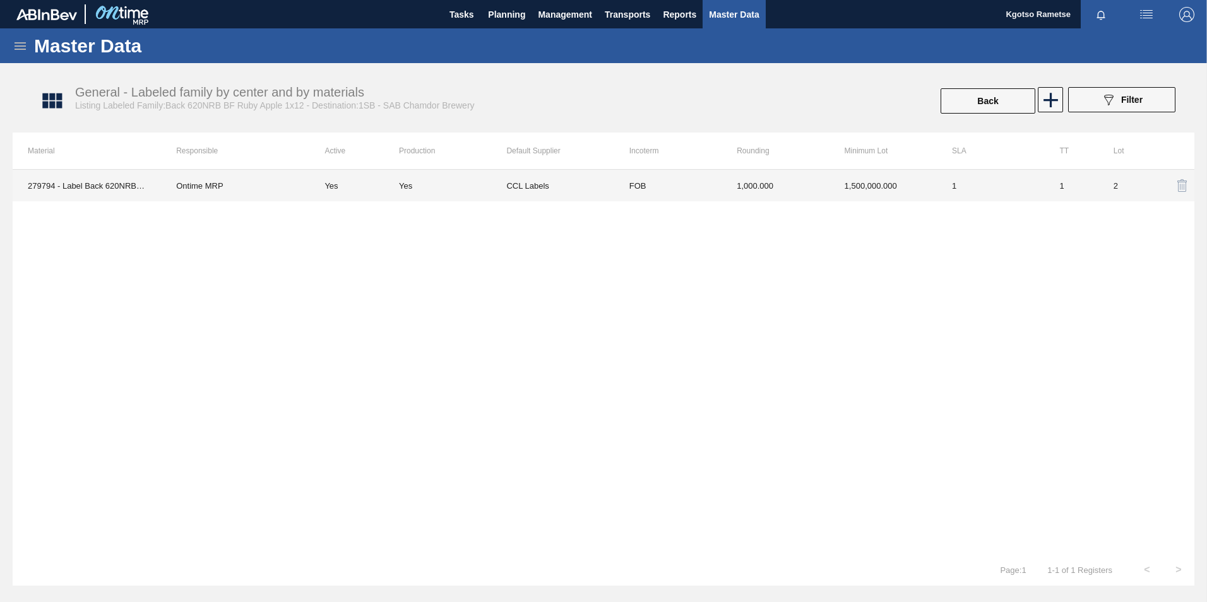
click at [813, 186] on td "1,000.000" at bounding box center [775, 186] width 107 height 32
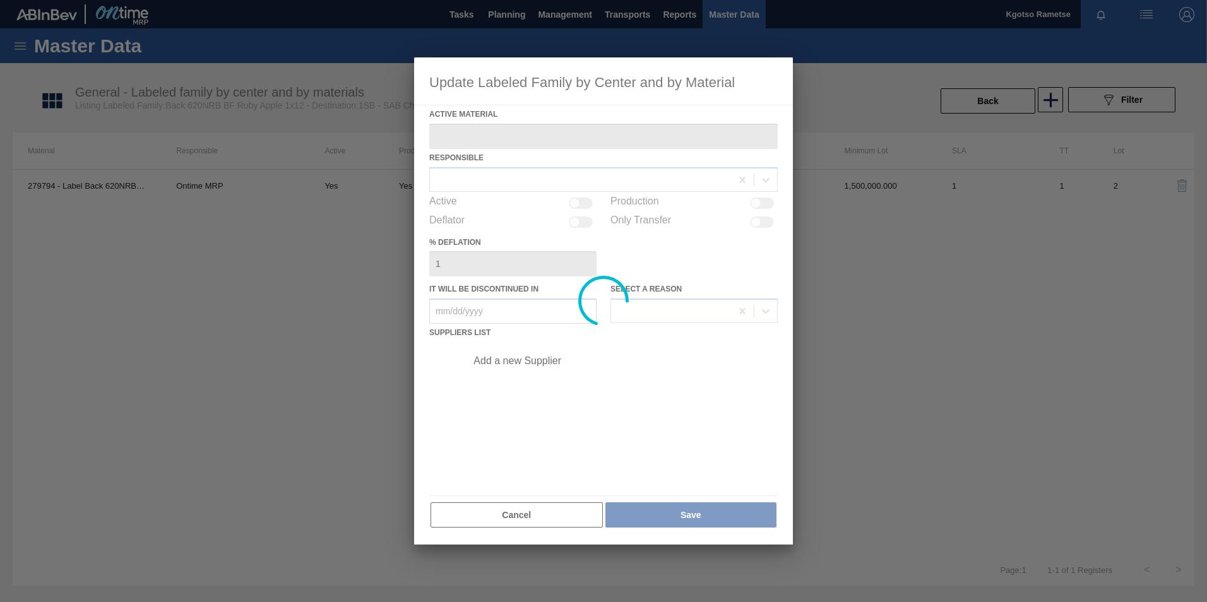
type Material "279794 - Label Back 620NRB BF Ruby Apple 1x12"
checkbox input "true"
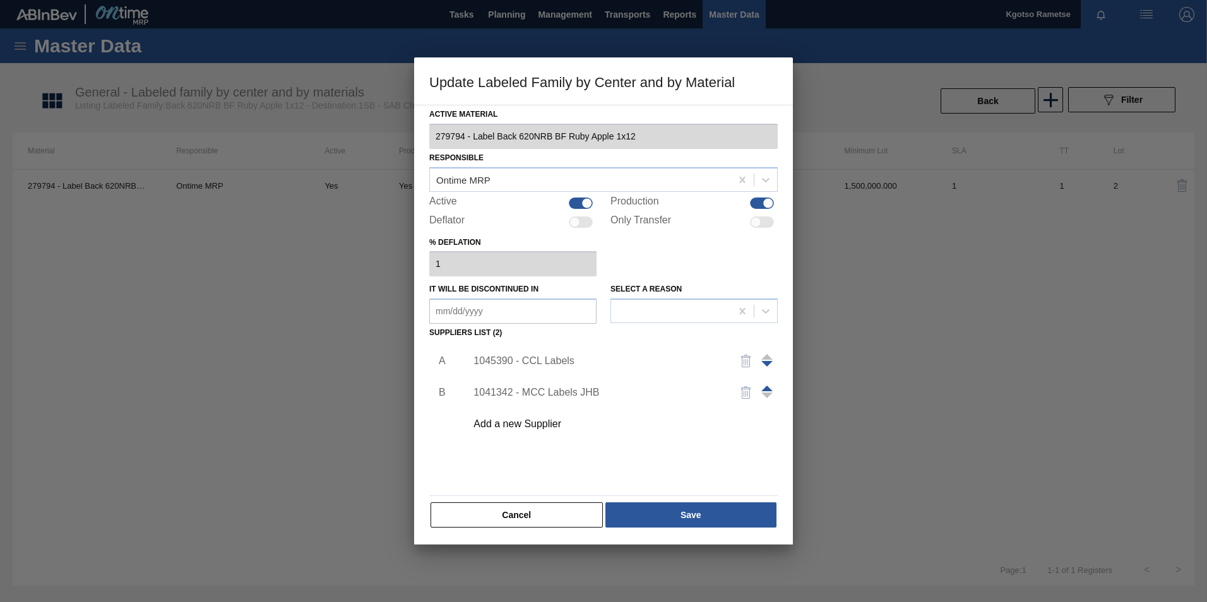
click at [744, 360] on img "button" at bounding box center [746, 361] width 15 height 15
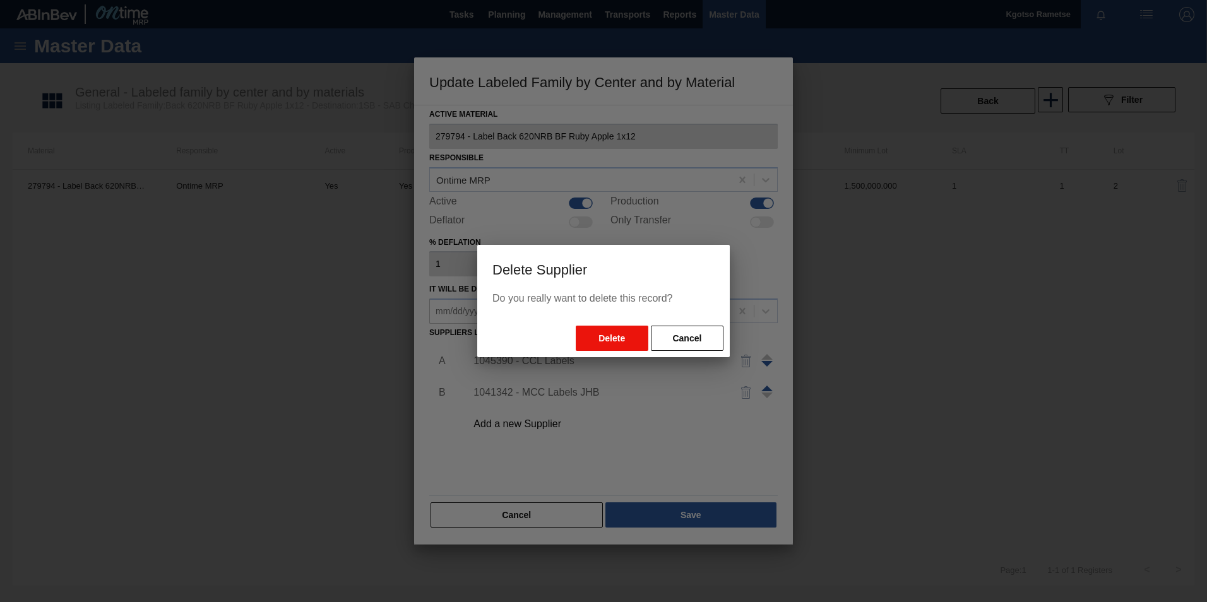
click at [599, 342] on button "Delete" at bounding box center [612, 338] width 73 height 25
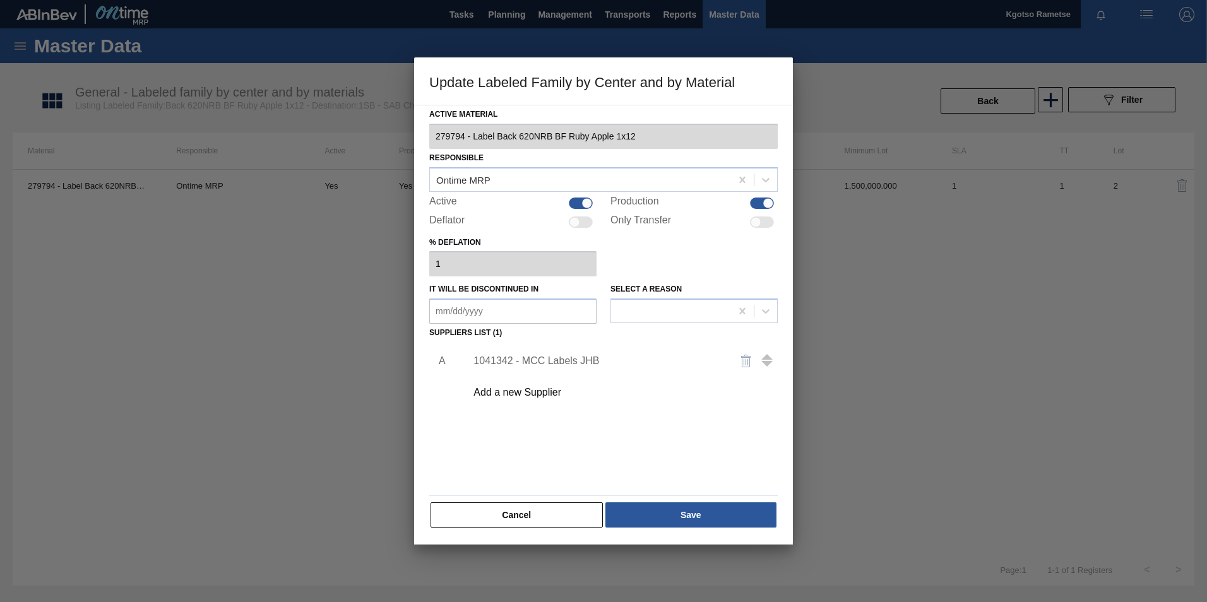
click at [553, 393] on div "Add a new Supplier" at bounding box center [598, 392] width 248 height 11
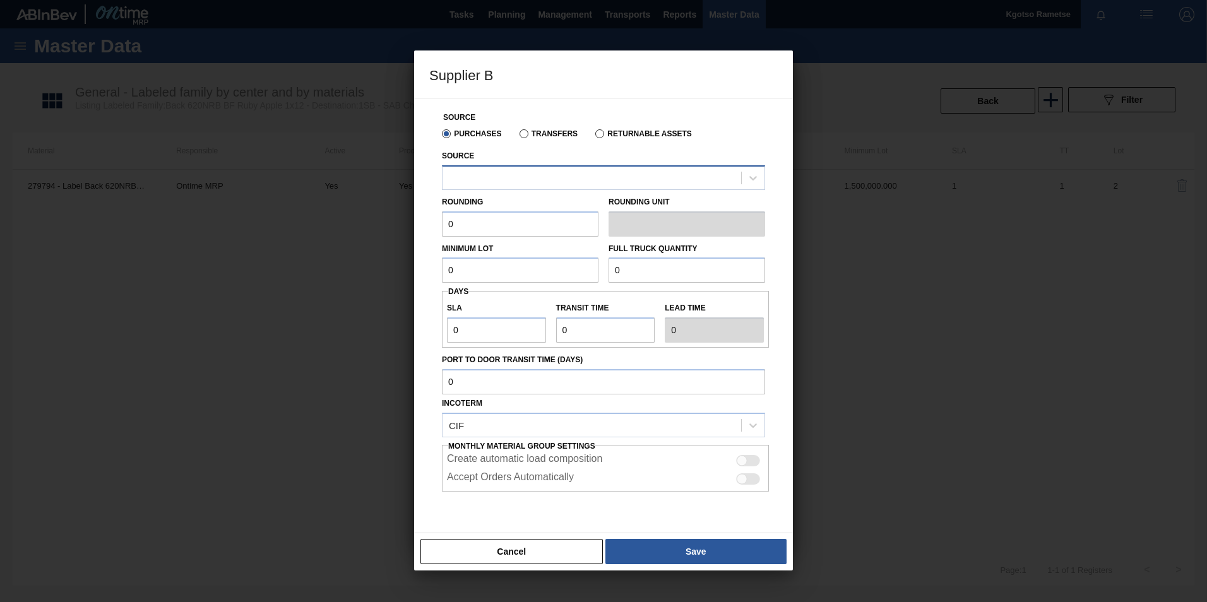
click at [573, 174] on div at bounding box center [592, 178] width 299 height 18
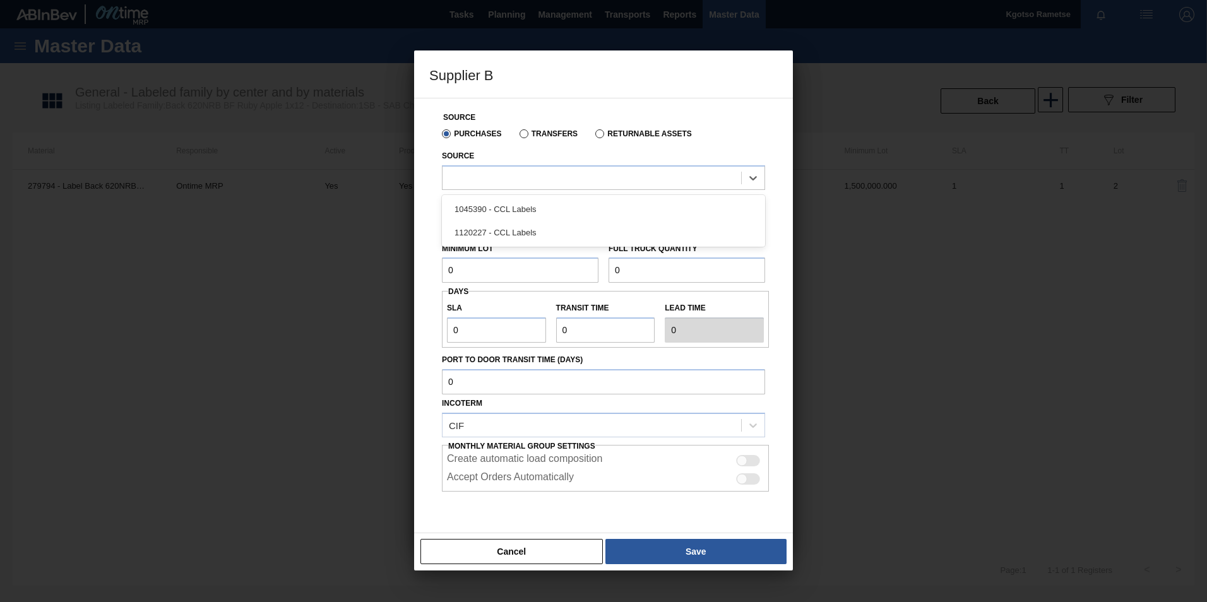
click at [568, 241] on div "1120227 - CCL Labels" at bounding box center [603, 232] width 323 height 23
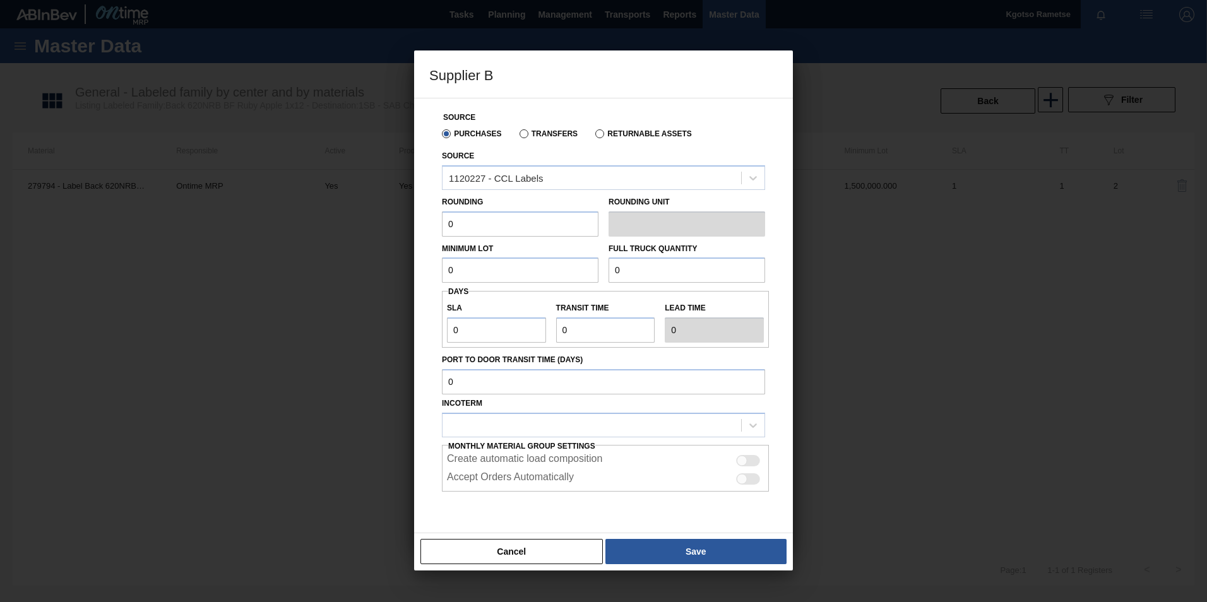
drag, startPoint x: 469, startPoint y: 228, endPoint x: 384, endPoint y: 226, distance: 84.6
click at [391, 226] on div "Supplier B Source Purchases Transfers Returnable Assets Source 1120227 - CCL La…" at bounding box center [603, 301] width 1207 height 602
type input "1"
drag, startPoint x: 457, startPoint y: 268, endPoint x: 340, endPoint y: 267, distance: 116.2
click at [388, 267] on div "Supplier B Source Purchases Transfers Returnable Assets Source 1120227 - CCL La…" at bounding box center [603, 301] width 1207 height 602
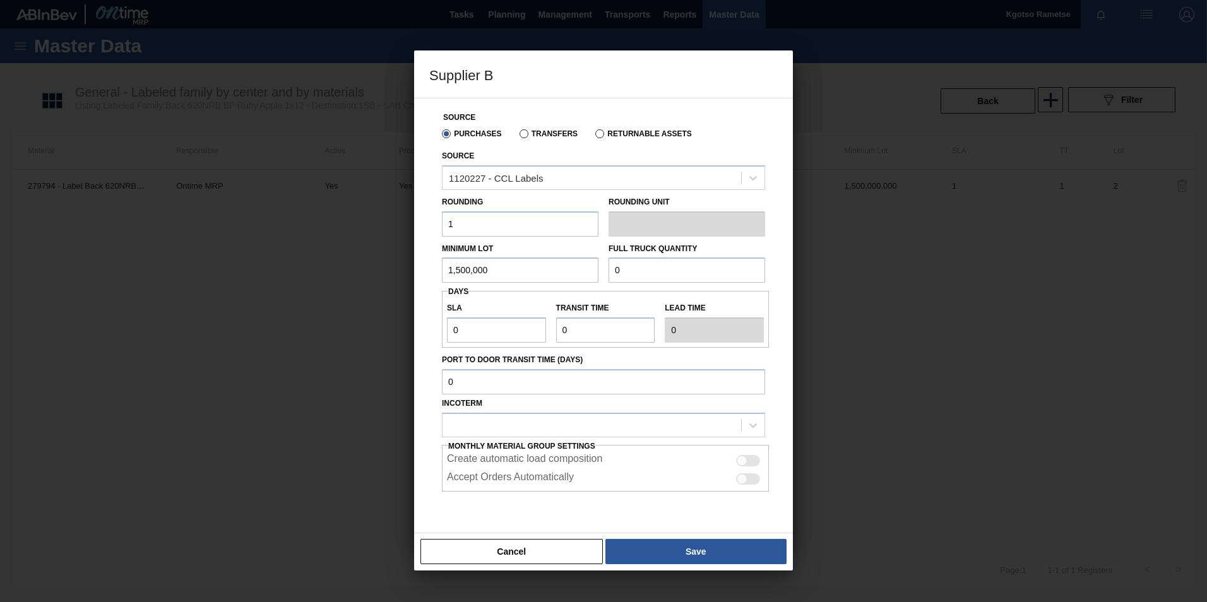
drag, startPoint x: 530, startPoint y: 268, endPoint x: 241, endPoint y: 267, distance: 289.2
click at [260, 266] on div "Supplier B Source Purchases Transfers Returnable Assets Source 1120227 - CCL La…" at bounding box center [603, 301] width 1207 height 602
type input "1,500,000"
drag, startPoint x: 649, startPoint y: 268, endPoint x: 531, endPoint y: 262, distance: 118.2
click at [531, 262] on div "Minimum Lot 1,500,000 Full Truck Quantity 0" at bounding box center [603, 260] width 333 height 47
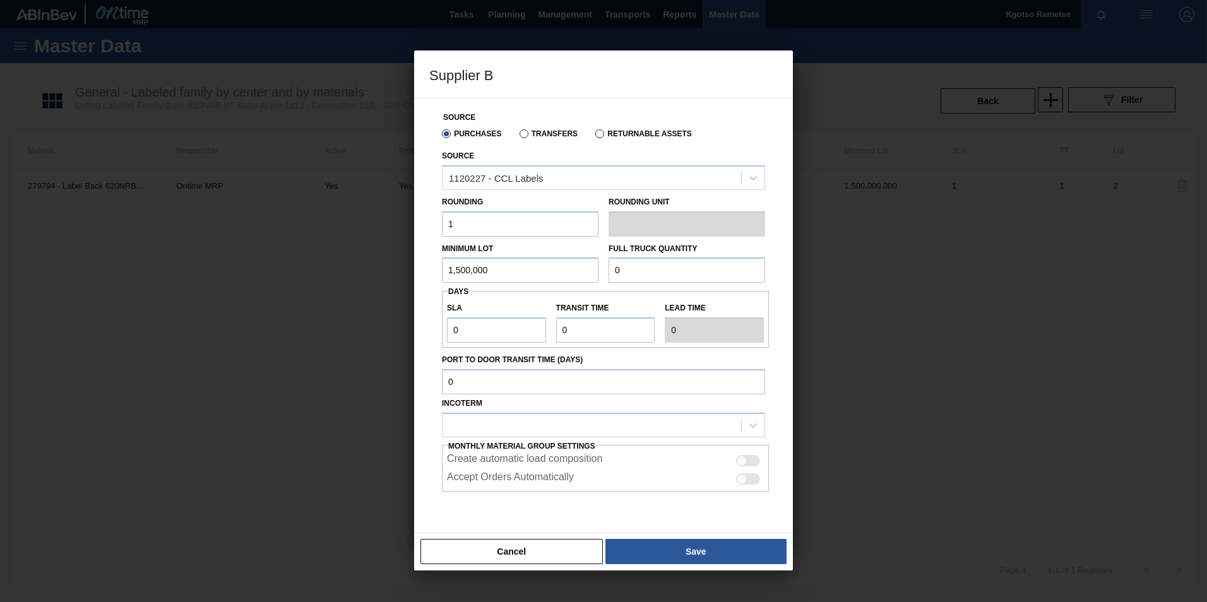
paste input "1,500,00"
type input "1,500,000"
drag, startPoint x: 626, startPoint y: 328, endPoint x: 433, endPoint y: 320, distance: 193.4
click at [434, 320] on div "Source Purchases Transfers Returnable Assets Source 1120227 - CCL Labels Roundi…" at bounding box center [603, 327] width 349 height 457
type input "1"
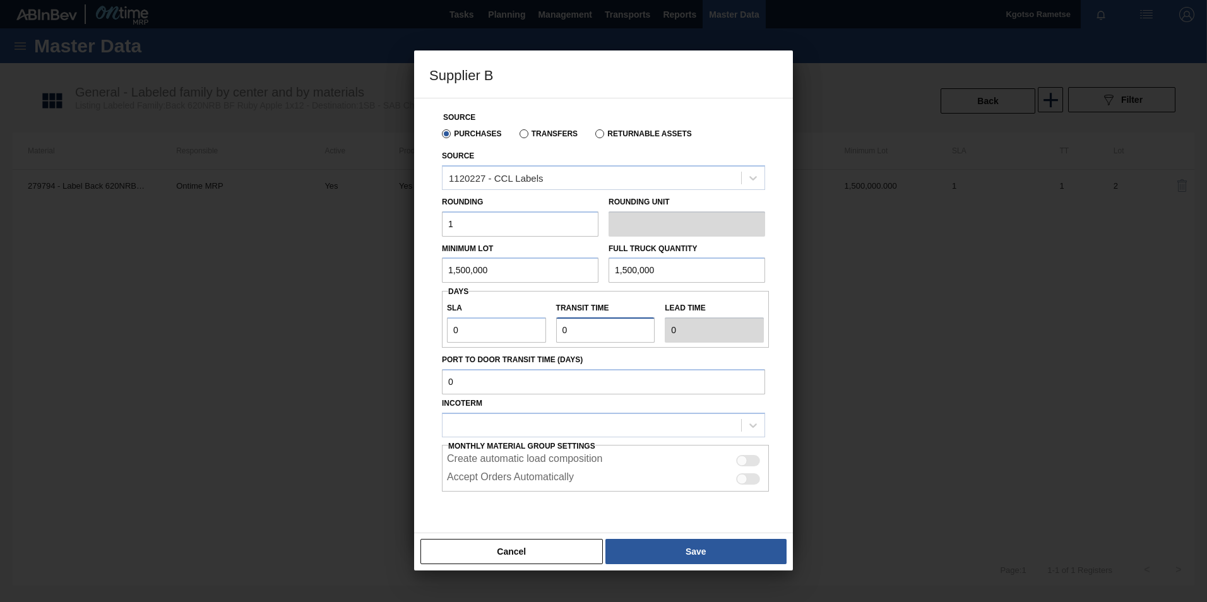
type input "1"
click at [465, 419] on div at bounding box center [592, 425] width 299 height 18
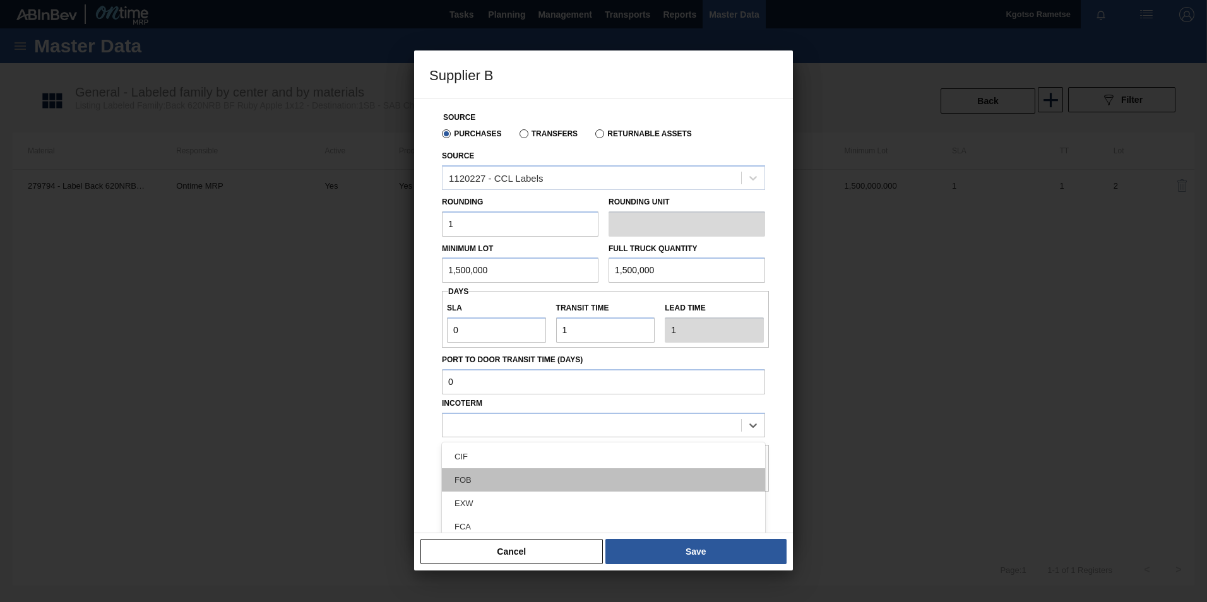
click at [473, 470] on div "FOB" at bounding box center [603, 480] width 323 height 23
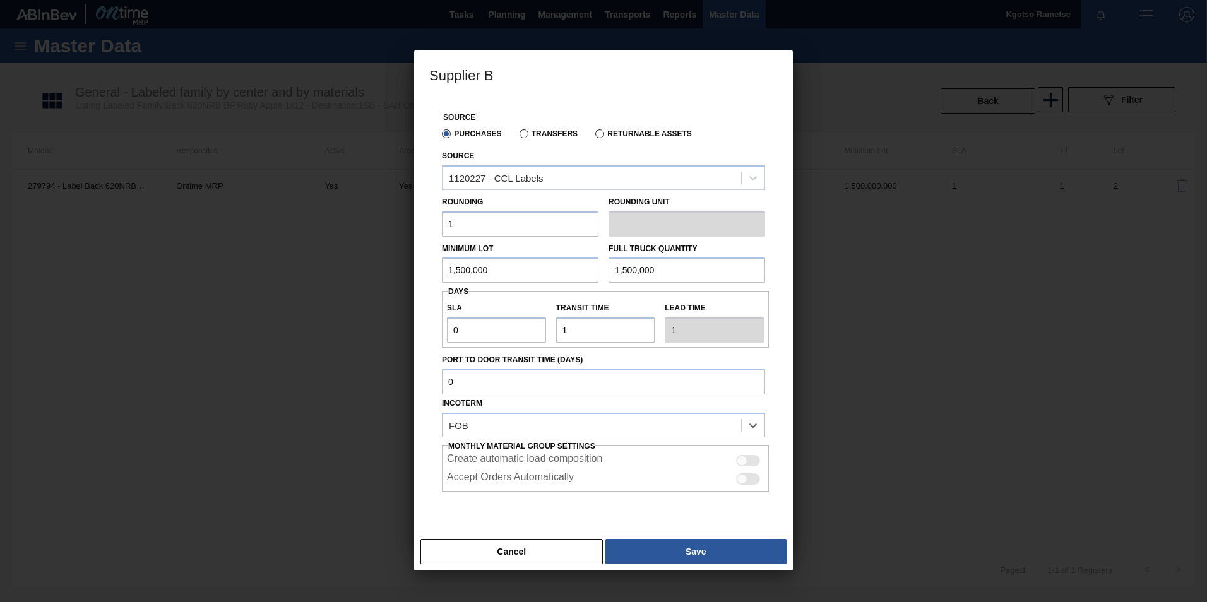
scroll to position [37, 0]
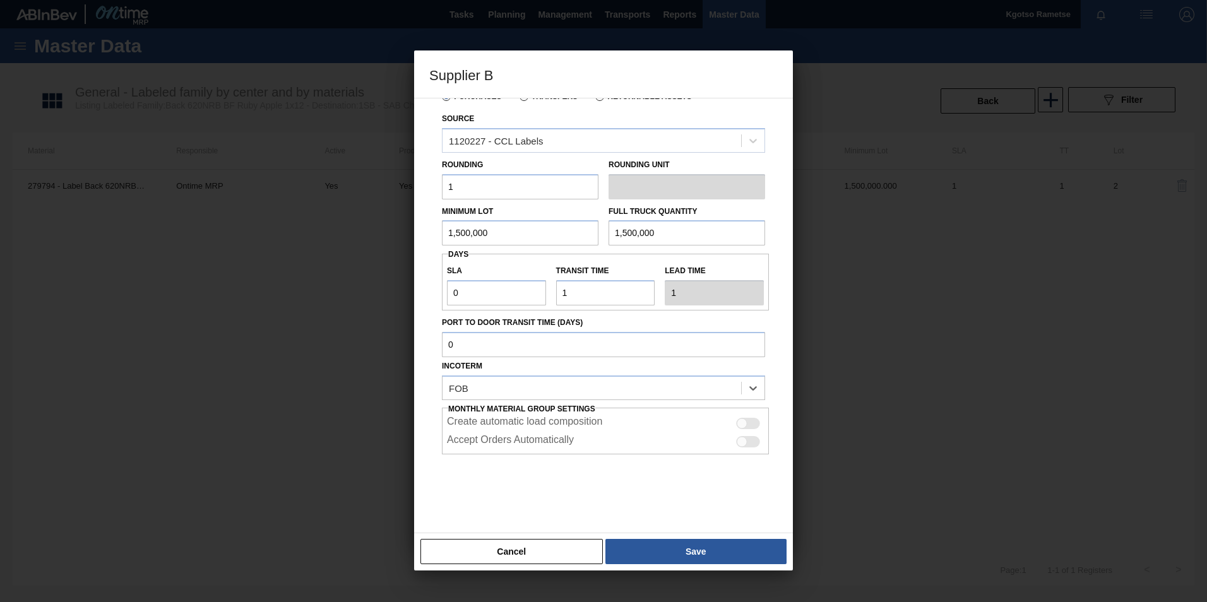
click at [714, 544] on button "Save" at bounding box center [696, 551] width 181 height 25
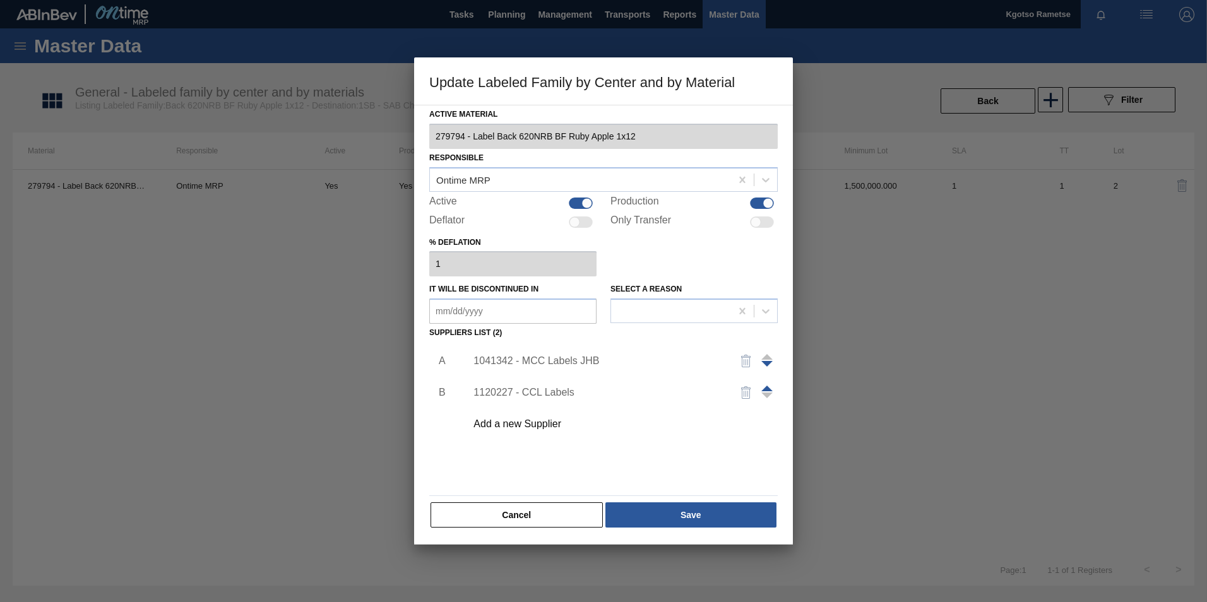
click at [767, 389] on span at bounding box center [767, 389] width 11 height 6
click at [684, 504] on button "Save" at bounding box center [691, 515] width 171 height 25
